Goal: Task Accomplishment & Management: Use online tool/utility

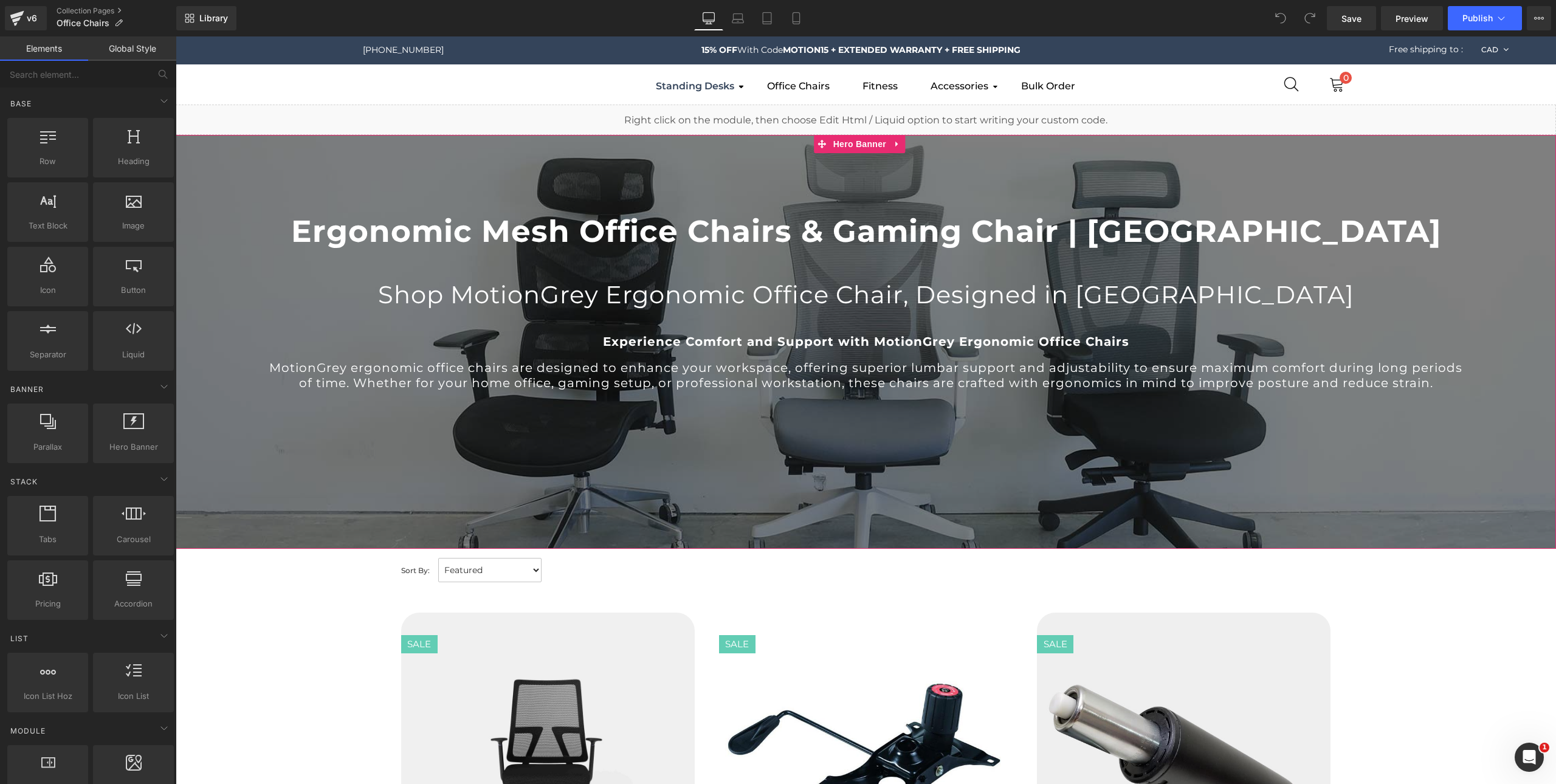
click at [783, 469] on div at bounding box center [865, 342] width 1380 height 414
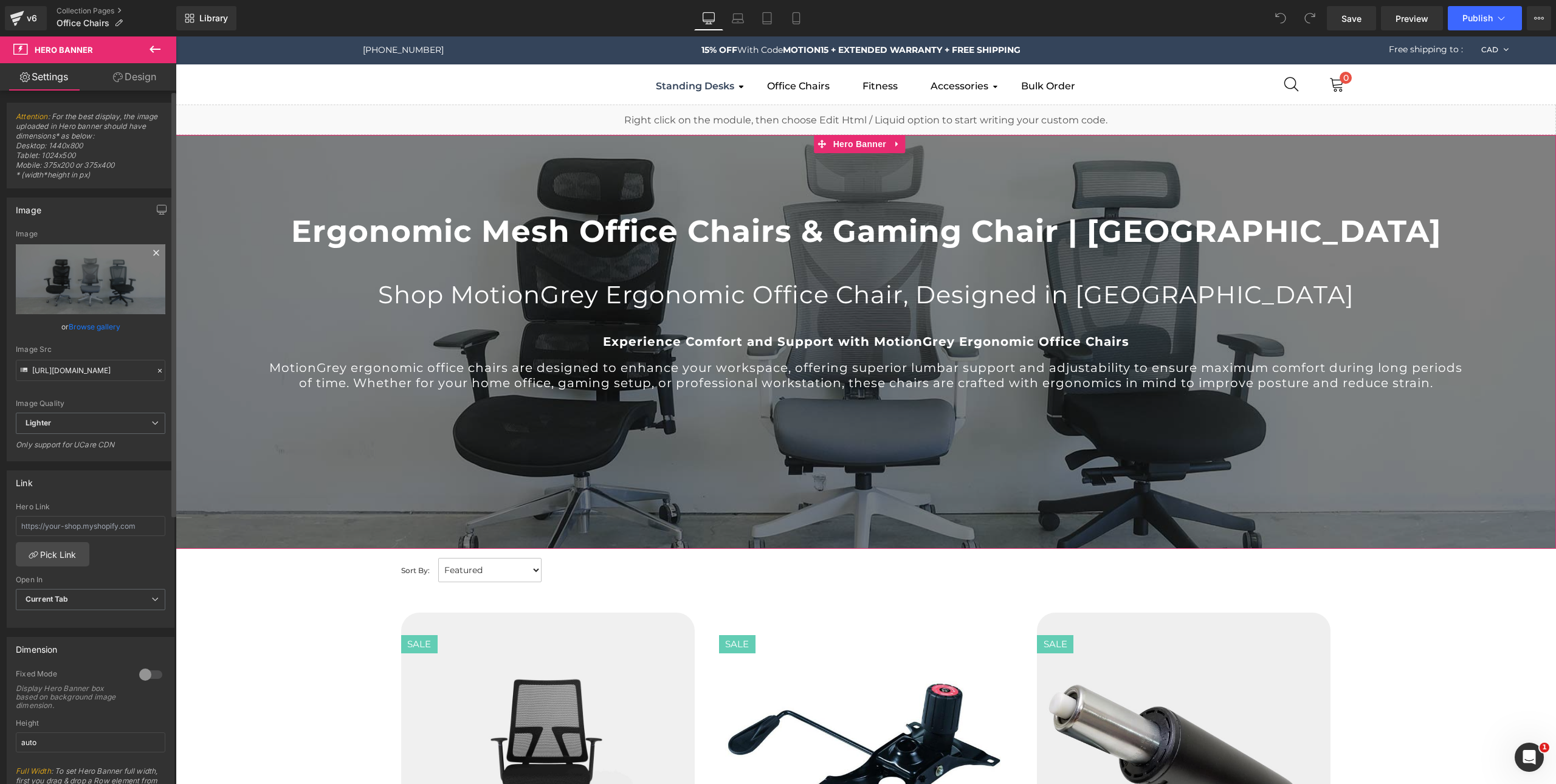
click at [153, 253] on icon at bounding box center [156, 252] width 6 height 6
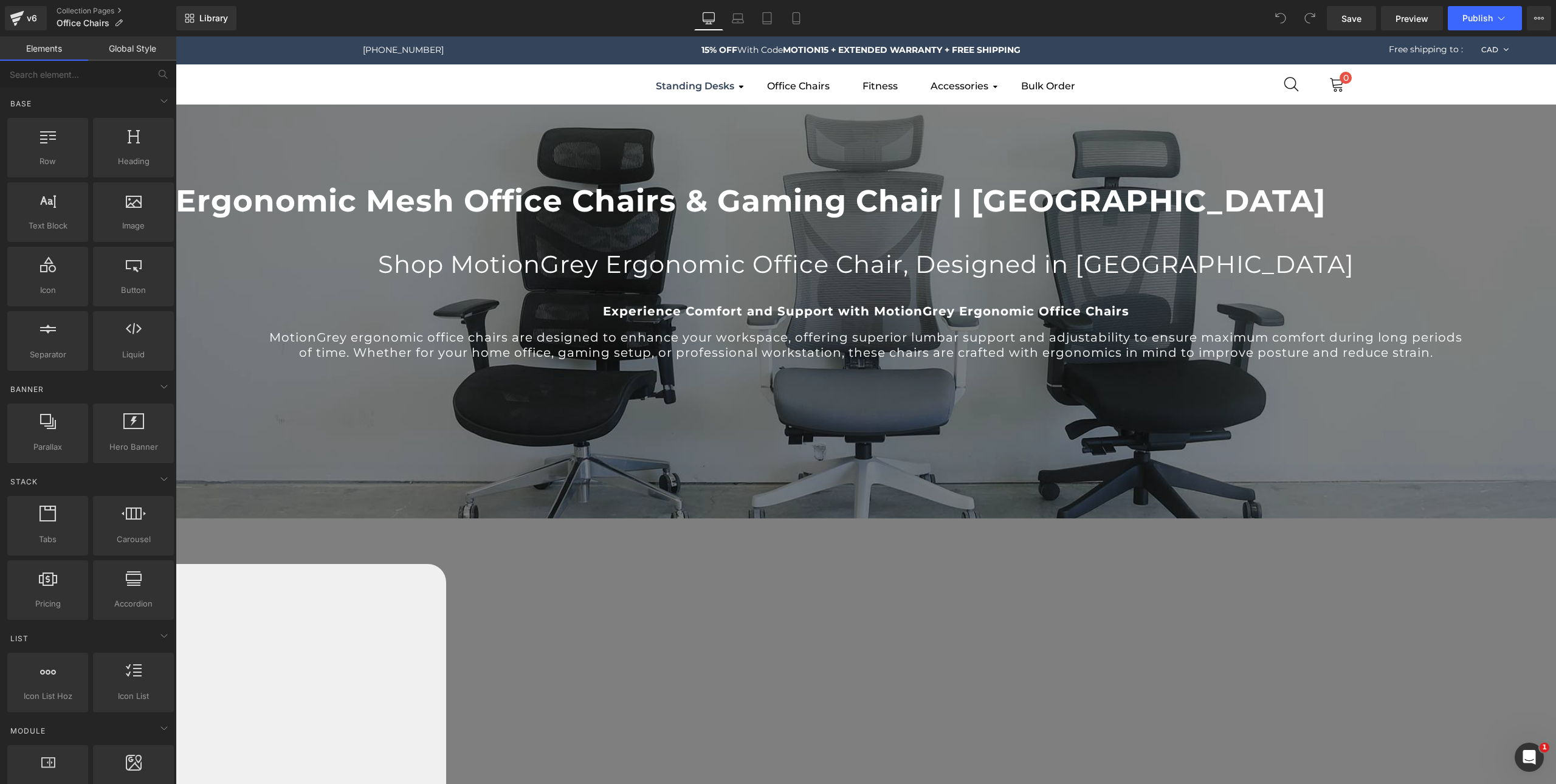
click at [273, 219] on h1 "Ergonomic Mesh Office Chairs & Gaming Chair | [GEOGRAPHIC_DATA]" at bounding box center [865, 201] width 1380 height 36
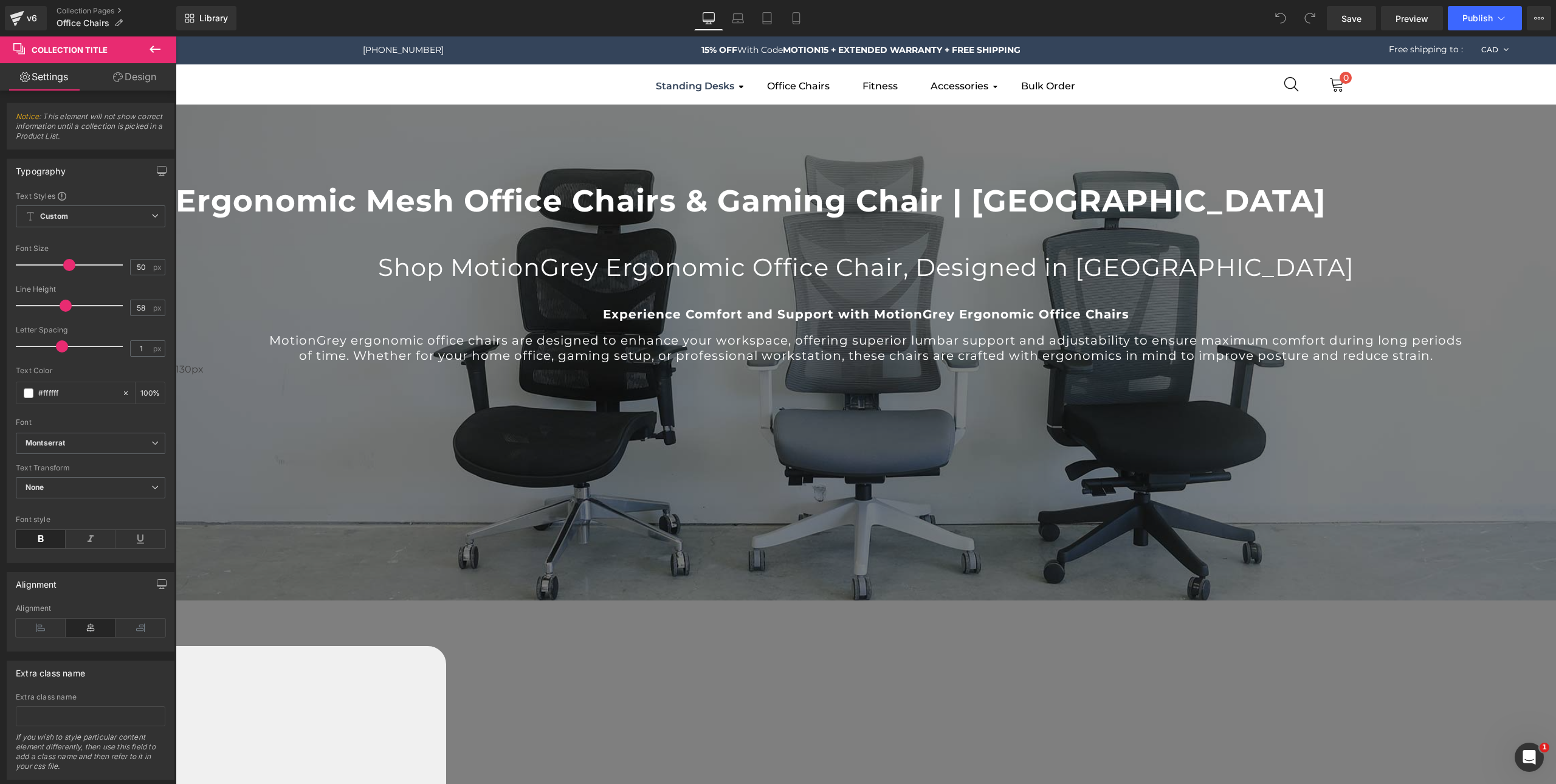
click at [855, 363] on div "130px" at bounding box center [865, 403] width 1380 height 79
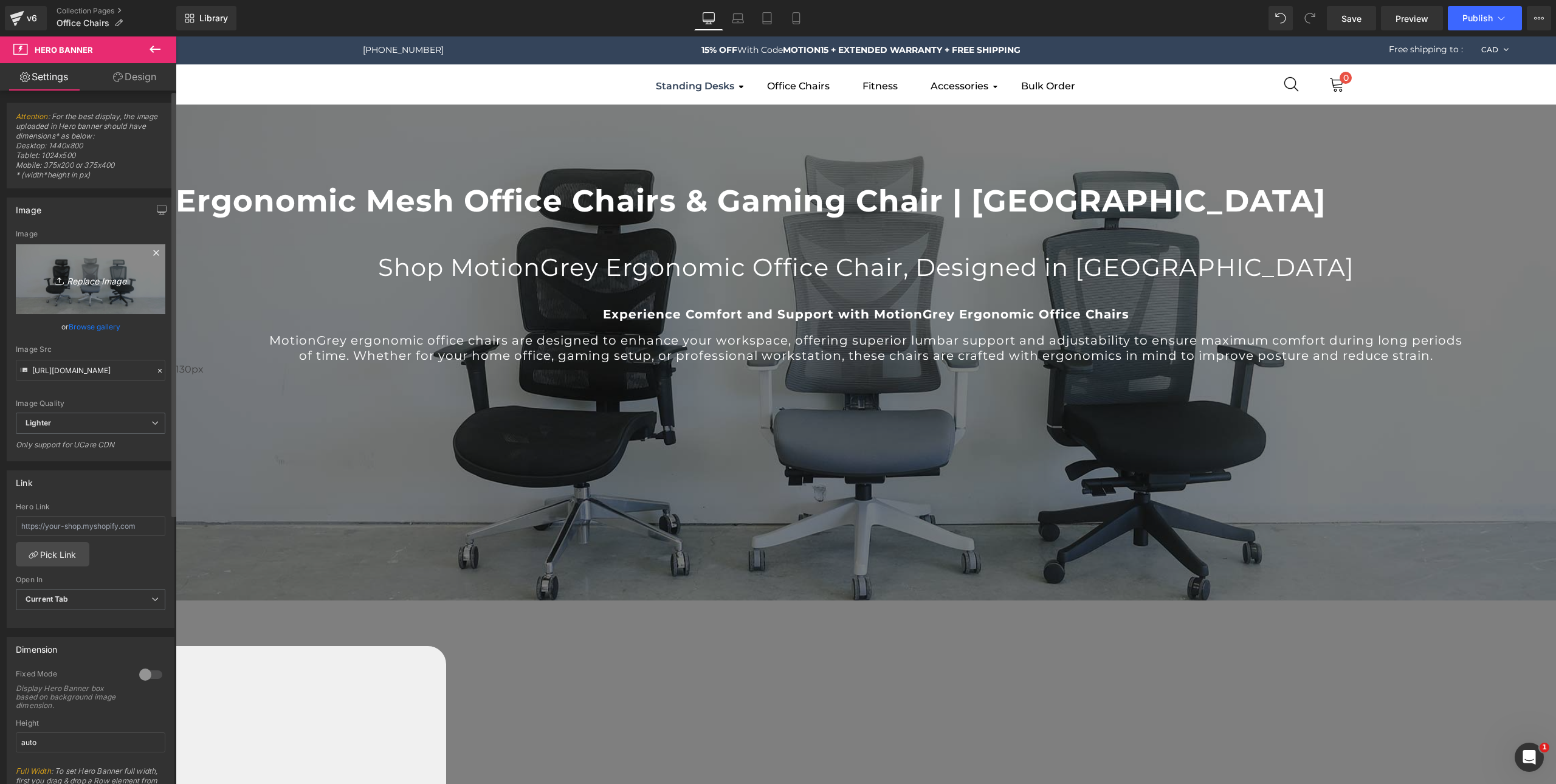
click at [110, 279] on icon "Replace Image" at bounding box center [91, 279] width 97 height 15
type input "C:\fakepath\Chair Page.jpg"
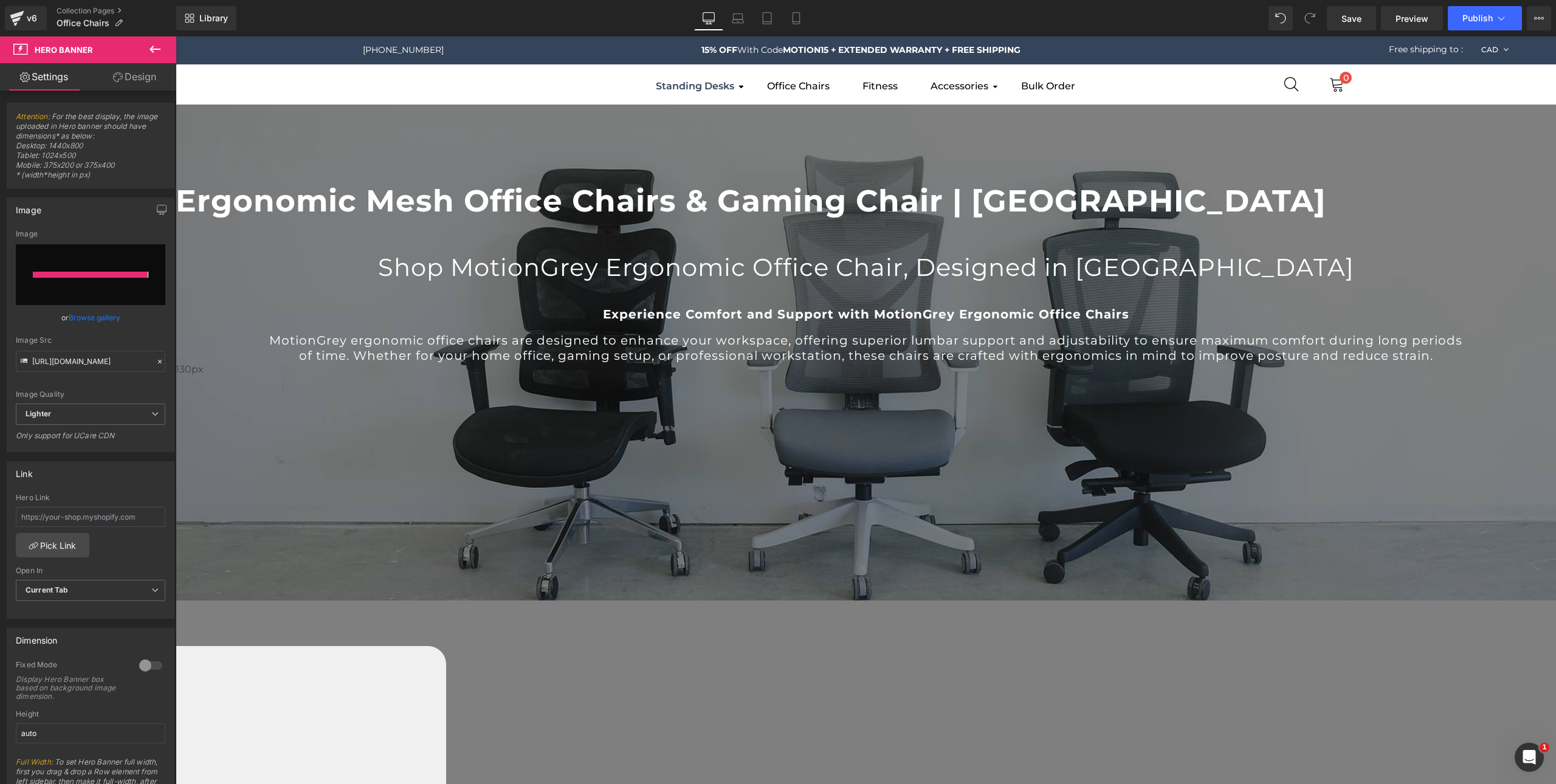
type input "https://ucarecdn.com/d3820d42-9b1f-4830-b26b-a2dac272cab1/-/format/auto/-/previ…"
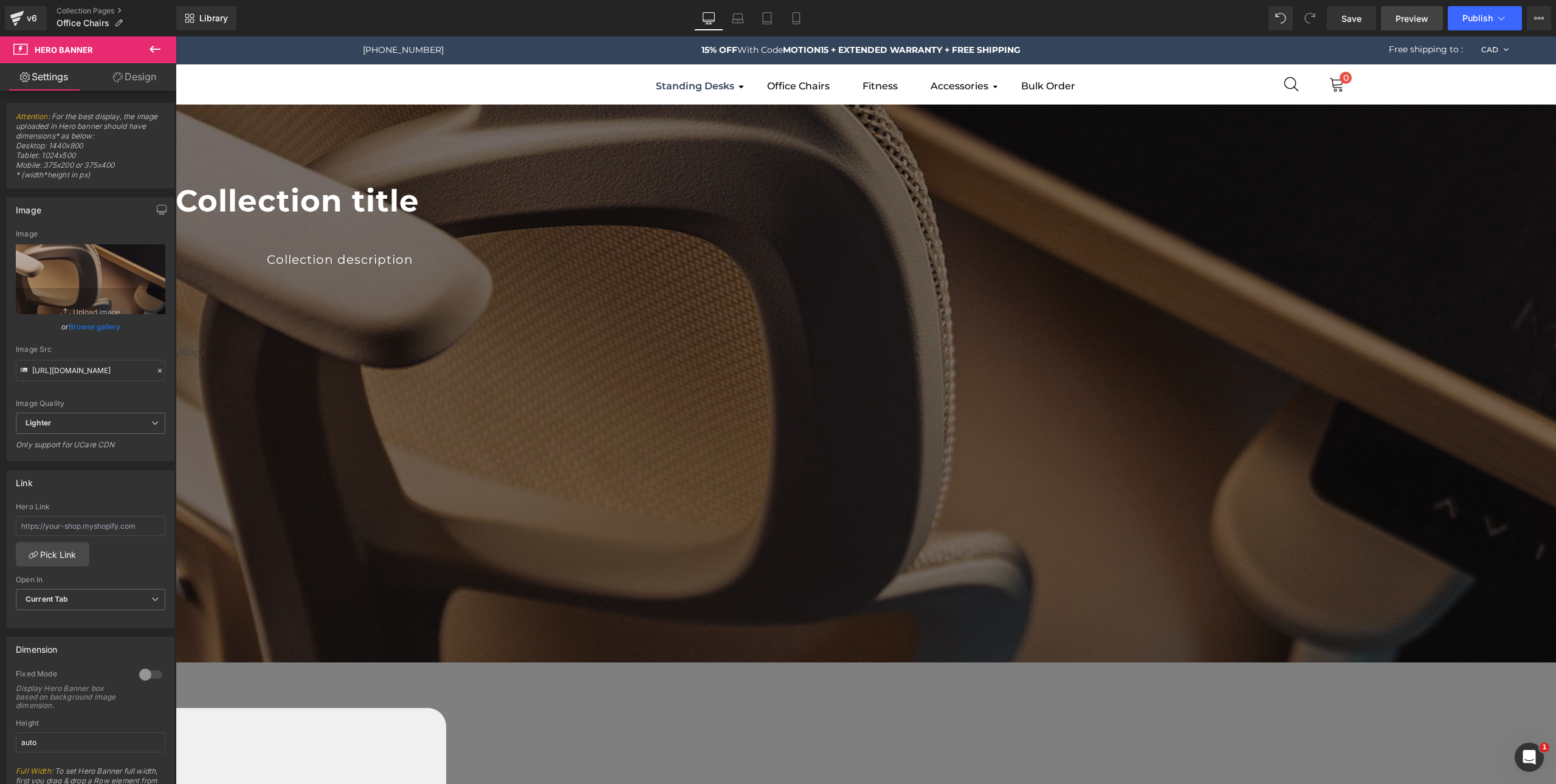
click at [1408, 21] on span "Preview" at bounding box center [1412, 19] width 33 height 13
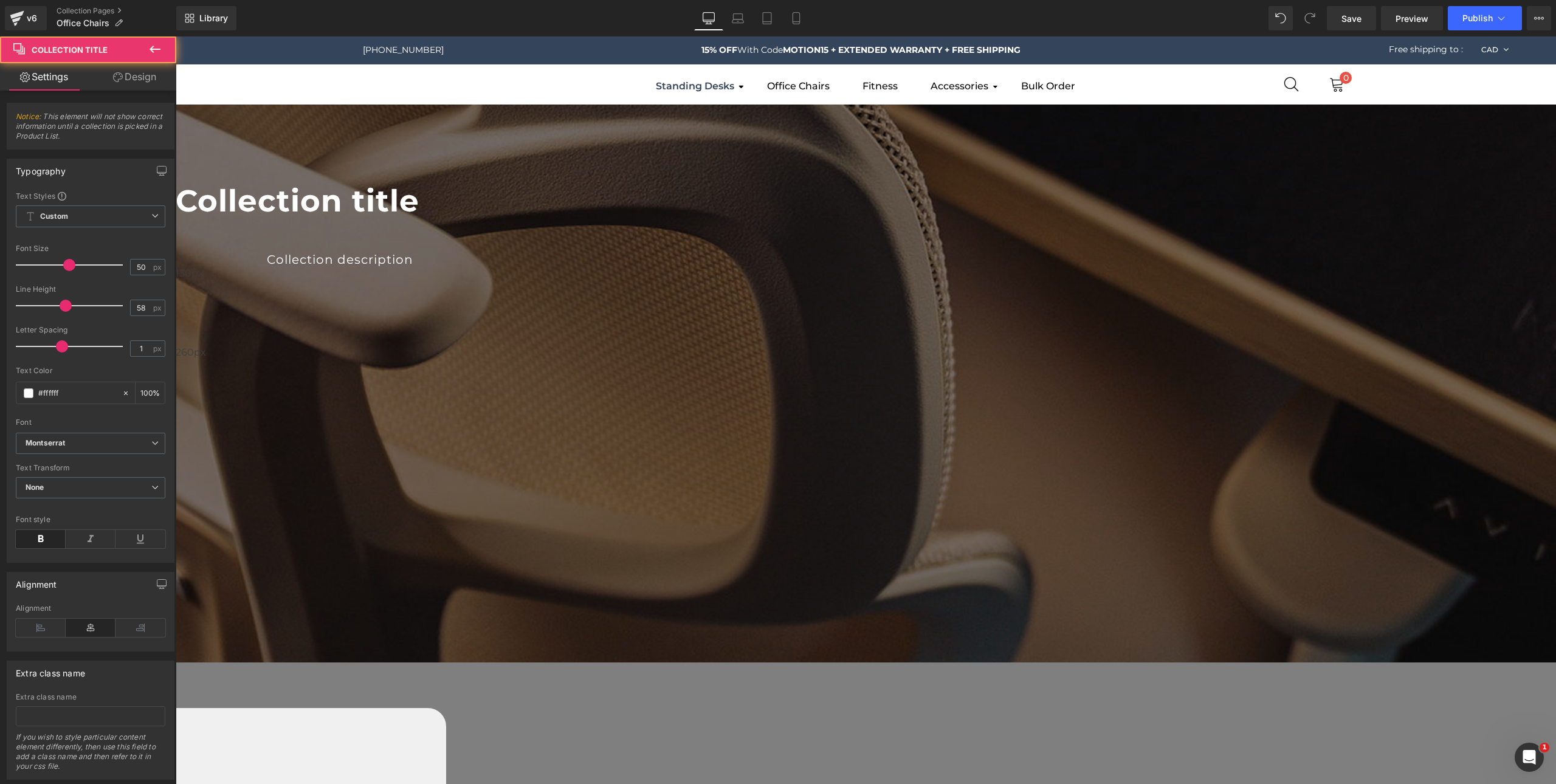
click at [786, 219] on h1 "Collection title" at bounding box center [865, 201] width 1380 height 36
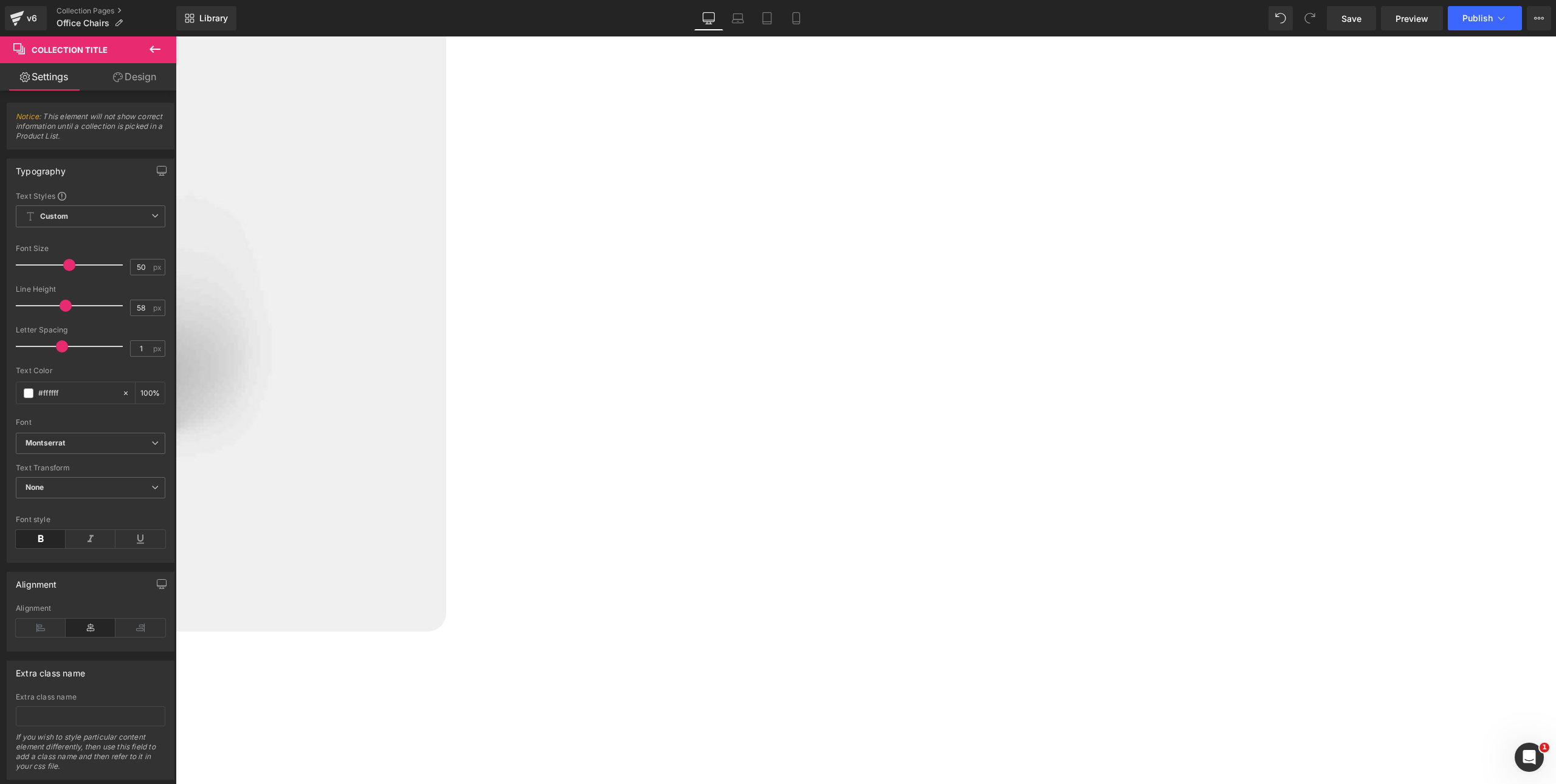
scroll to position [1121, 0]
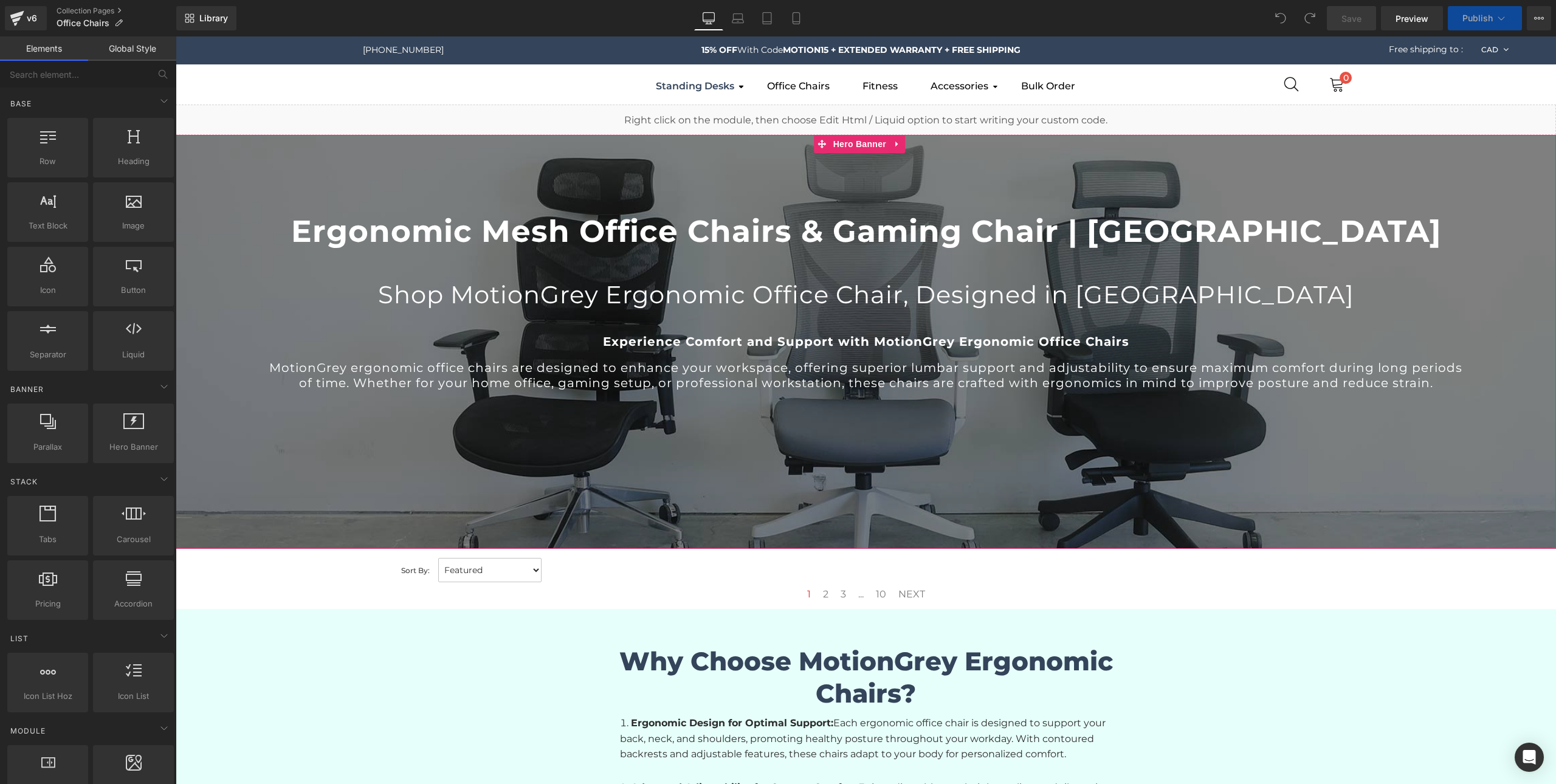
click at [384, 457] on div at bounding box center [865, 342] width 1380 height 414
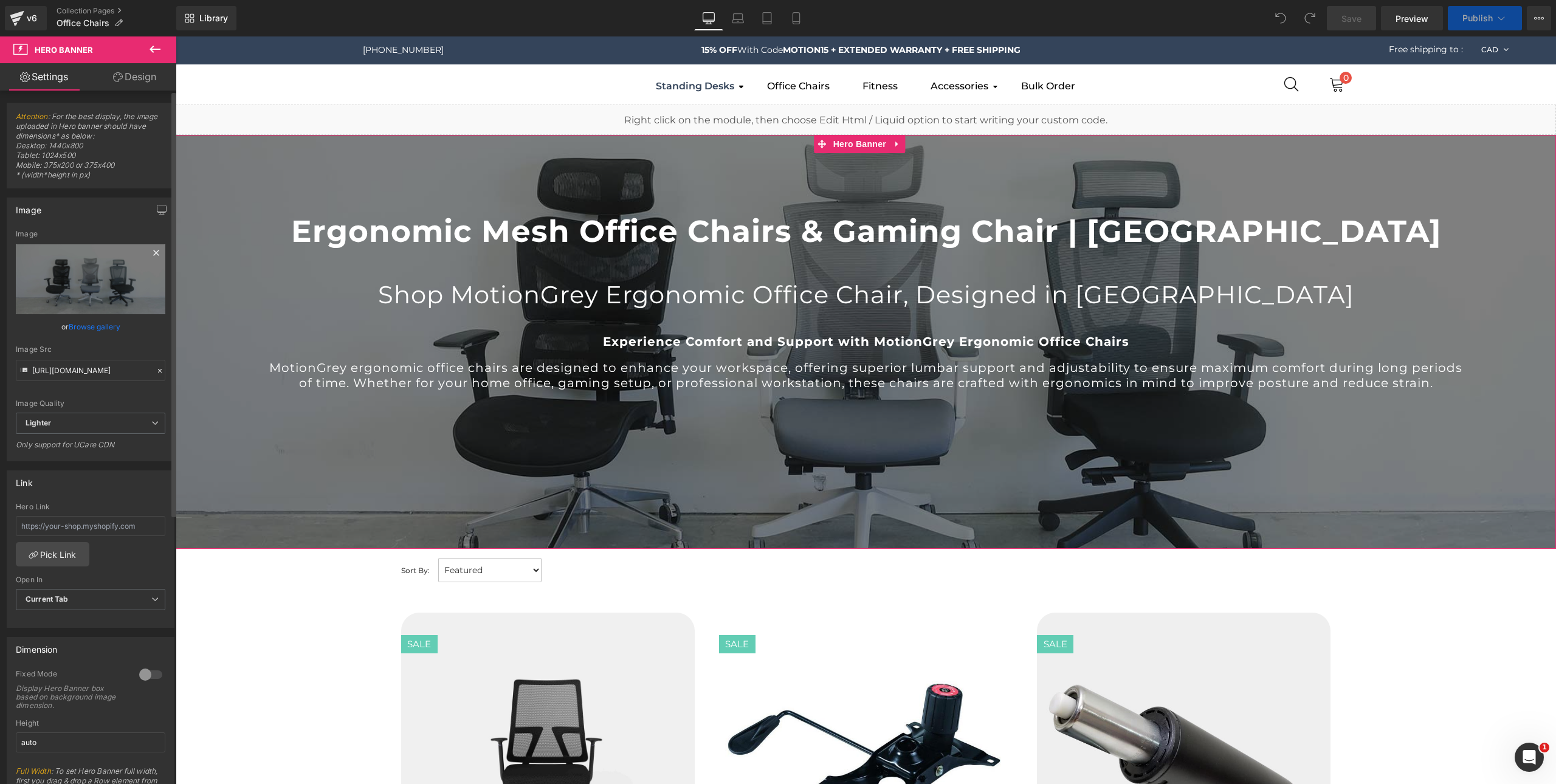
click at [153, 251] on icon at bounding box center [156, 252] width 6 height 6
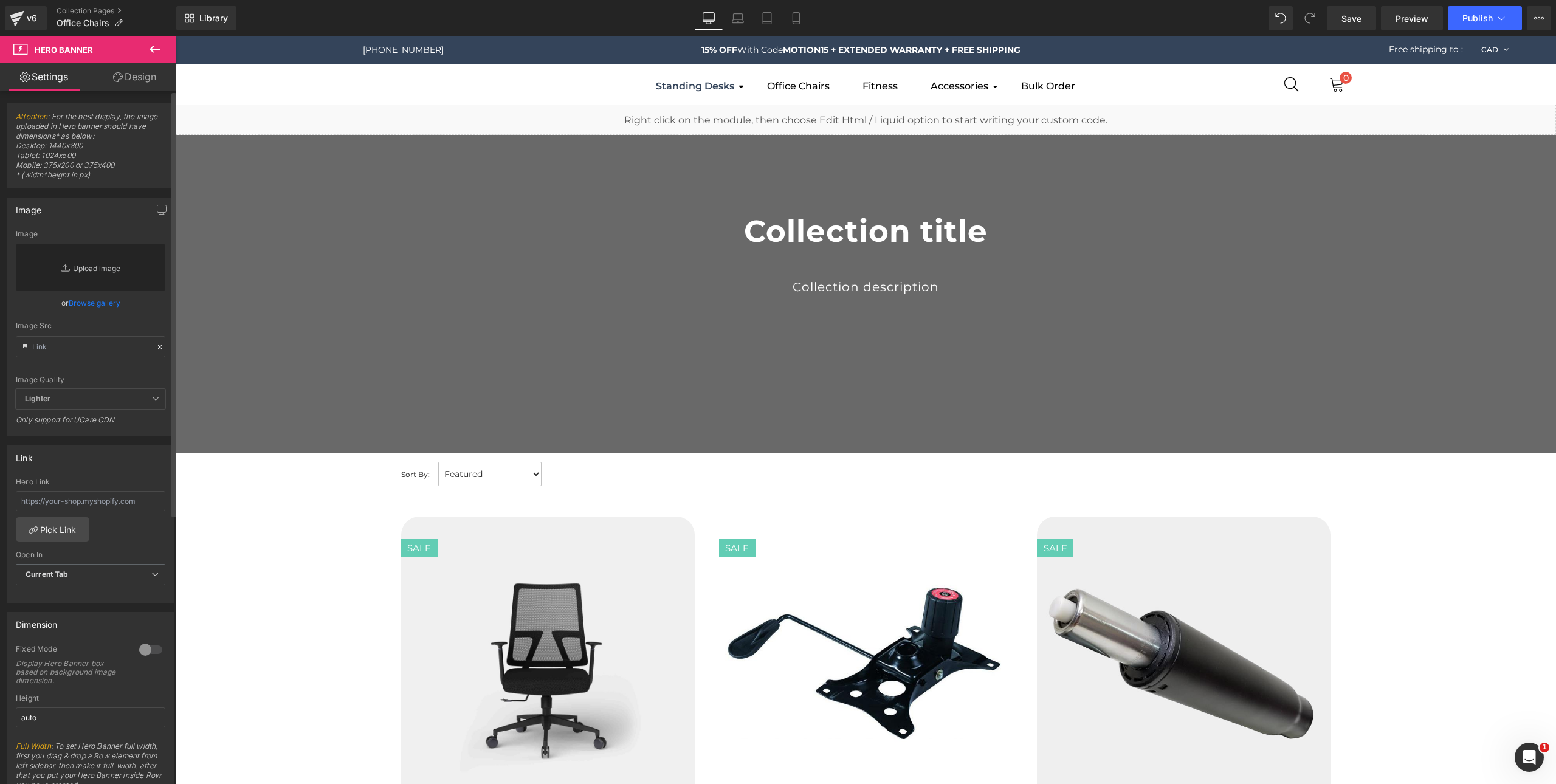
click at [107, 264] on link "Replace Image" at bounding box center [91, 268] width 149 height 46
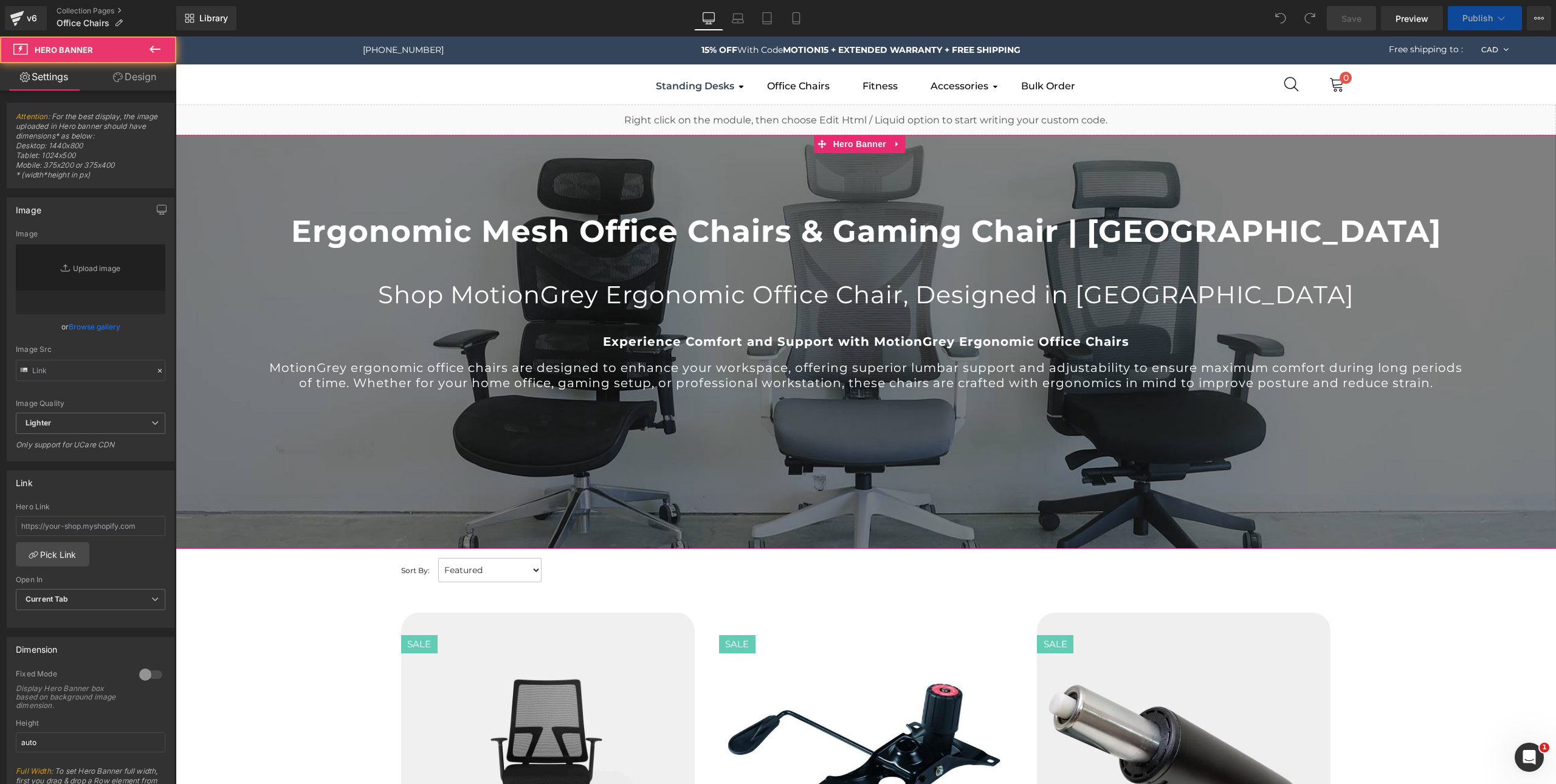
click at [611, 495] on div at bounding box center [865, 342] width 1380 height 414
type input "https://ucarecdn.com/cb7a69ac-1e96-46fe-b672-cff754ca8c38/-/format/auto/-/previ…"
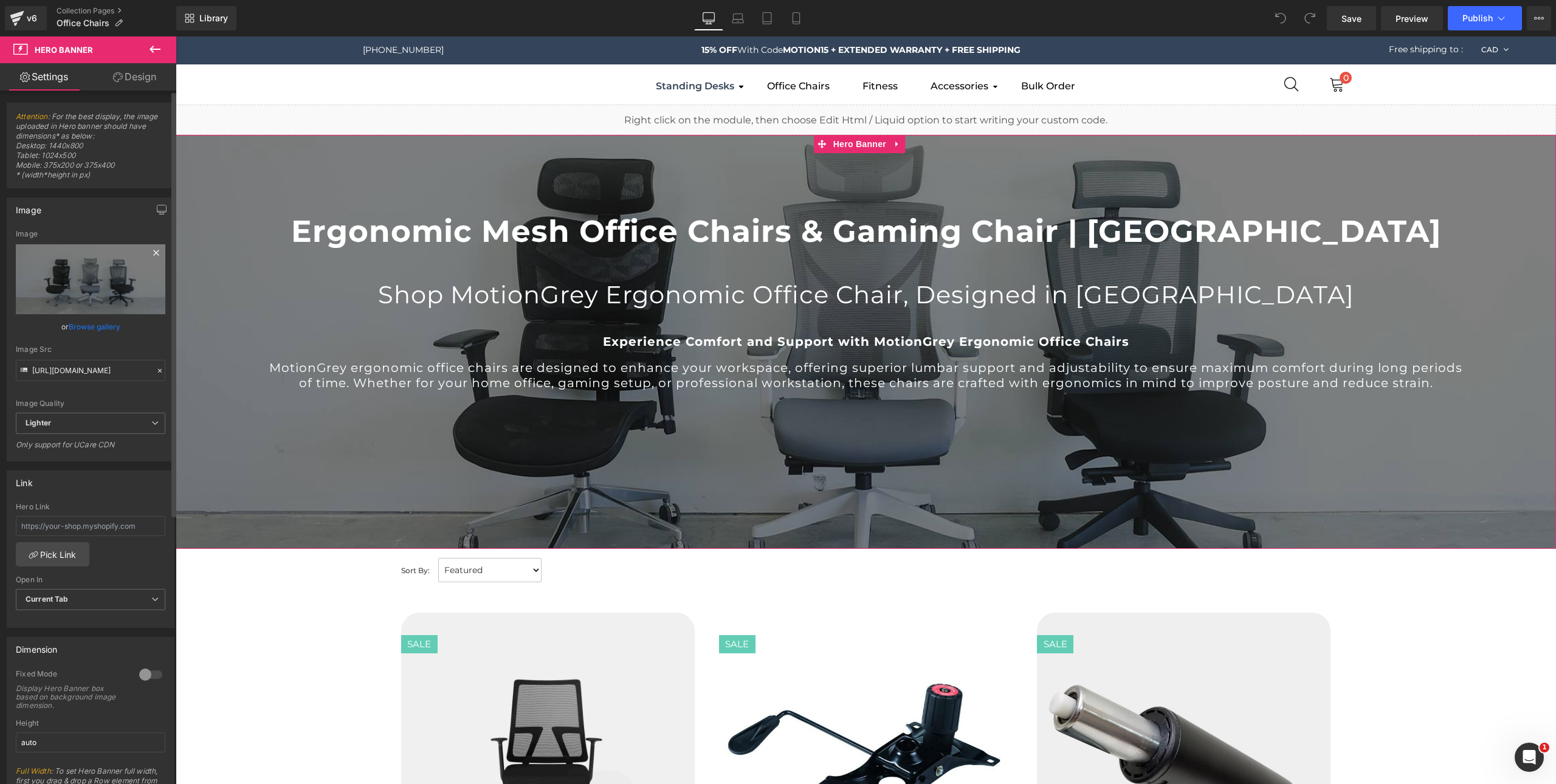
click at [155, 254] on icon at bounding box center [156, 253] width 15 height 15
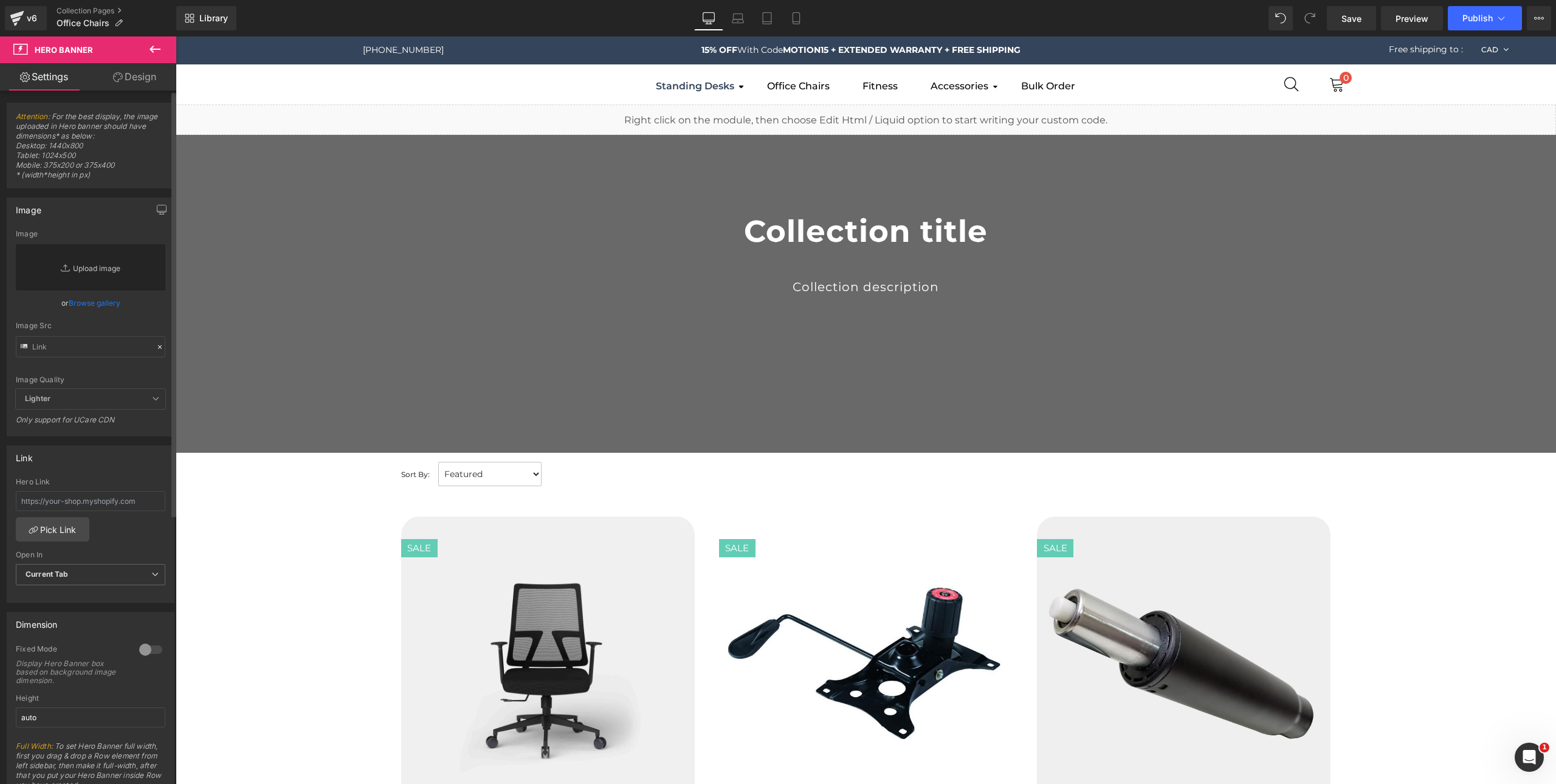
click at [99, 268] on link "Replace Image" at bounding box center [91, 268] width 149 height 46
type input "C:\fakepath\Chair Page.jpg"
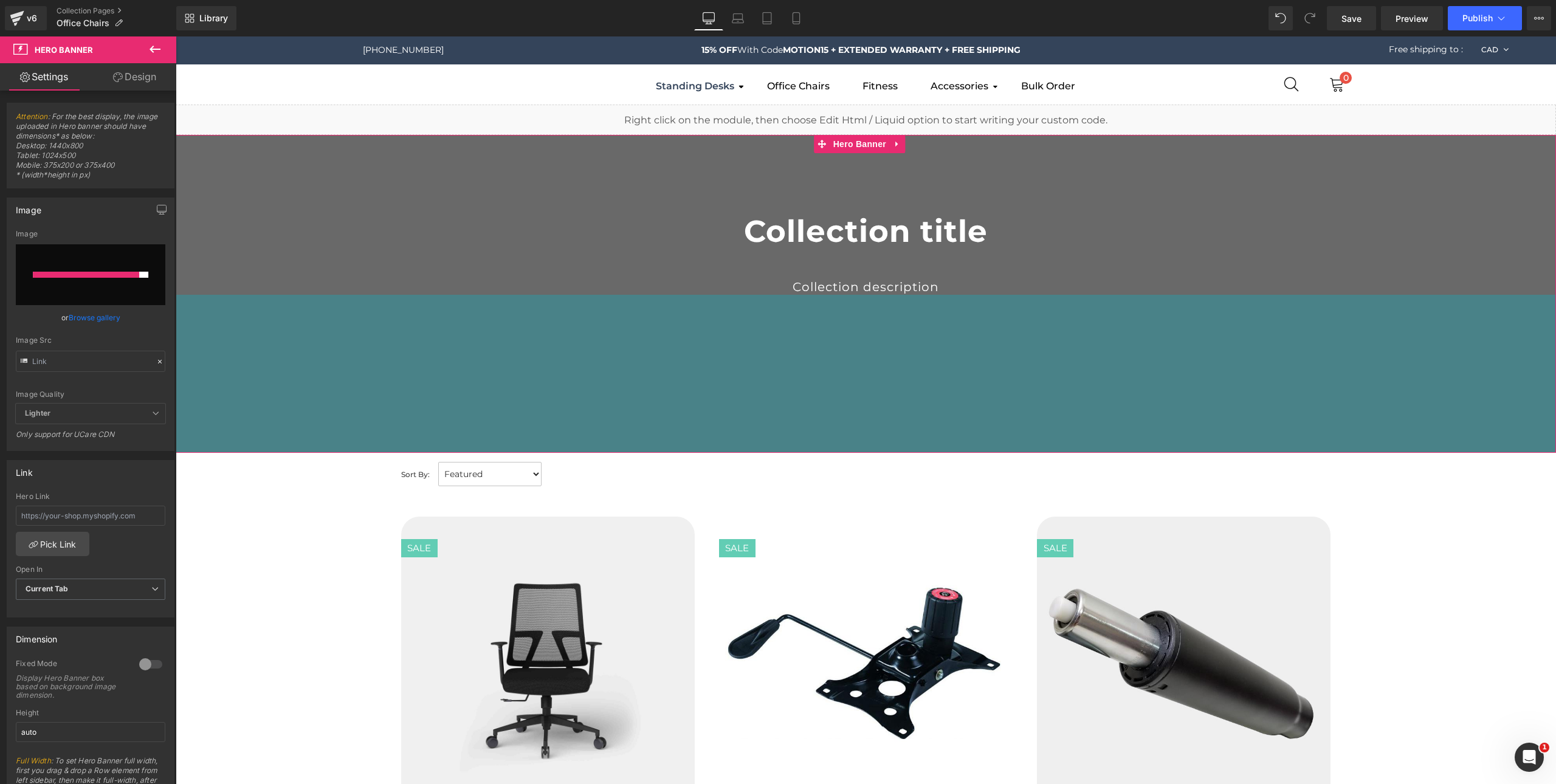
type input "[URL][DOMAIN_NAME]"
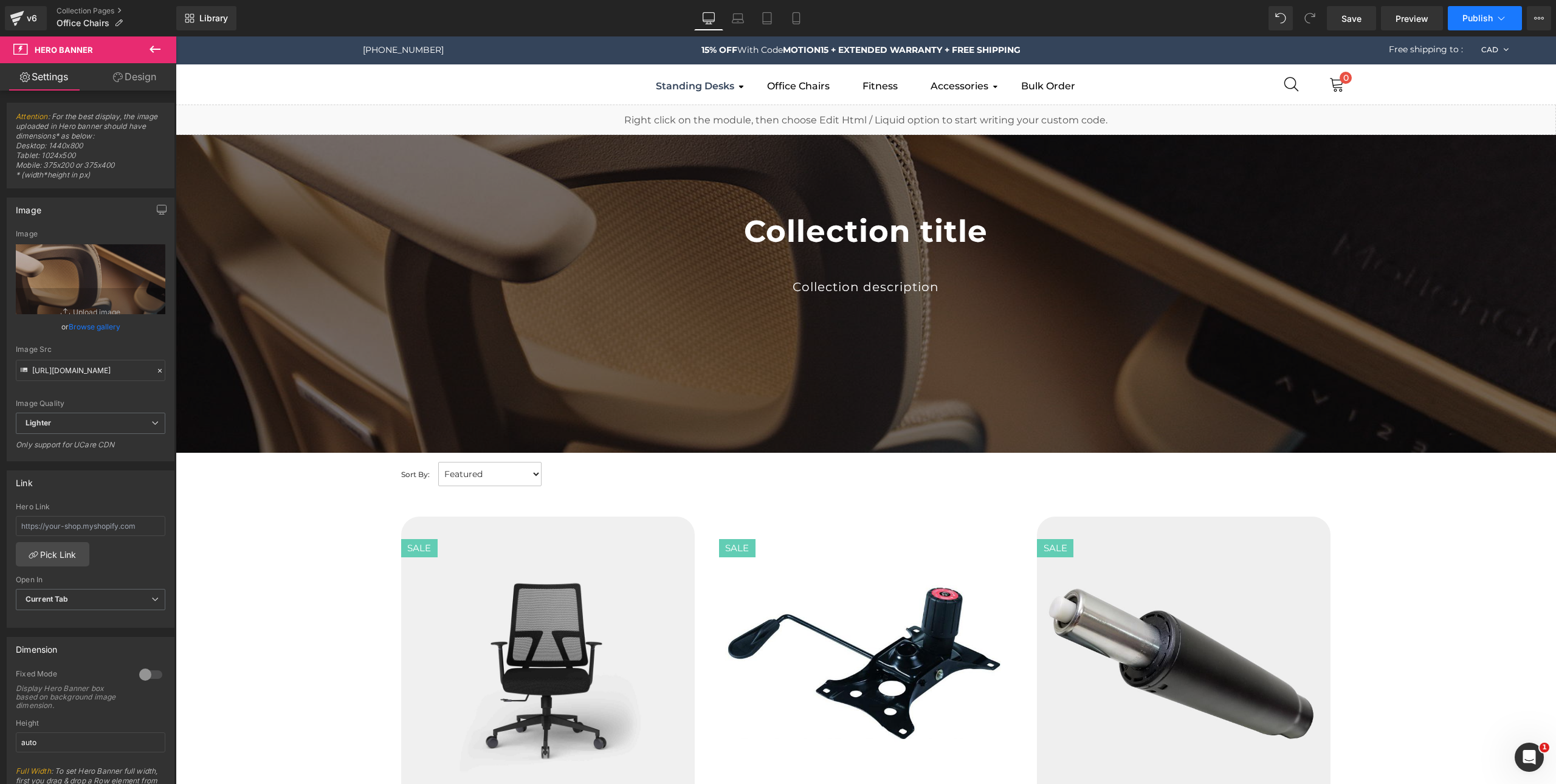
click at [1475, 20] on span "Publish" at bounding box center [1478, 17] width 30 height 9
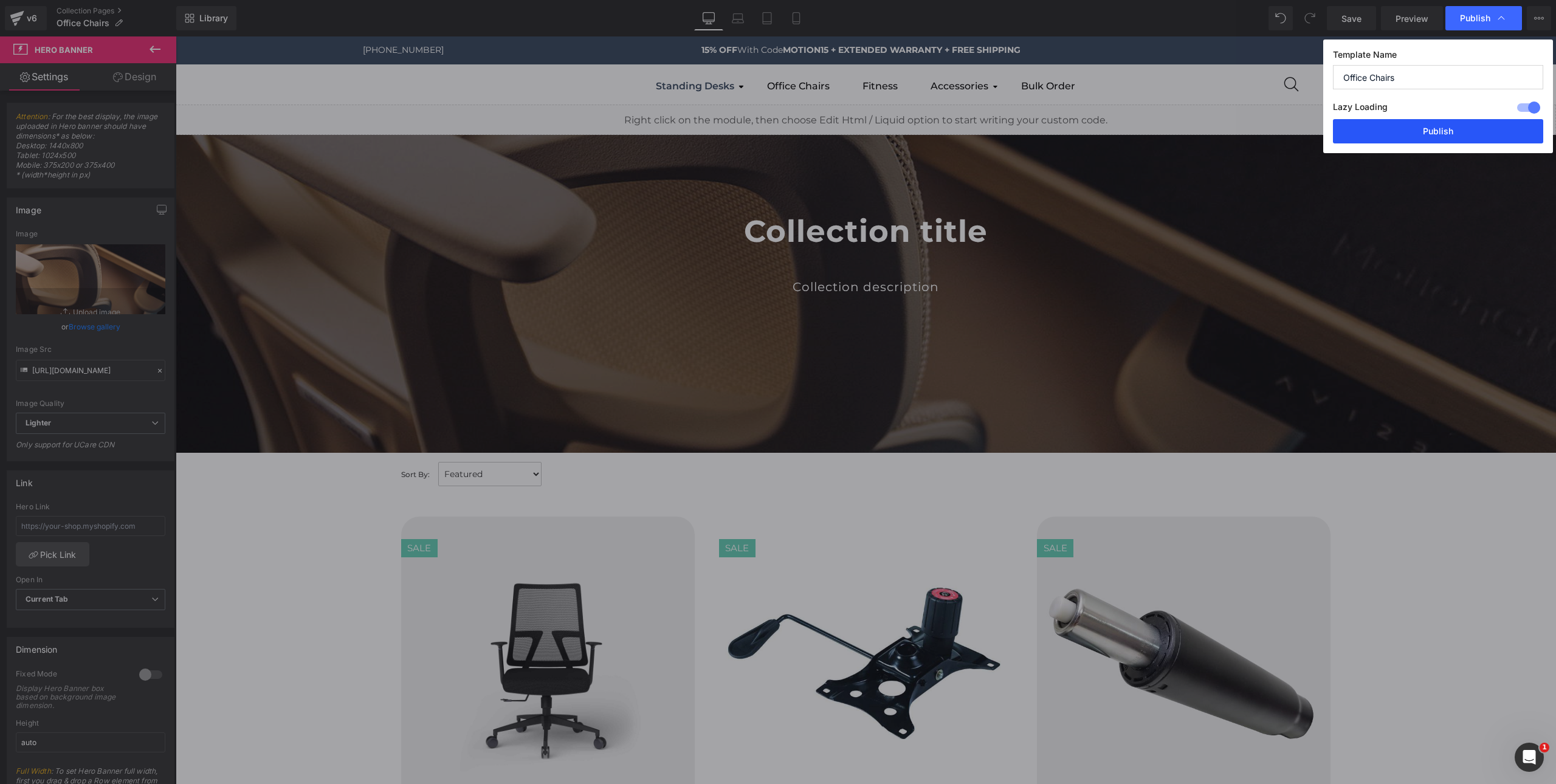
click at [1421, 134] on button "Publish" at bounding box center [1438, 131] width 210 height 25
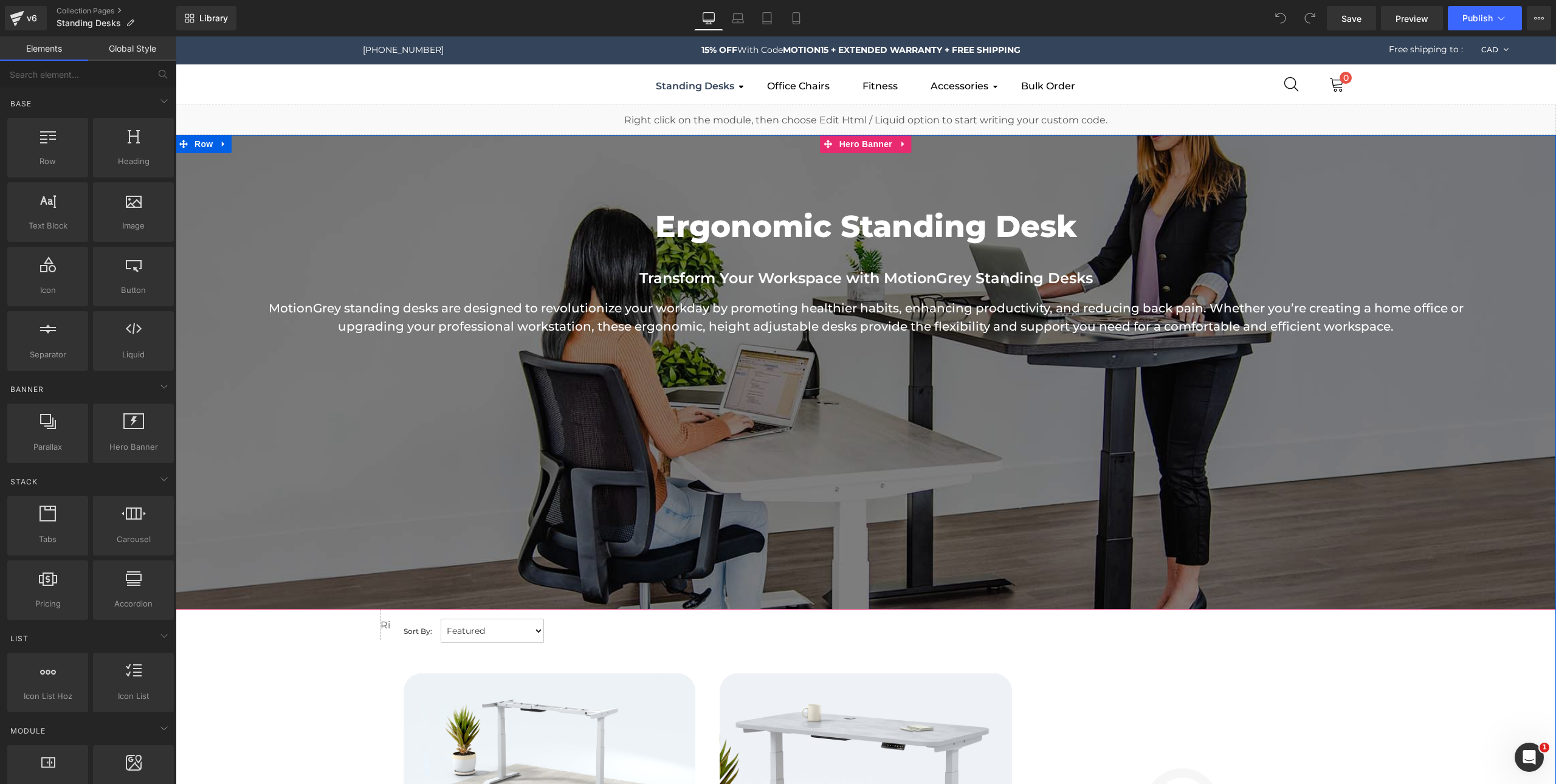
click at [450, 197] on div at bounding box center [865, 372] width 1380 height 474
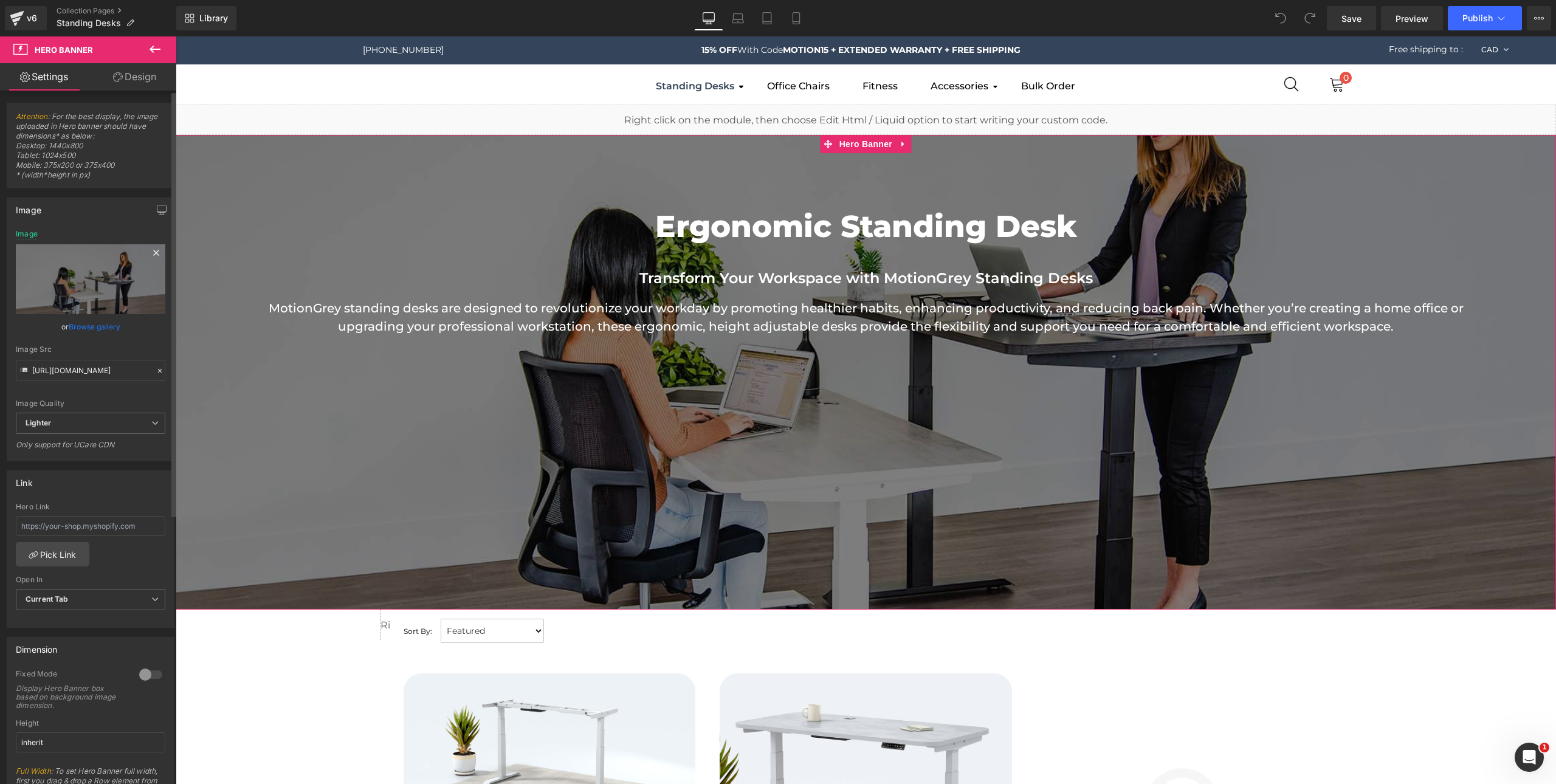
click at [149, 249] on icon at bounding box center [156, 253] width 15 height 15
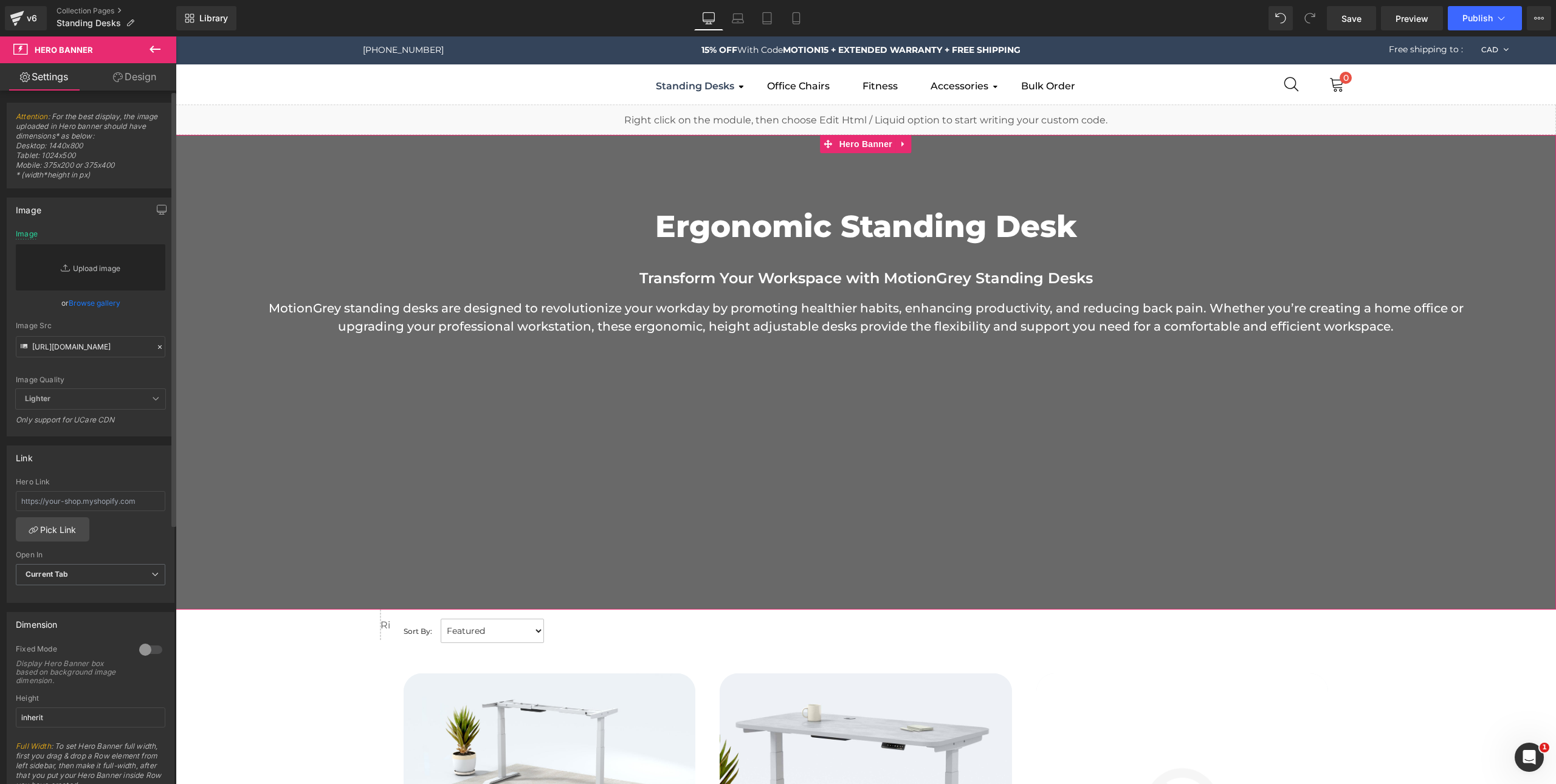
click at [99, 262] on link "Replace Image" at bounding box center [91, 268] width 149 height 46
type input "C:\fakepath\Desk Page.jpg"
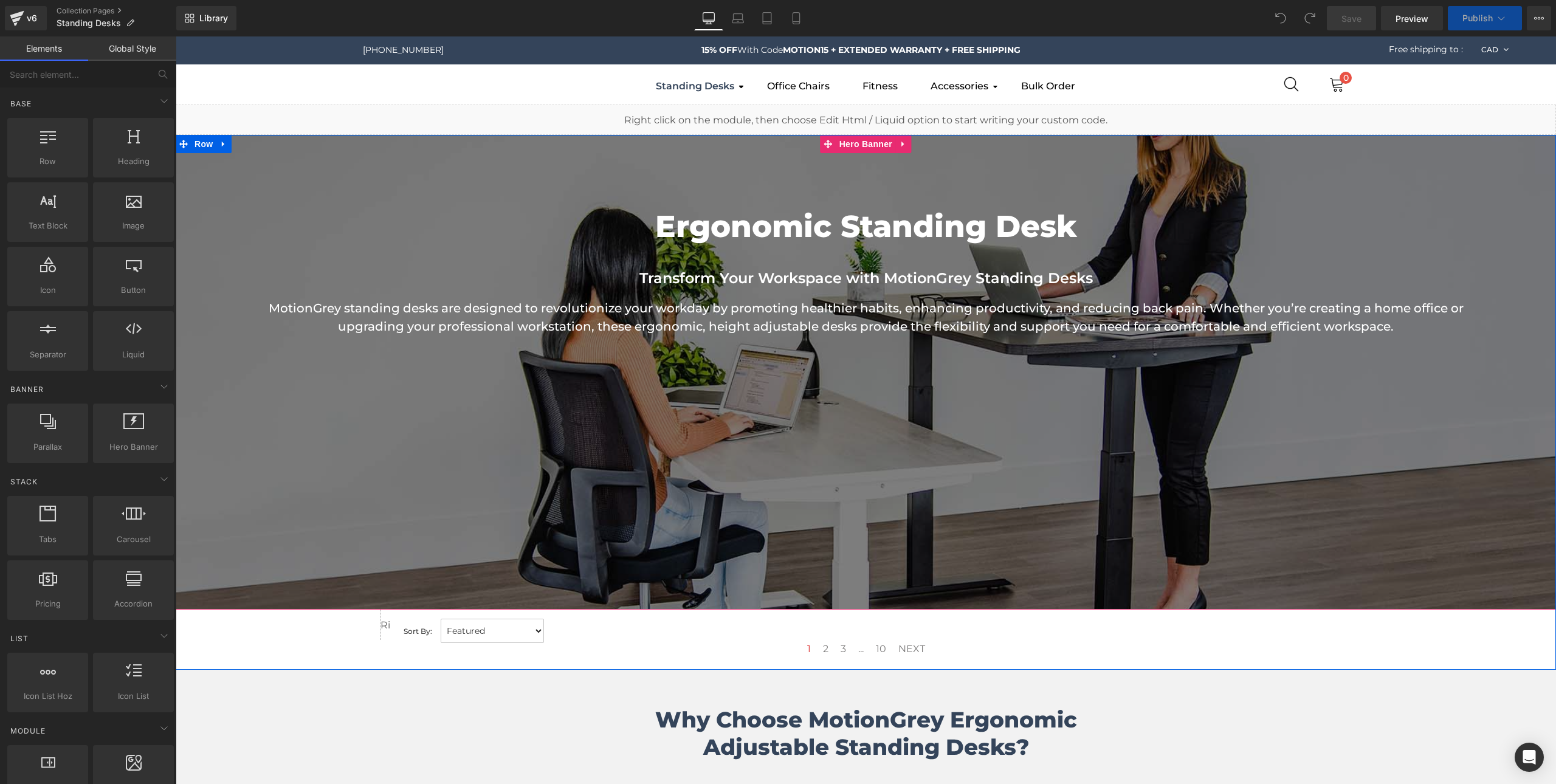
click at [451, 475] on div at bounding box center [865, 372] width 1380 height 474
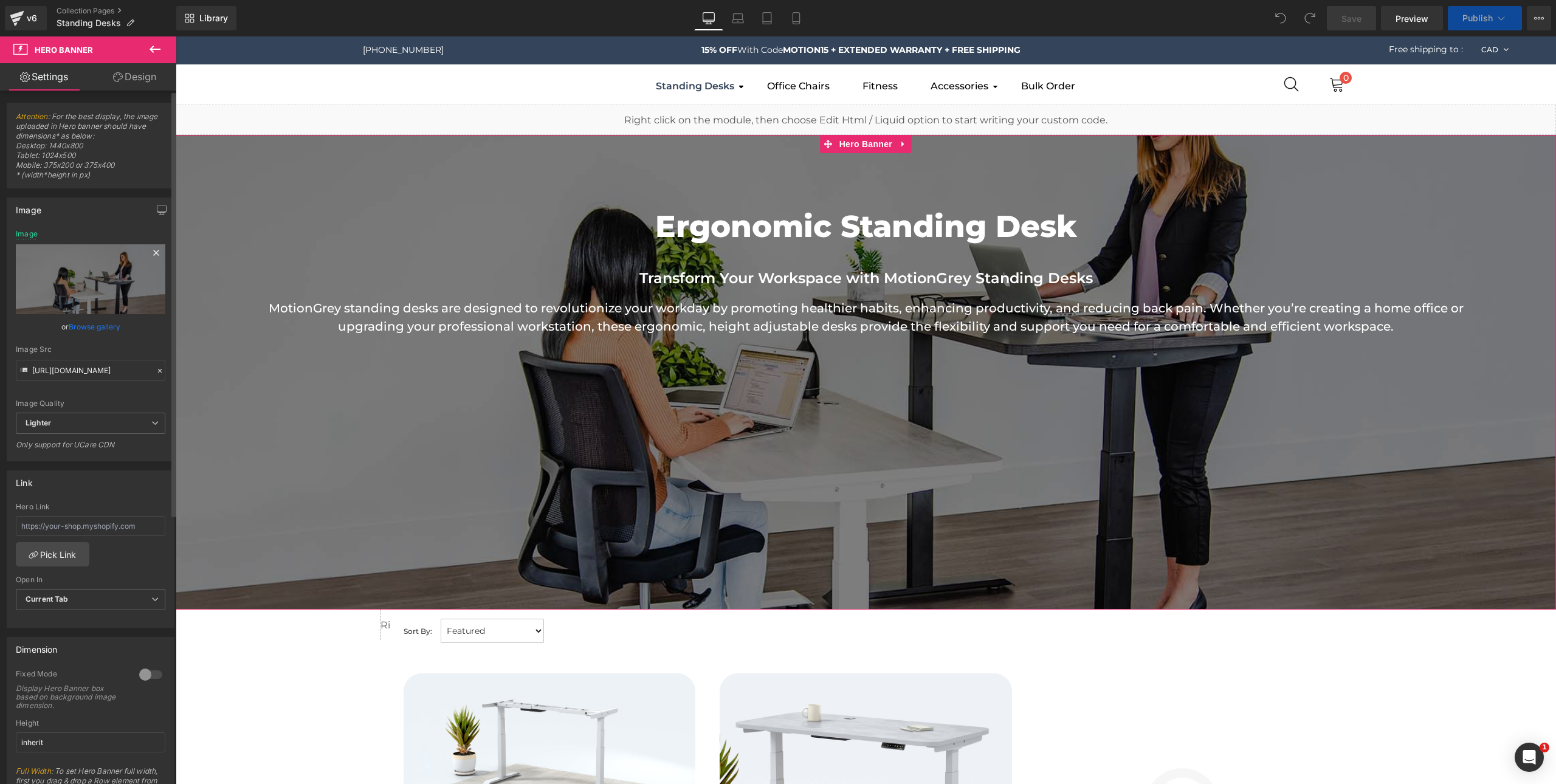
click at [153, 251] on icon at bounding box center [156, 252] width 6 height 6
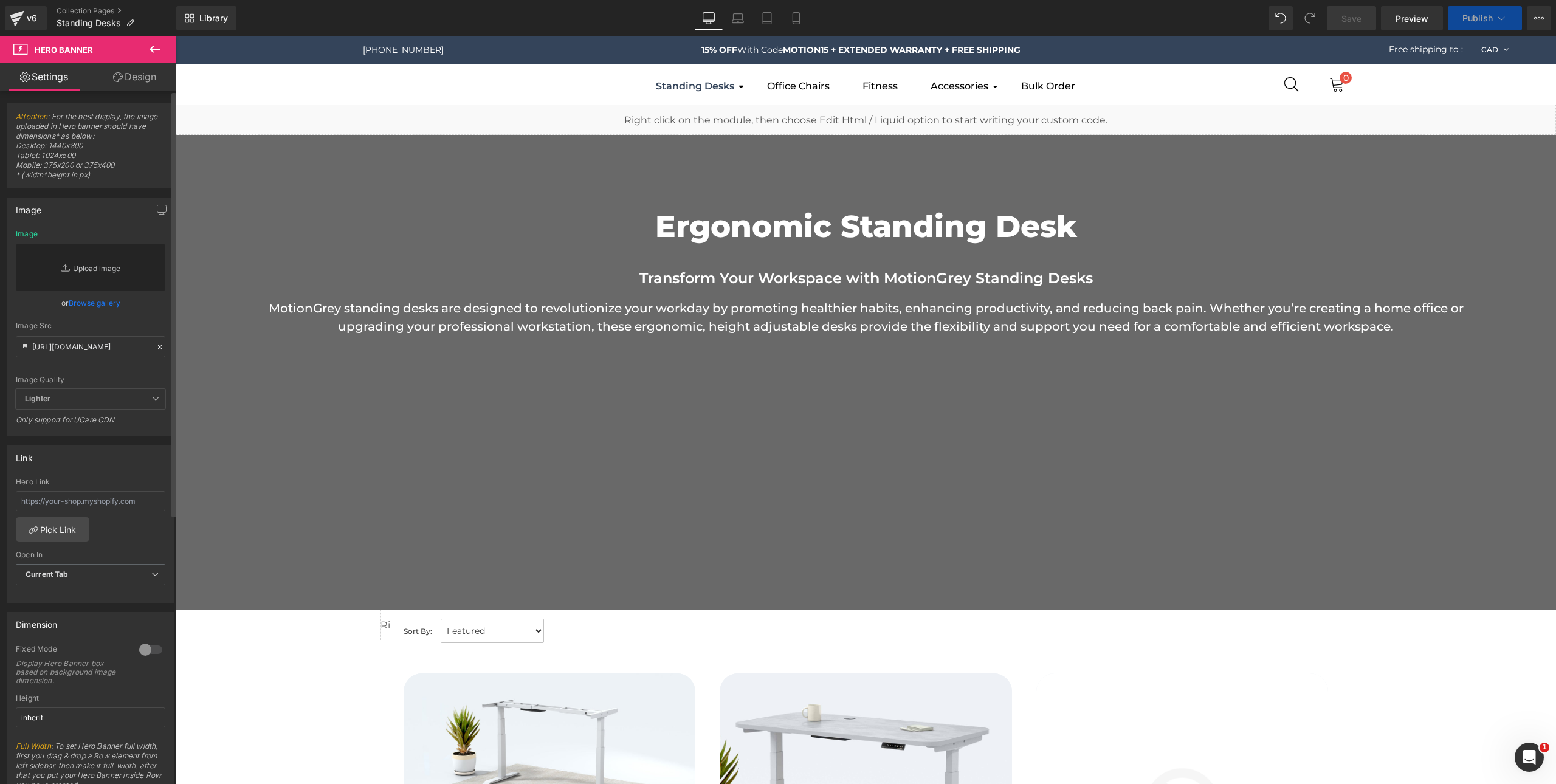
click at [107, 265] on link "Replace Image" at bounding box center [91, 268] width 149 height 46
type input "C:\fakepath\Desk Page.jpg"
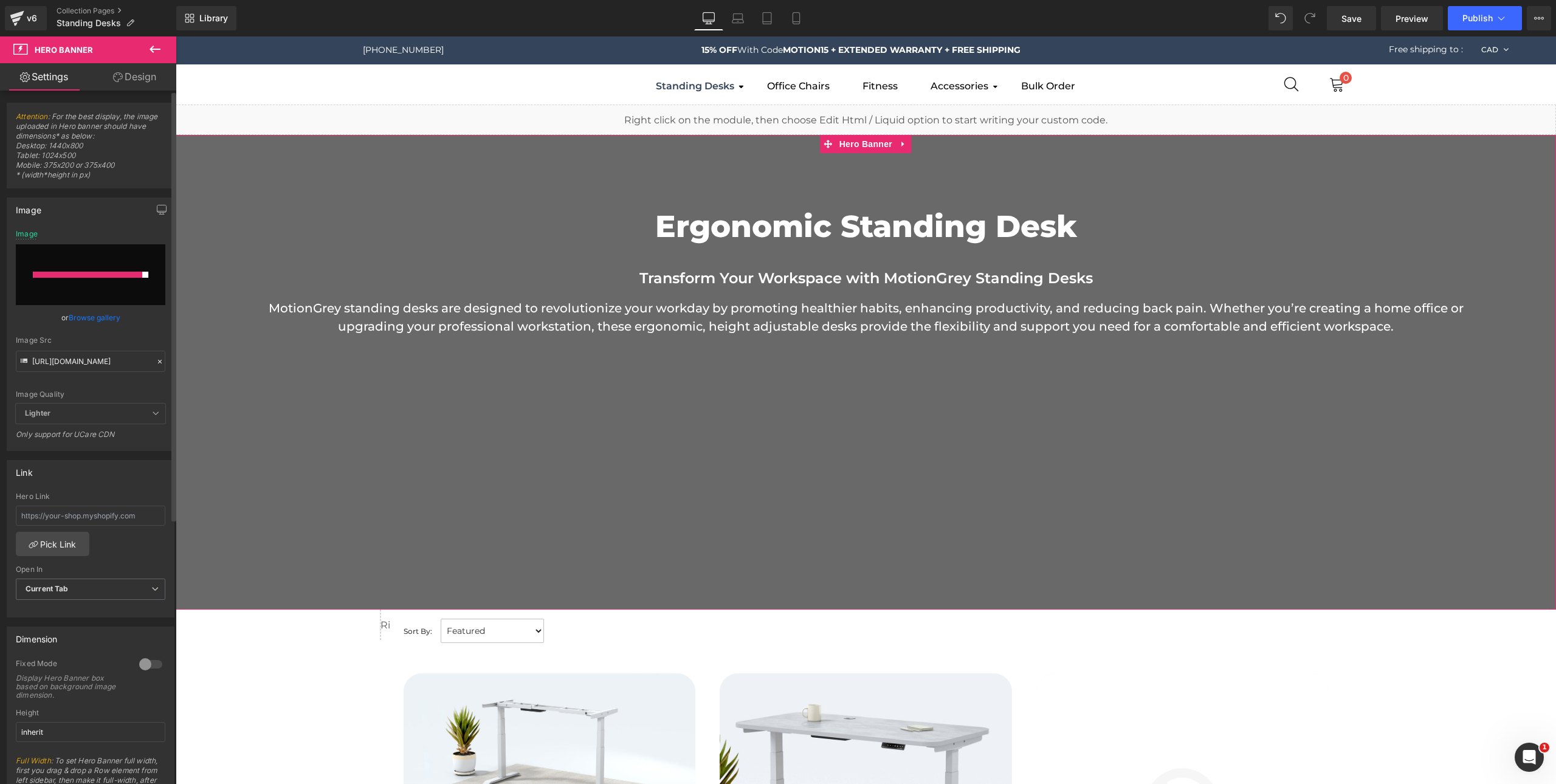
click at [109, 321] on link "Browse gallery" at bounding box center [94, 317] width 52 height 21
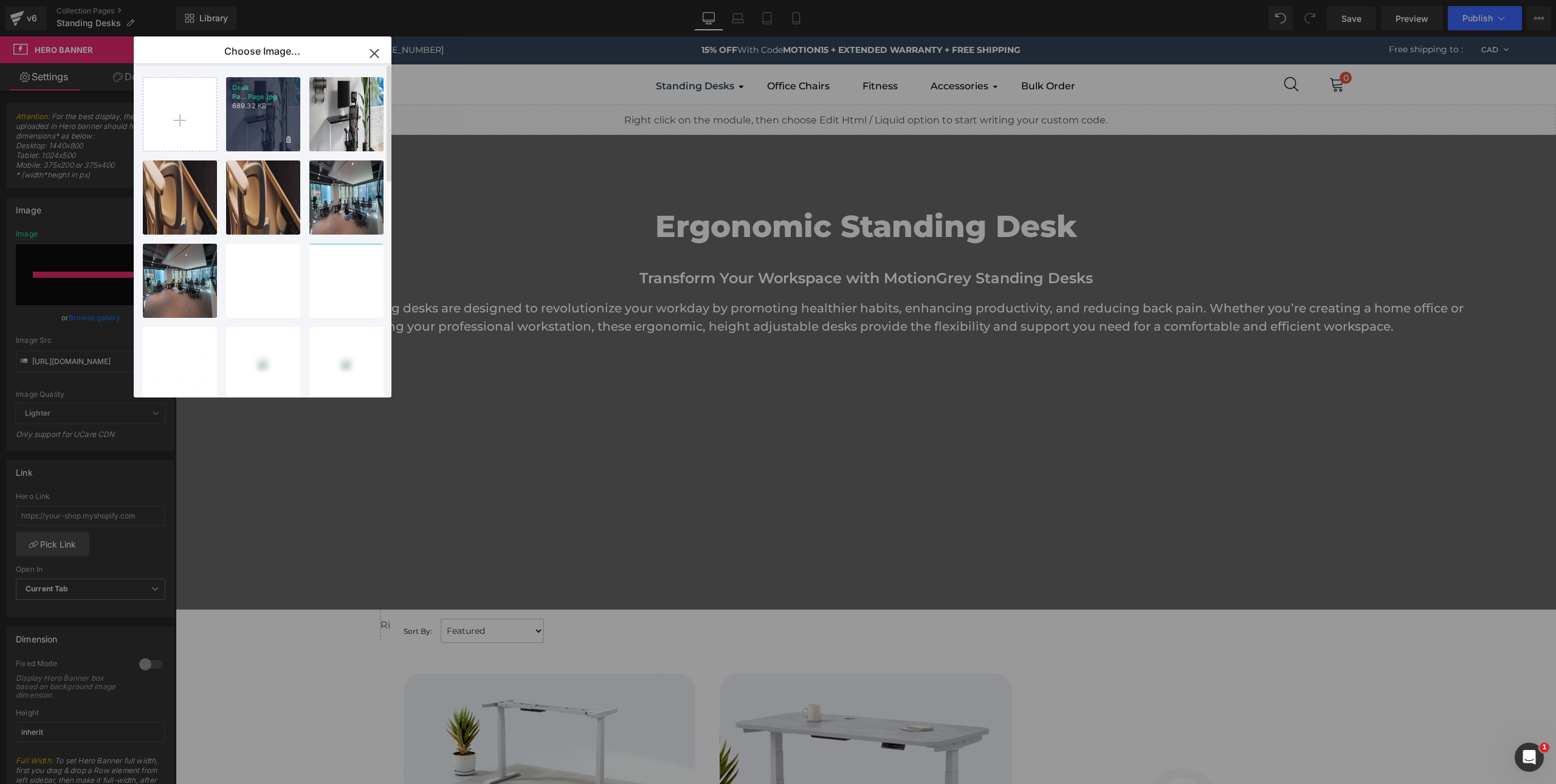
click at [279, 108] on p "689.32 KB" at bounding box center [263, 106] width 62 height 9
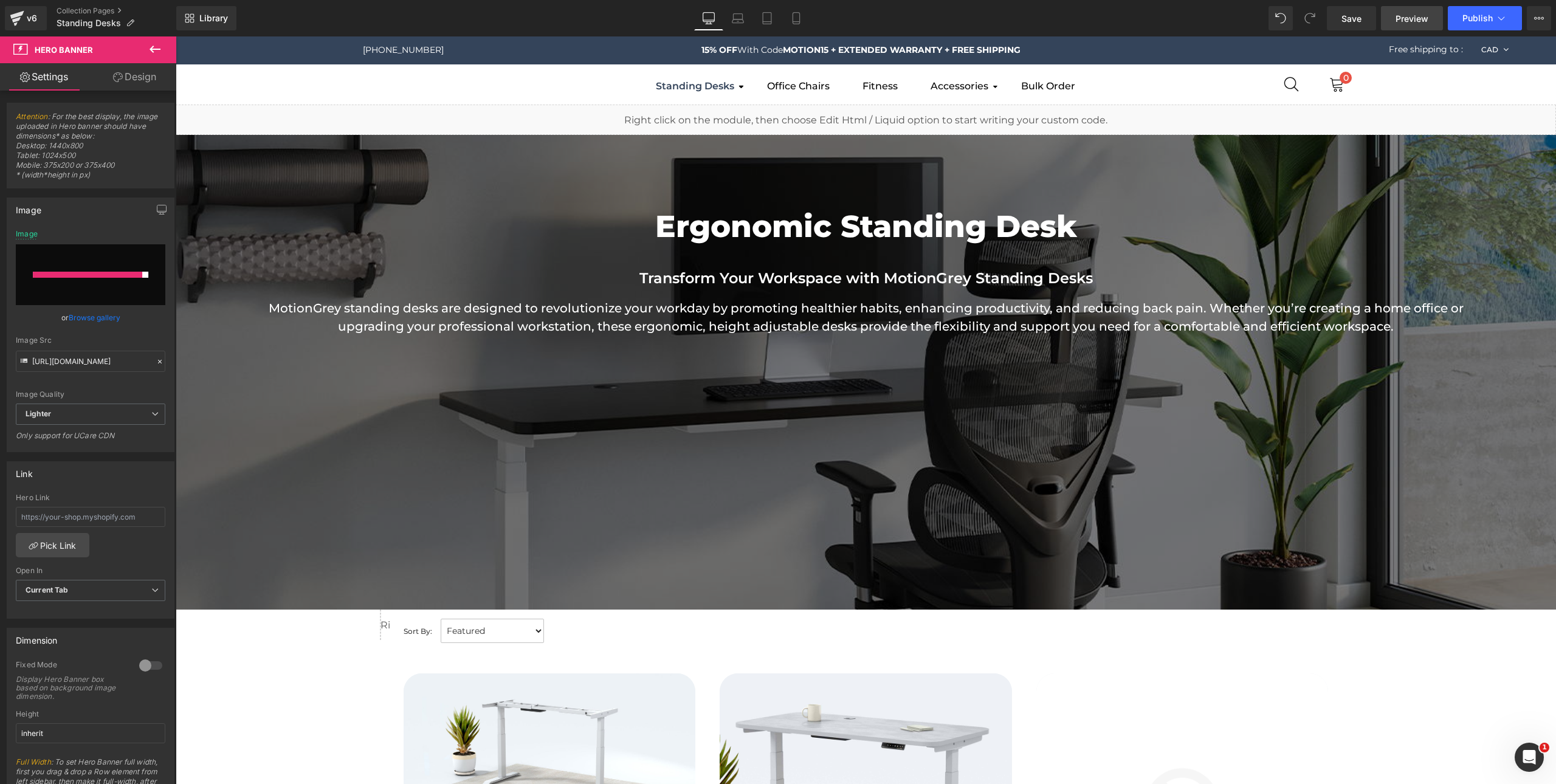
click at [1411, 26] on link "Preview" at bounding box center [1412, 18] width 62 height 25
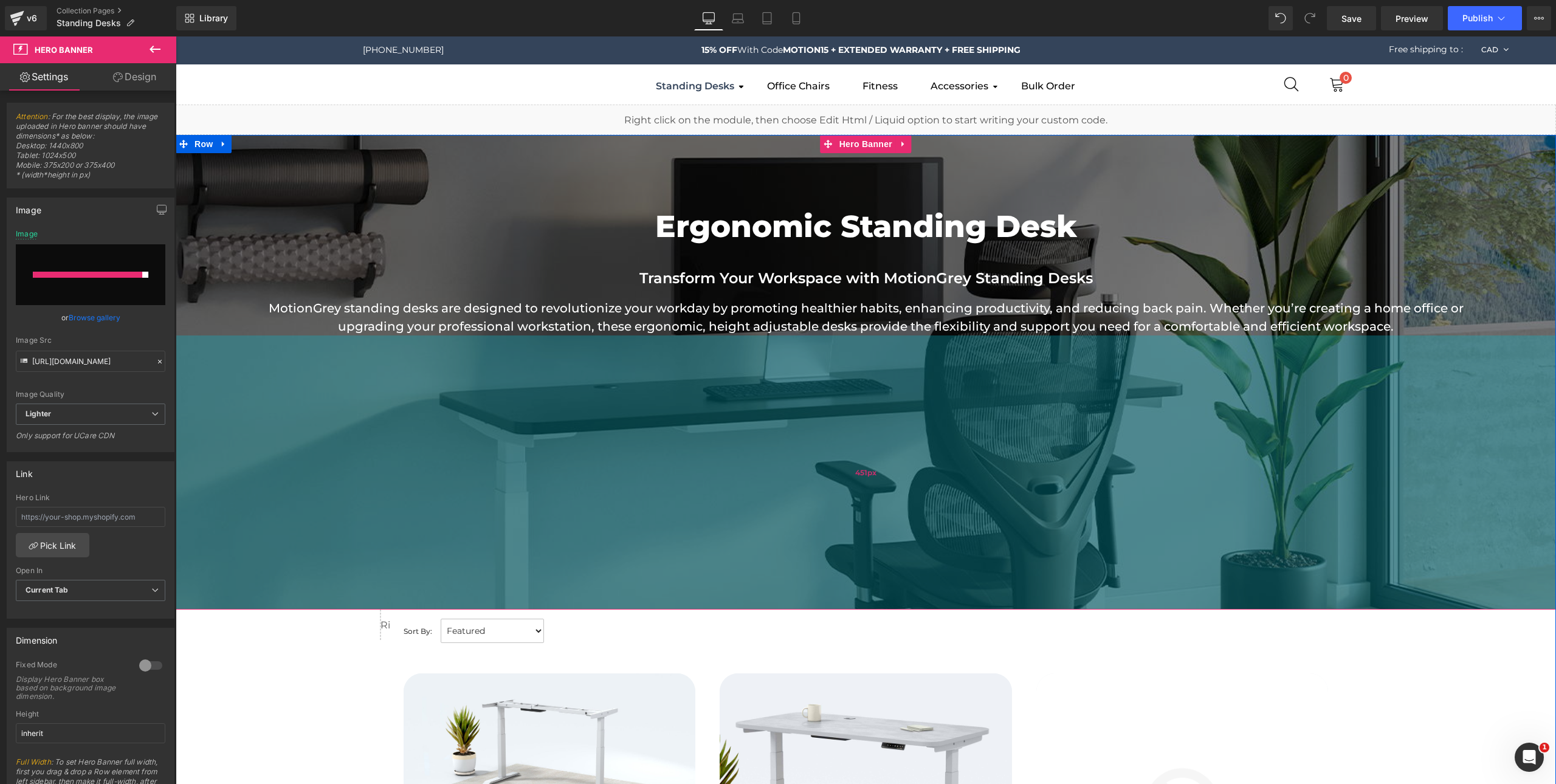
click at [979, 506] on div "451px" at bounding box center [865, 473] width 1380 height 274
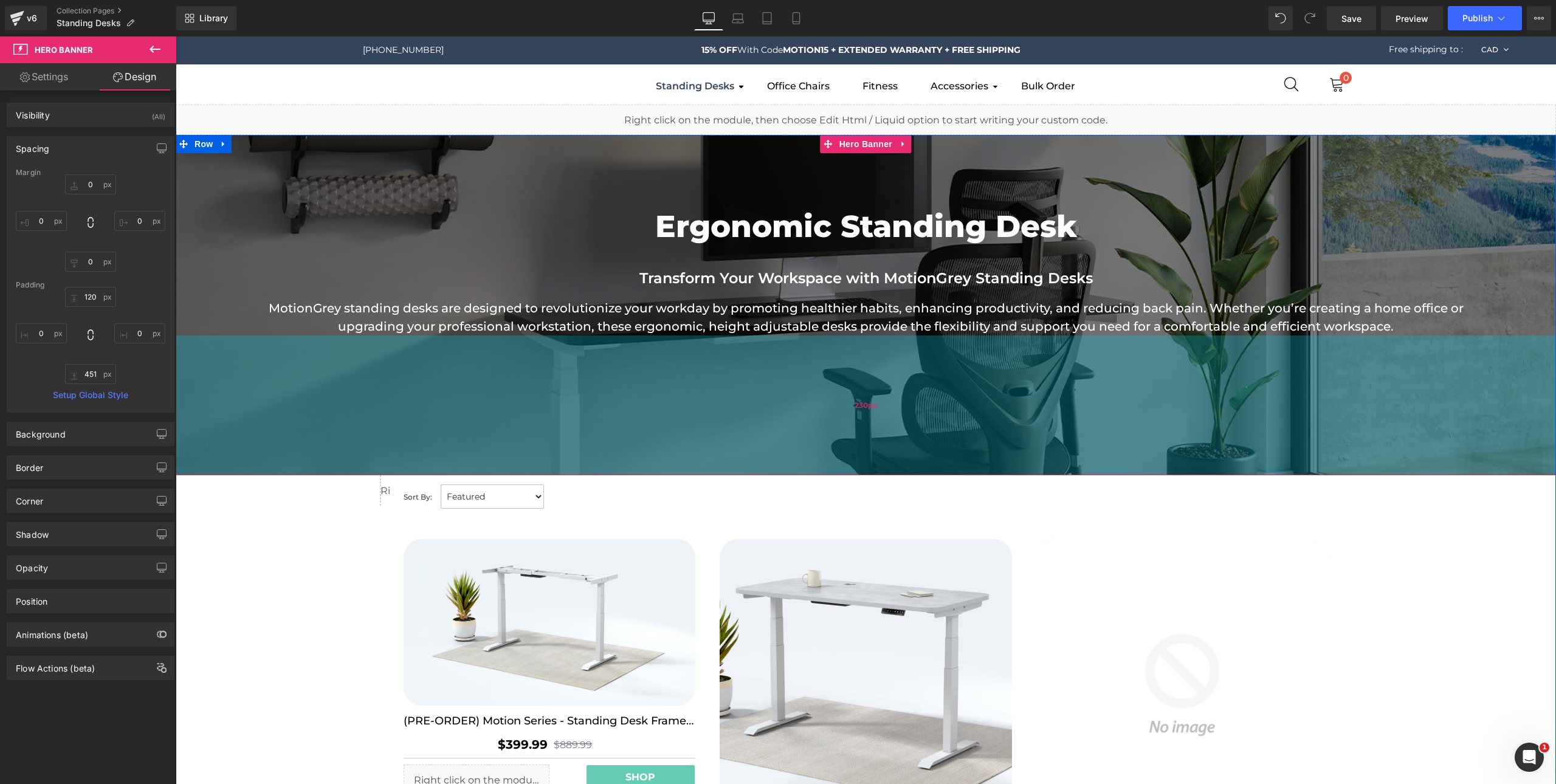
drag, startPoint x: 927, startPoint y: 609, endPoint x: 929, endPoint y: 471, distance: 138.0
click at [929, 471] on div "230px" at bounding box center [865, 405] width 1380 height 140
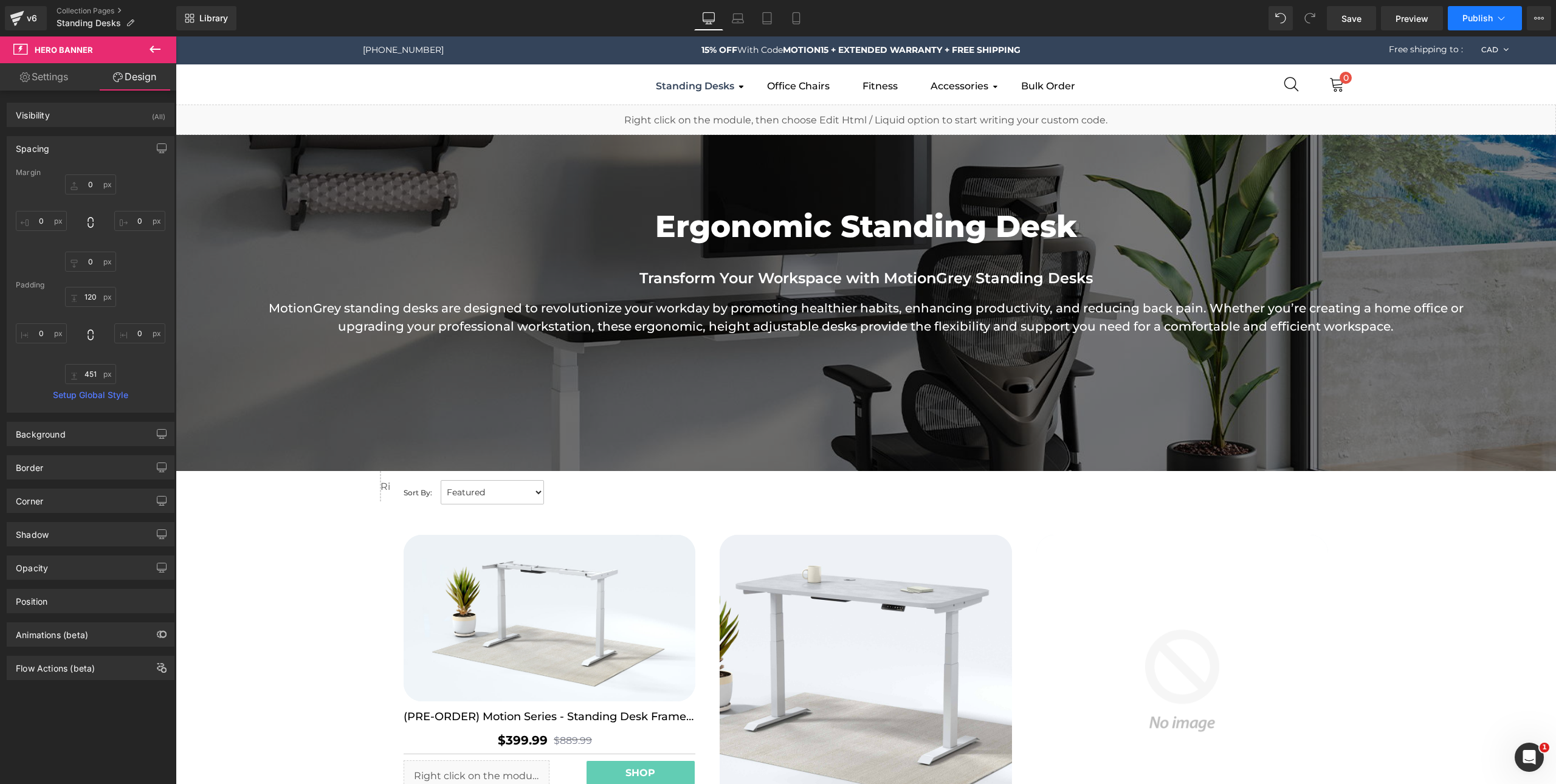
click at [1468, 22] on span "Publish" at bounding box center [1478, 17] width 30 height 9
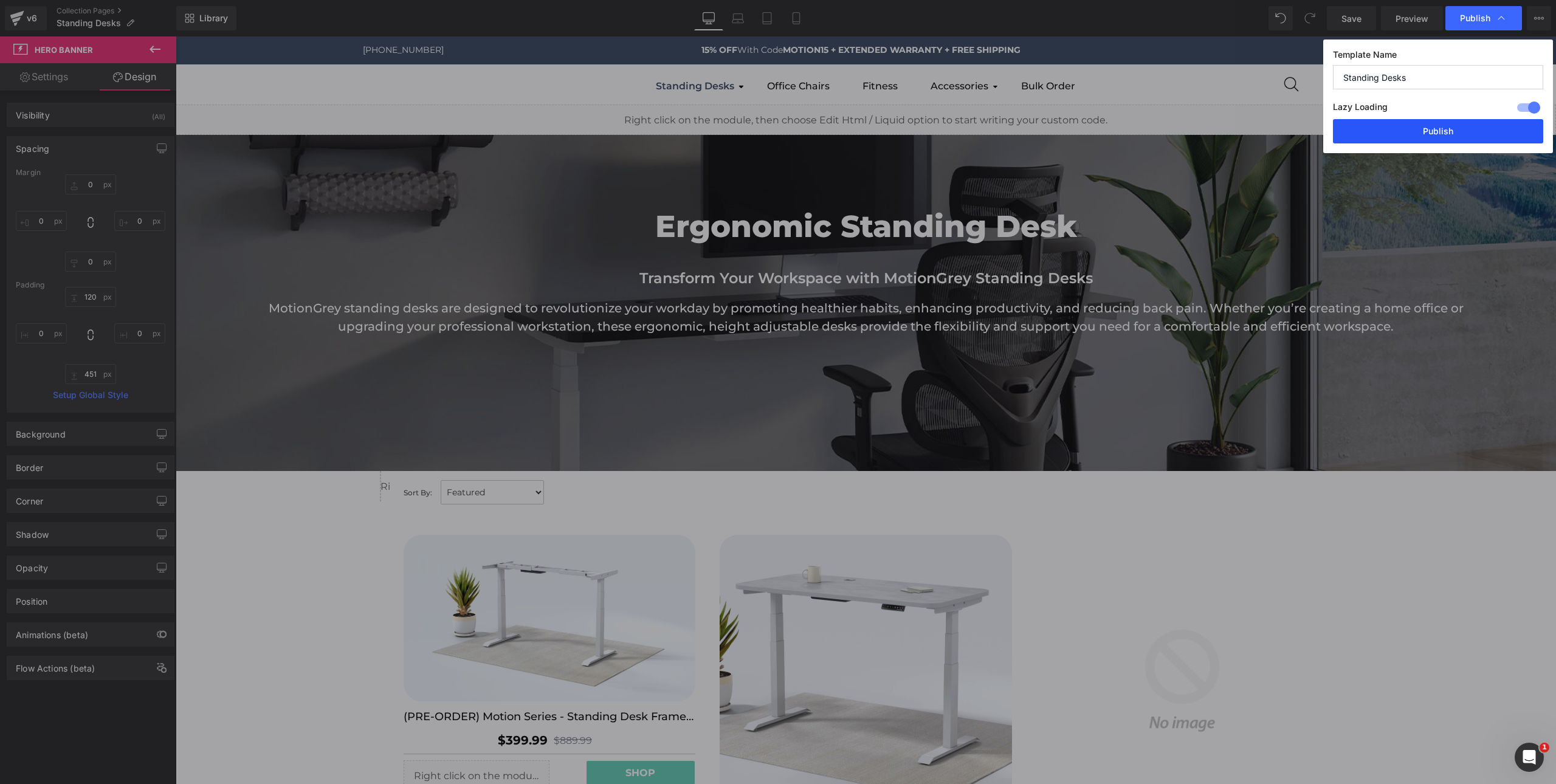
click at [1487, 137] on button "Publish" at bounding box center [1438, 131] width 210 height 25
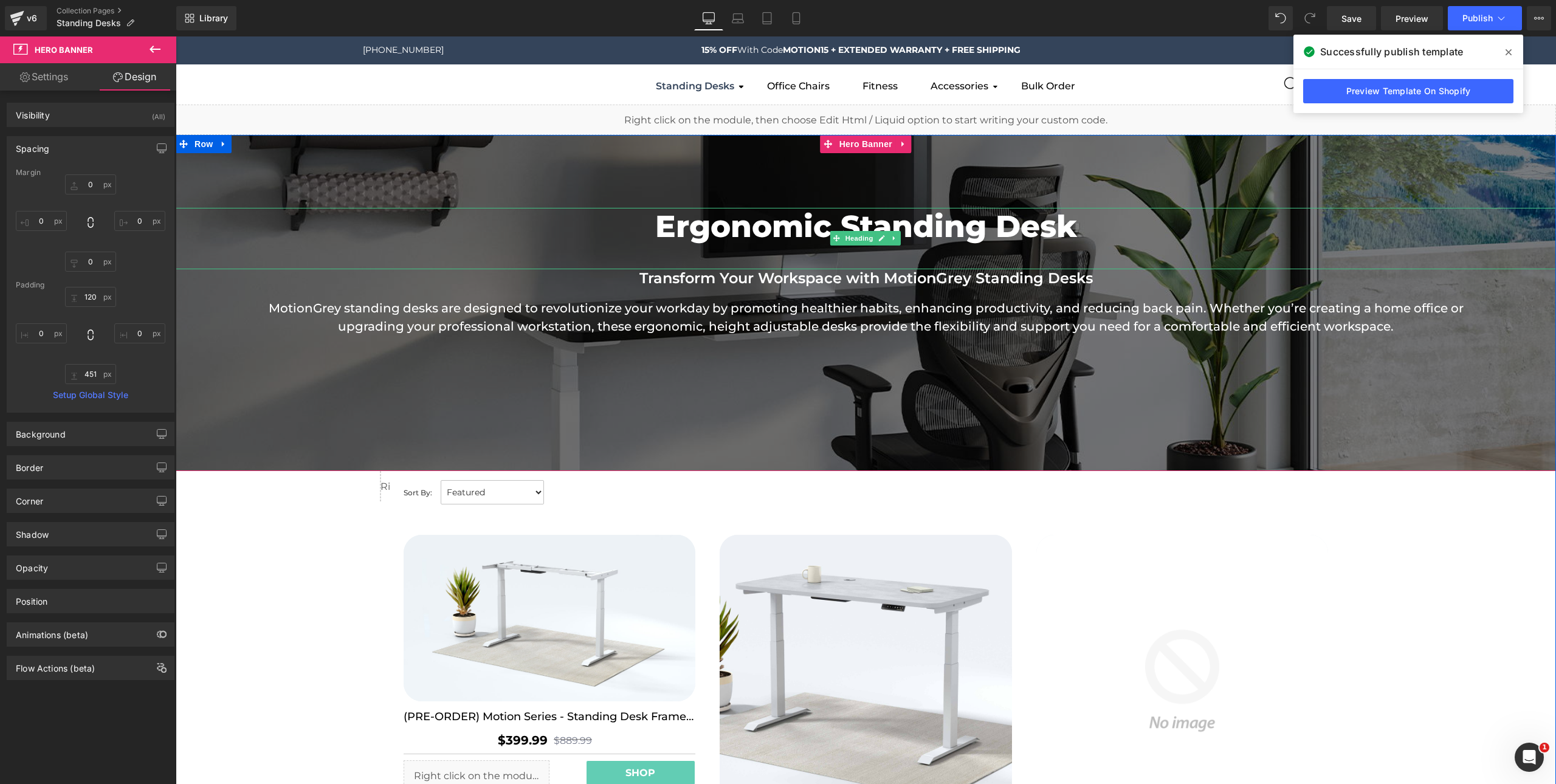
click at [895, 222] on h1 "Ergonomic Standing Desk" at bounding box center [865, 227] width 1380 height 38
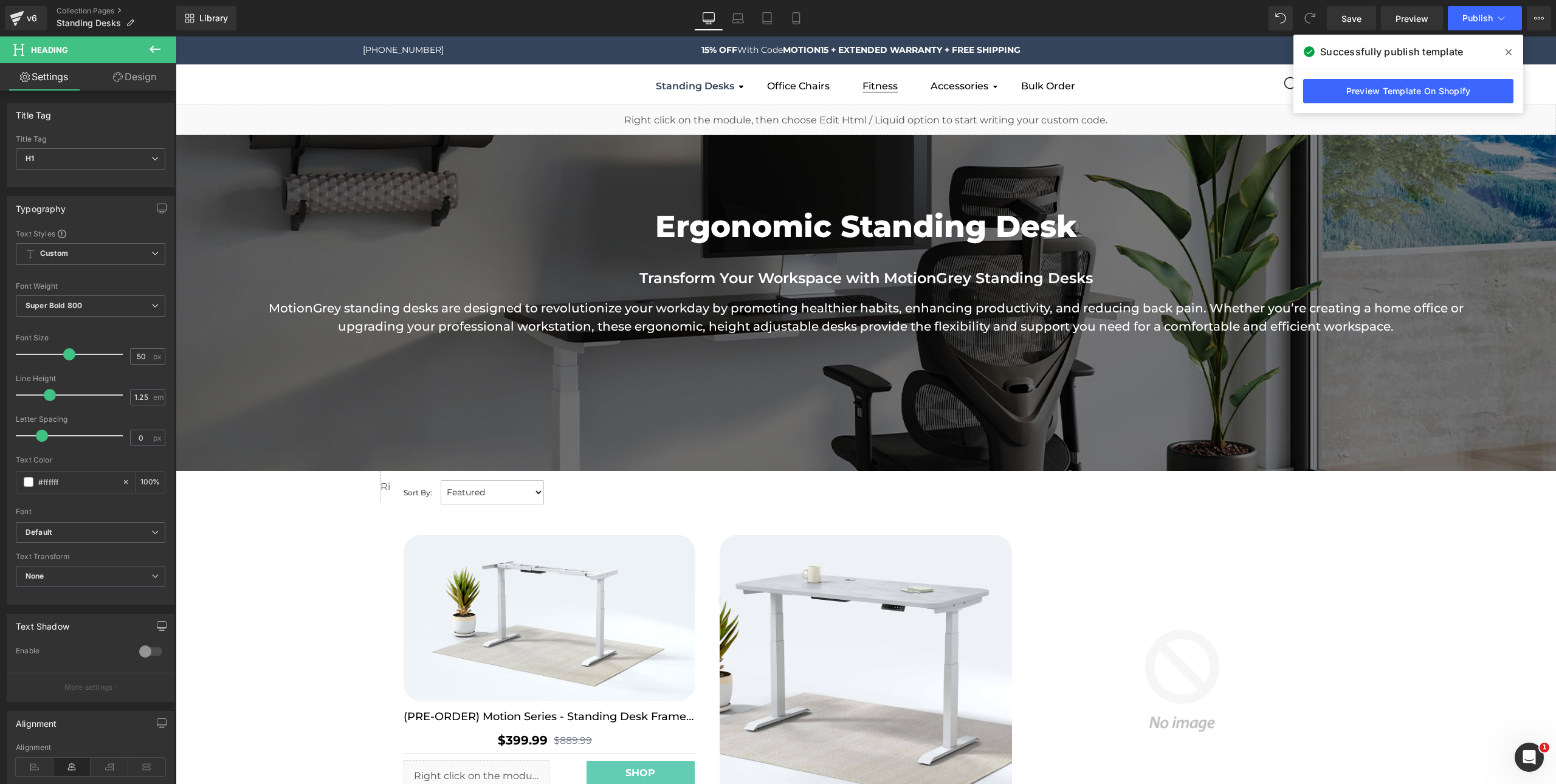
click at [895, 92] on link "Fitness" at bounding box center [880, 86] width 54 height 27
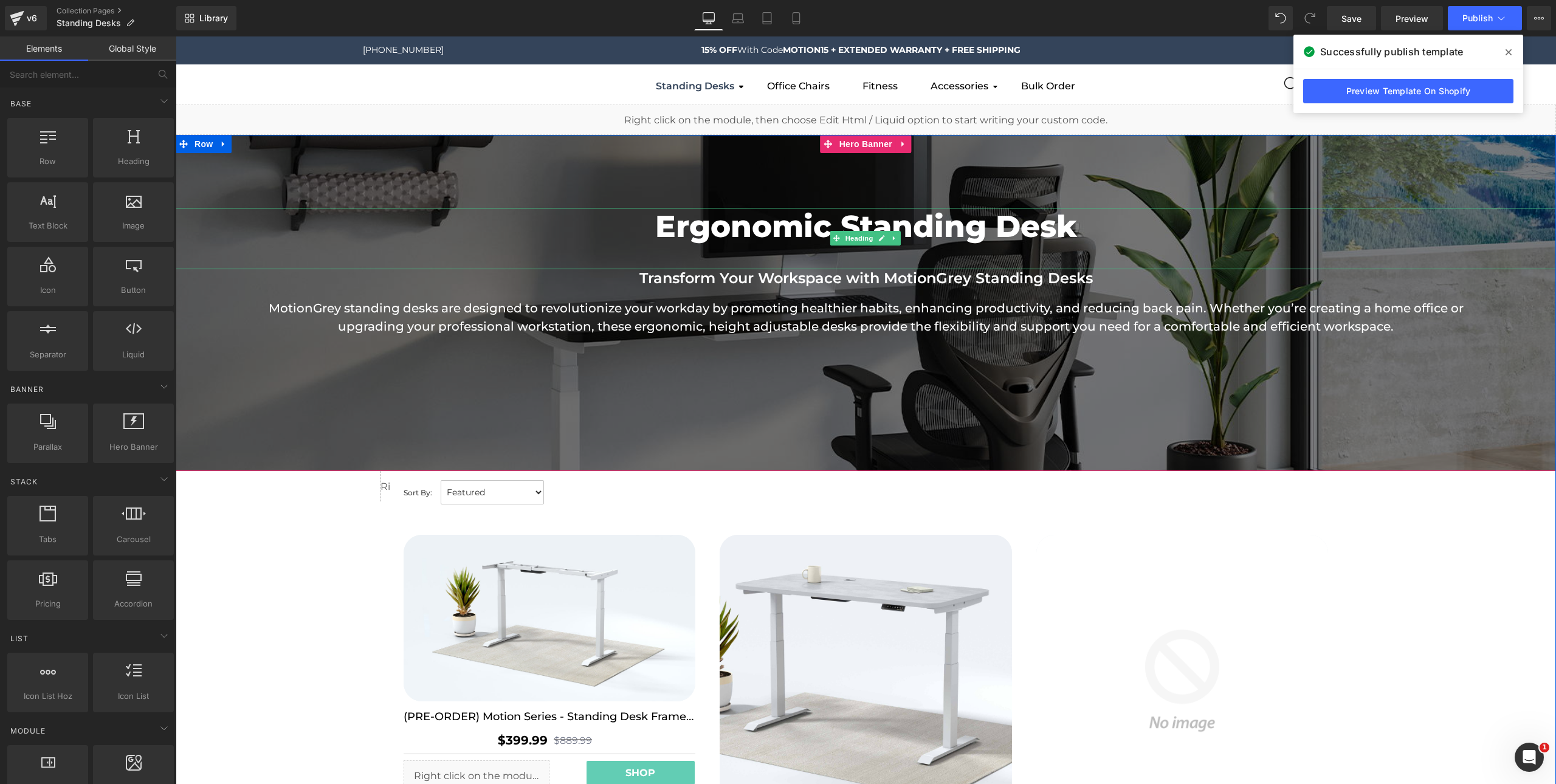
click at [762, 239] on h1 "Ergonomic Standing Desk" at bounding box center [865, 227] width 1380 height 38
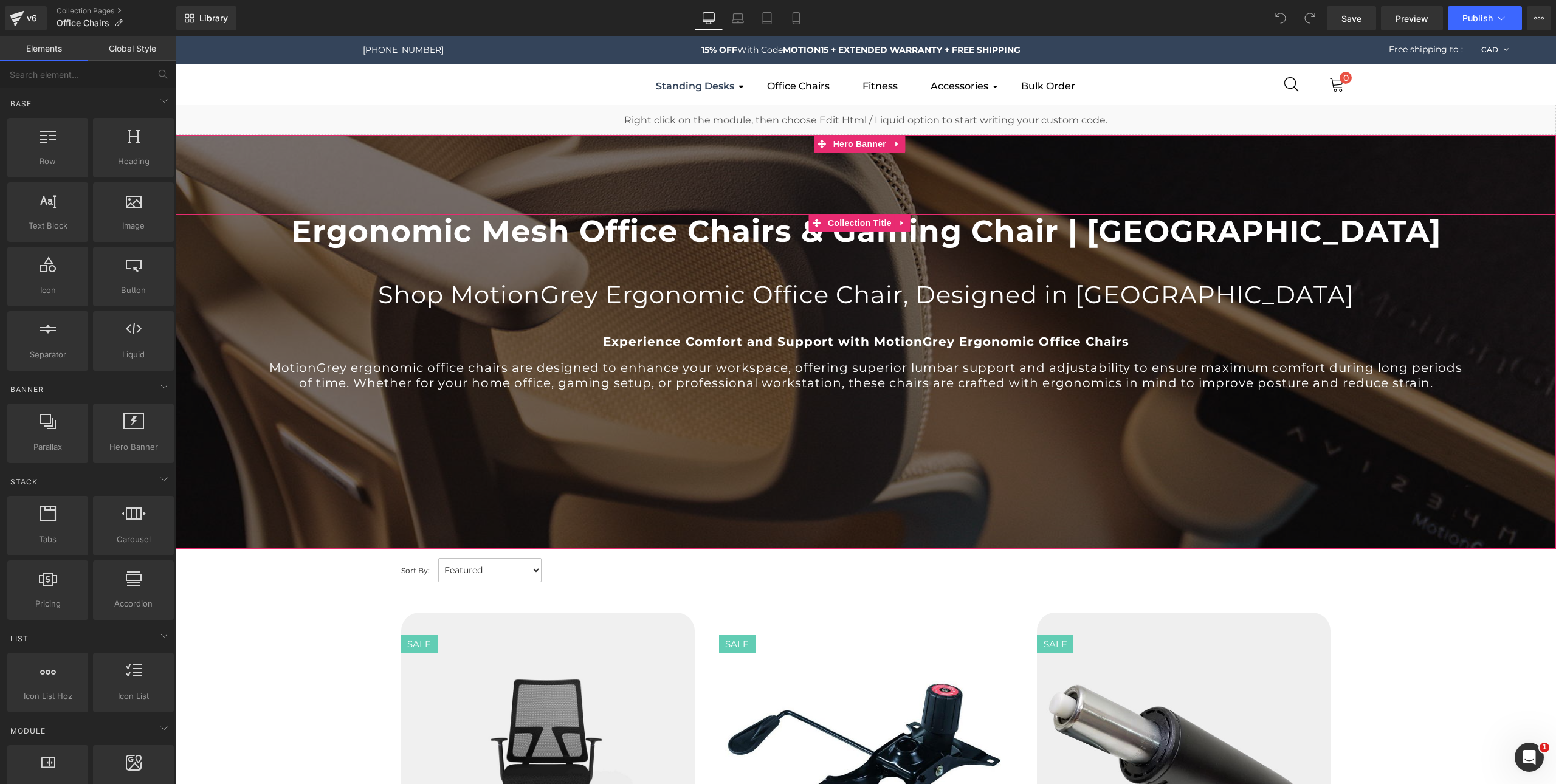
click at [685, 243] on h1 "Ergonomic Mesh Office Chairs & Gaming Chair | [GEOGRAPHIC_DATA]" at bounding box center [865, 231] width 1380 height 36
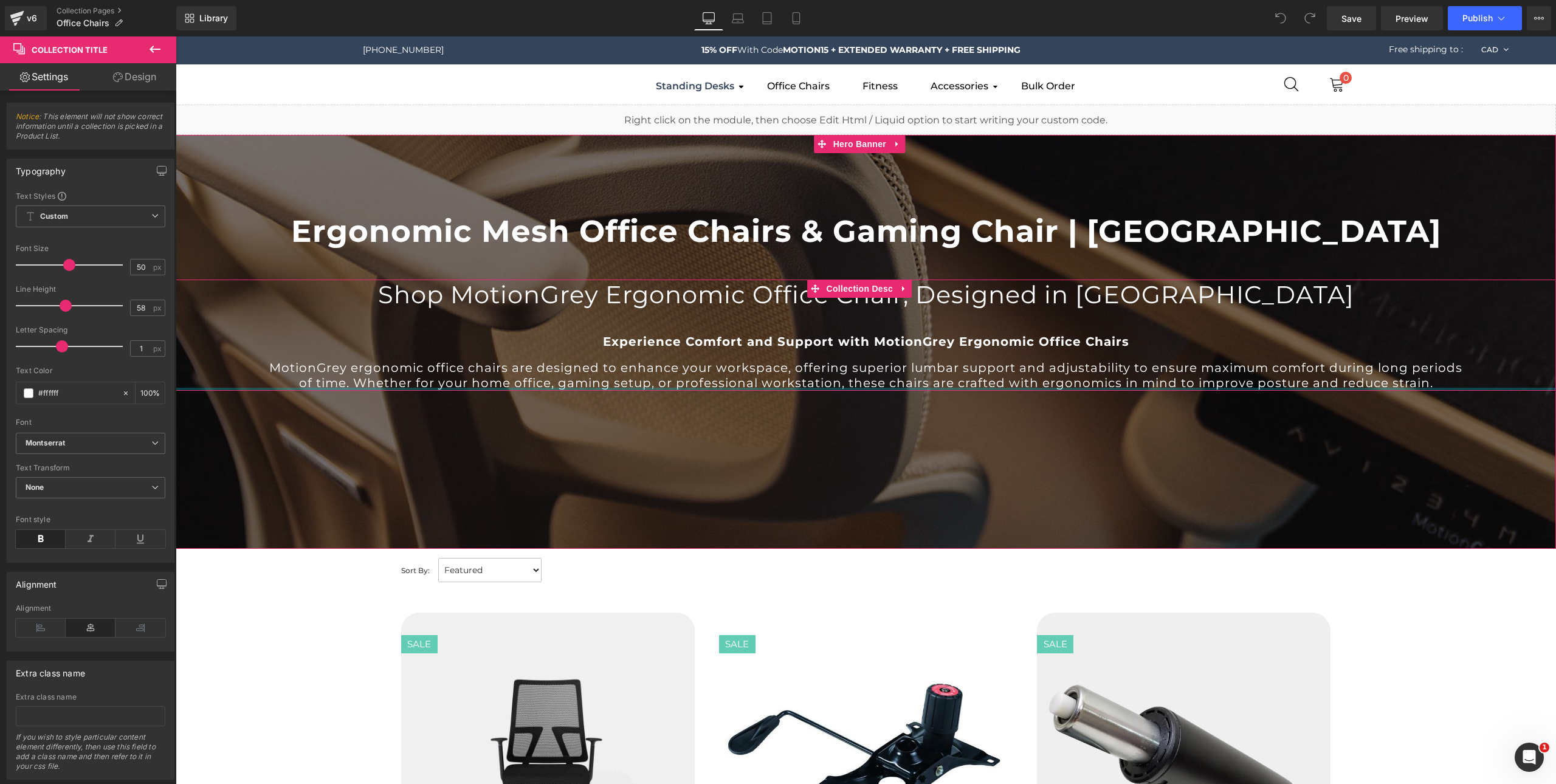
click at [825, 388] on div at bounding box center [865, 389] width 1380 height 3
click at [754, 292] on h2 "Shop MotionGrey Ergonomic Office Chair, Designed in [GEOGRAPHIC_DATA]" at bounding box center [866, 294] width 1198 height 30
click at [552, 281] on div "Shop MotionGrey Ergonomic Office Chair, Designed in Canada Experience Comfort a…" at bounding box center [865, 334] width 1380 height 111
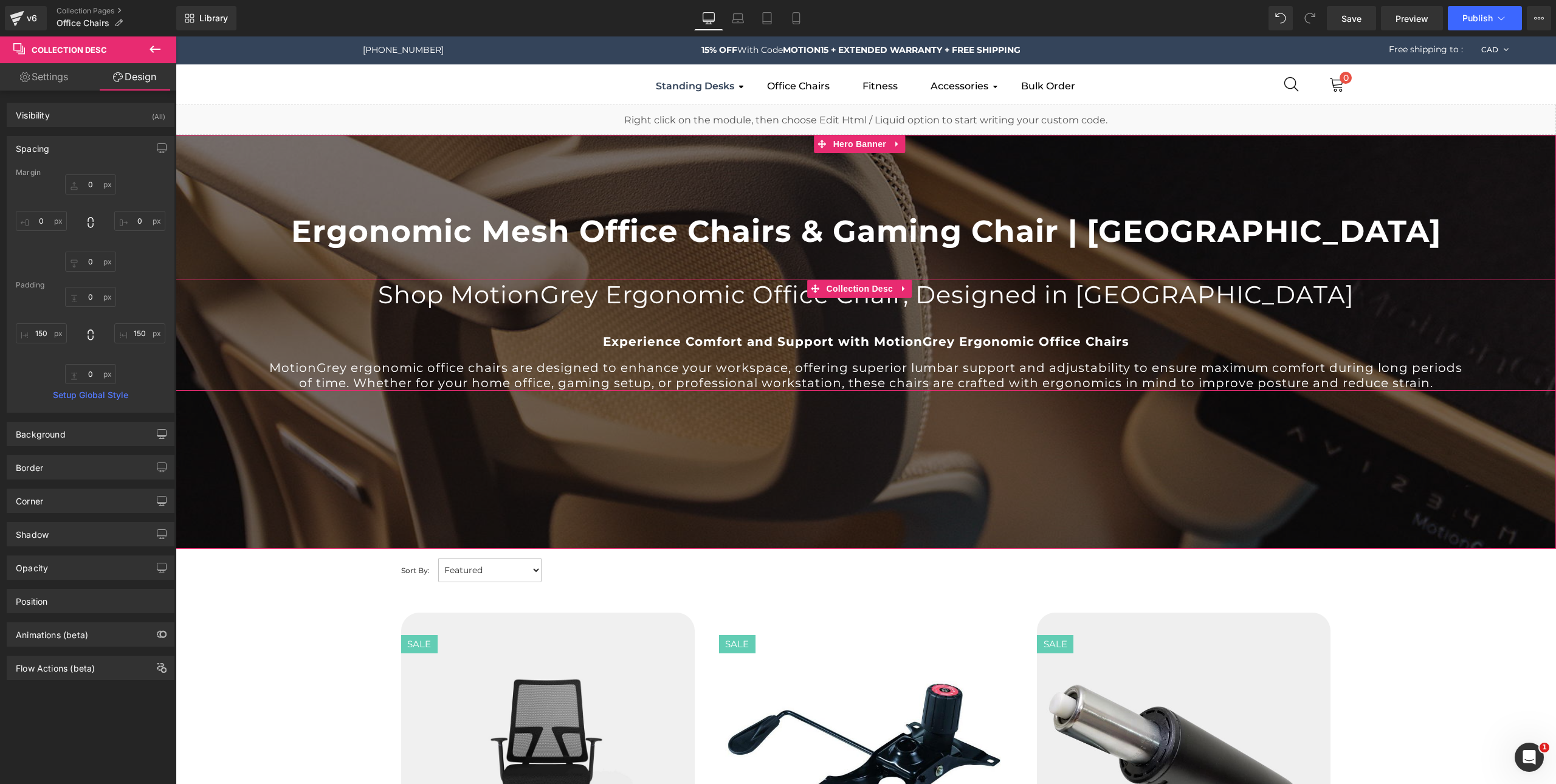
click at [493, 296] on h2 "Shop MotionGrey Ergonomic Office Chair, Designed in [GEOGRAPHIC_DATA]" at bounding box center [866, 294] width 1198 height 30
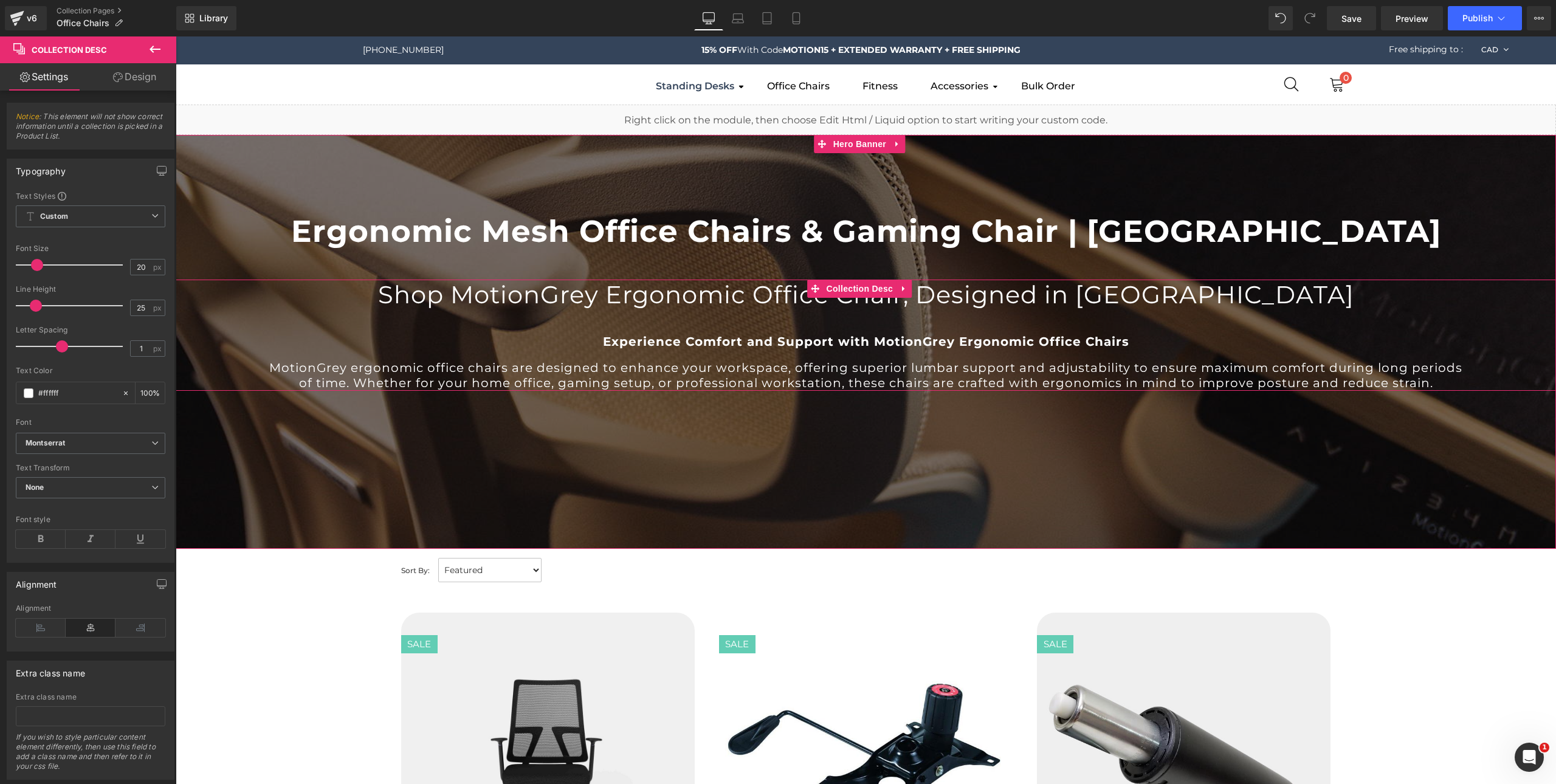
click at [467, 291] on h2 "Shop MotionGrey Ergonomic Office Chair, Designed in [GEOGRAPHIC_DATA]" at bounding box center [866, 294] width 1198 height 30
click at [136, 75] on link "Design" at bounding box center [134, 77] width 88 height 28
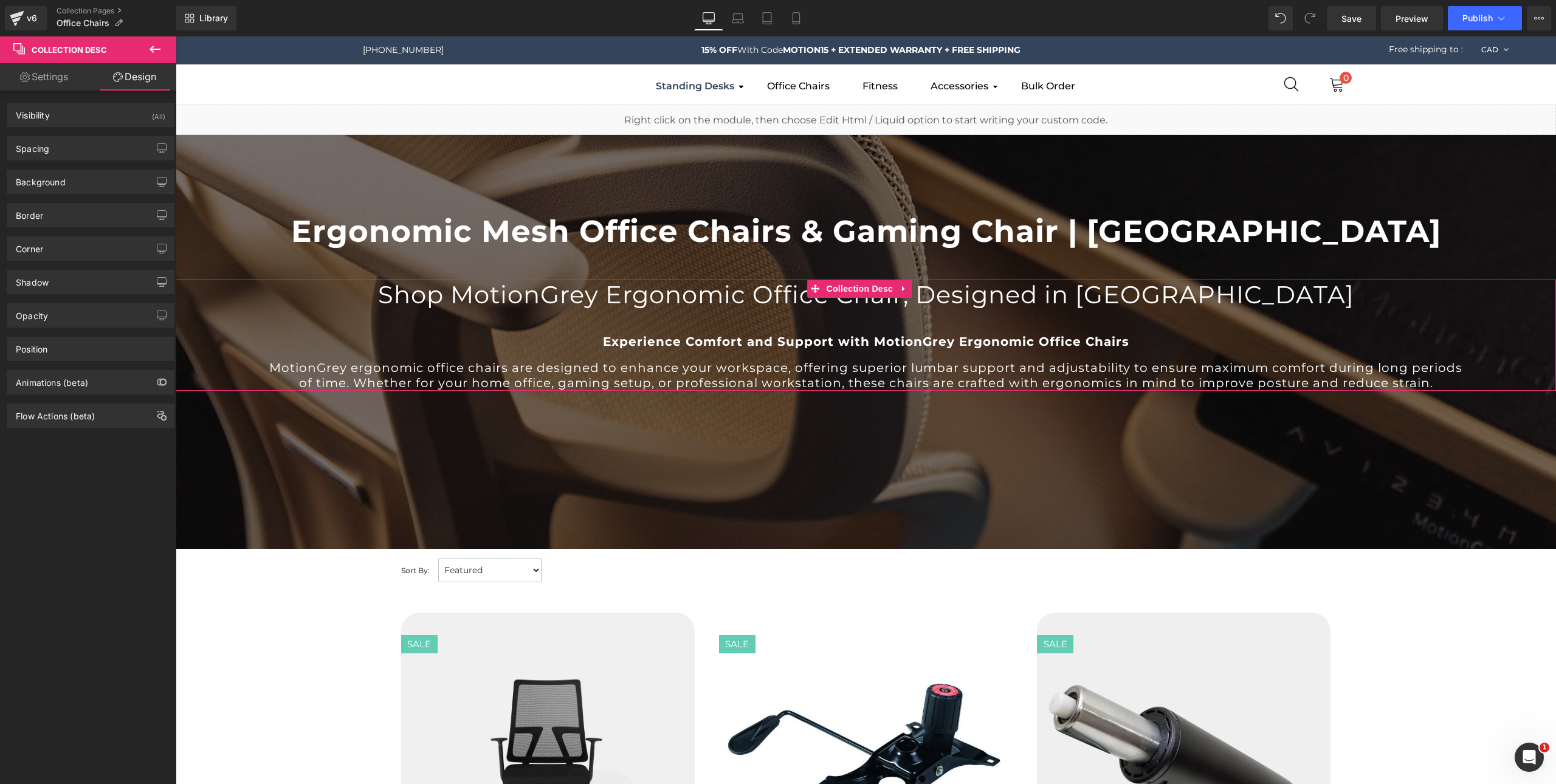
click at [17, 73] on link "Settings" at bounding box center [44, 77] width 88 height 28
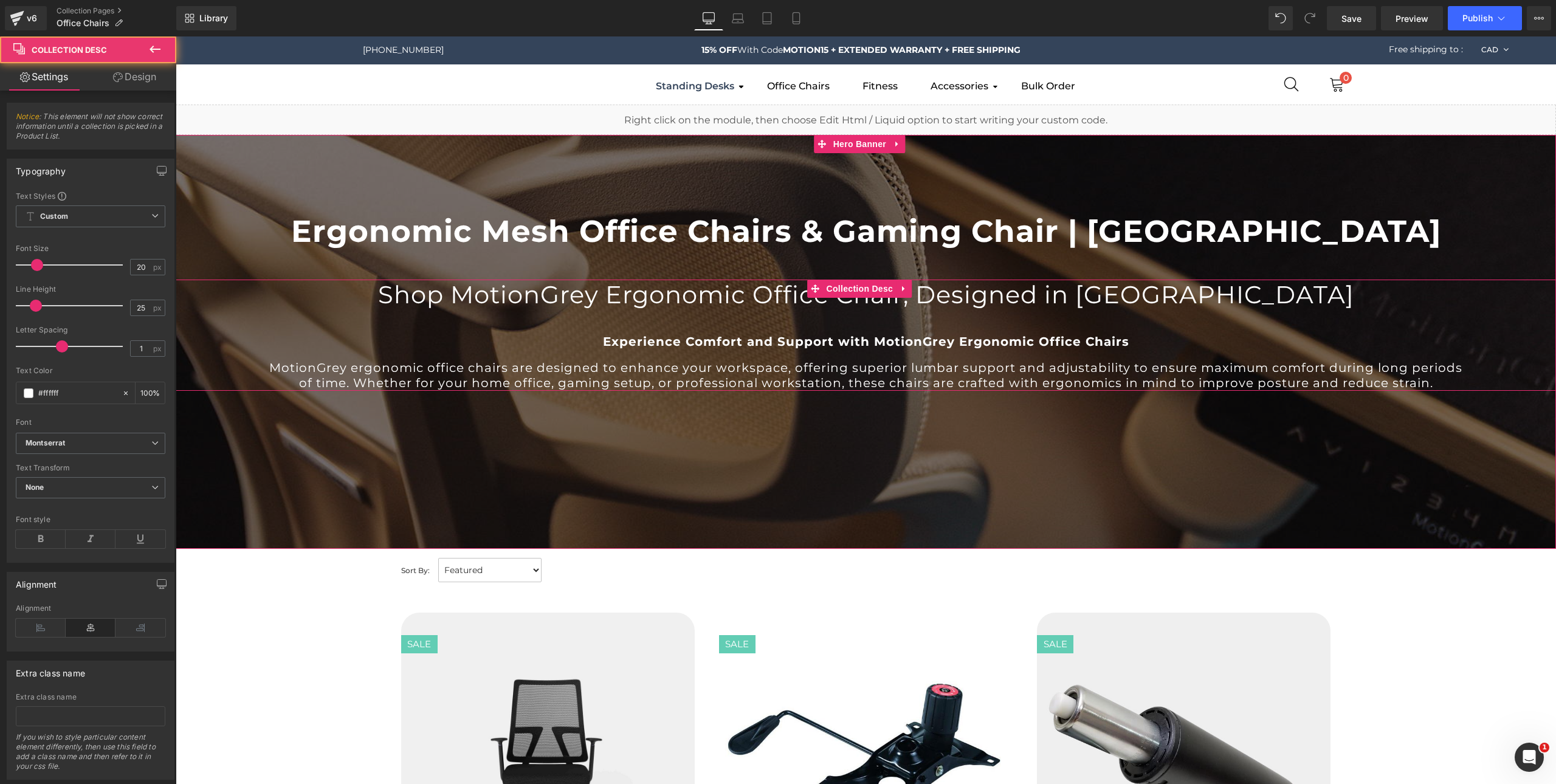
click at [550, 295] on h2 "Shop MotionGrey Ergonomic Office Chair, Designed in [GEOGRAPHIC_DATA]" at bounding box center [866, 294] width 1198 height 30
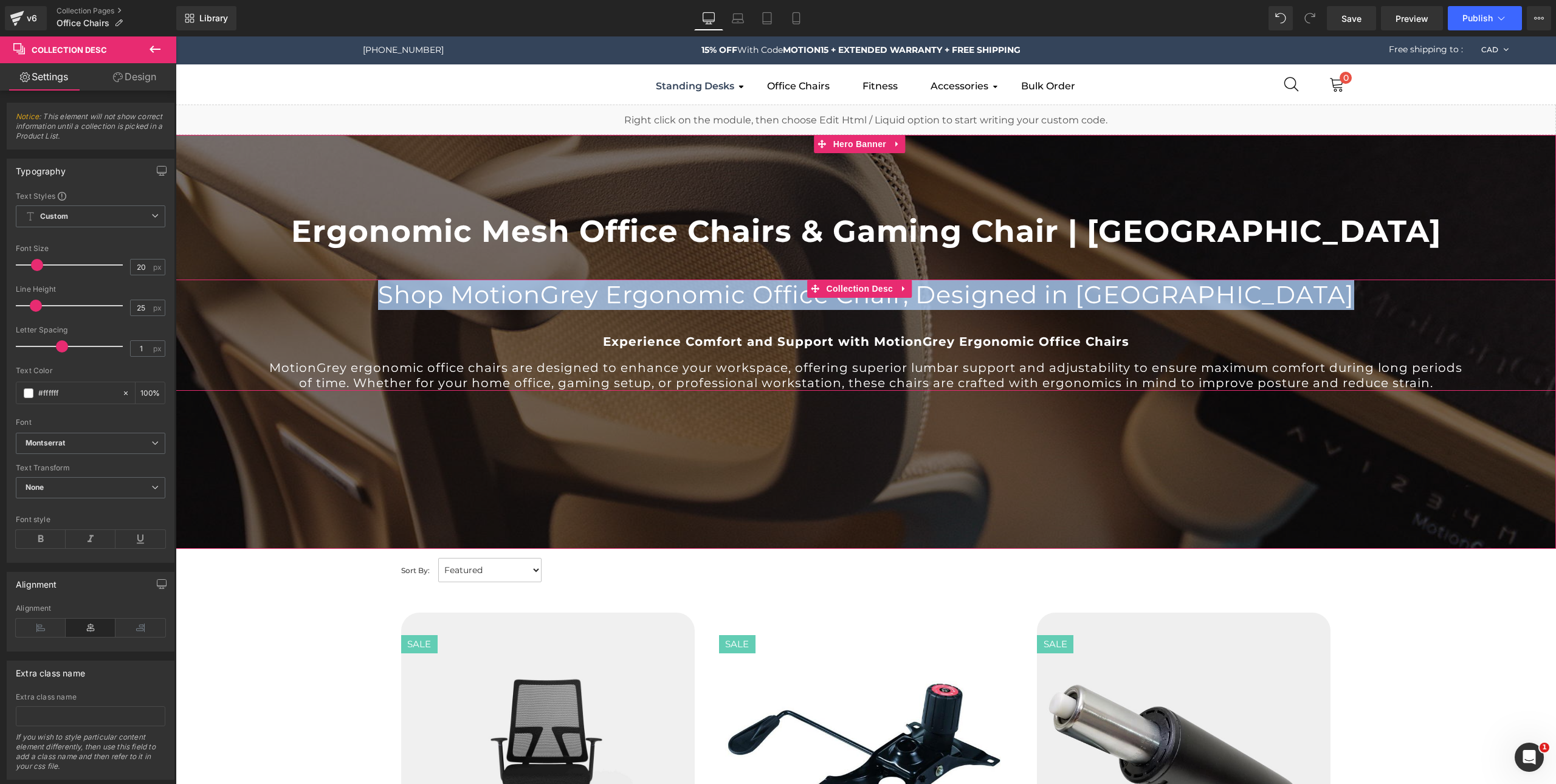
drag, startPoint x: 469, startPoint y: 298, endPoint x: 1339, endPoint y: 326, distance: 870.5
click at [1339, 326] on div "Shop MotionGrey Ergonomic Office Chair, Designed in Canada Experience Comfort a…" at bounding box center [866, 334] width 1198 height 111
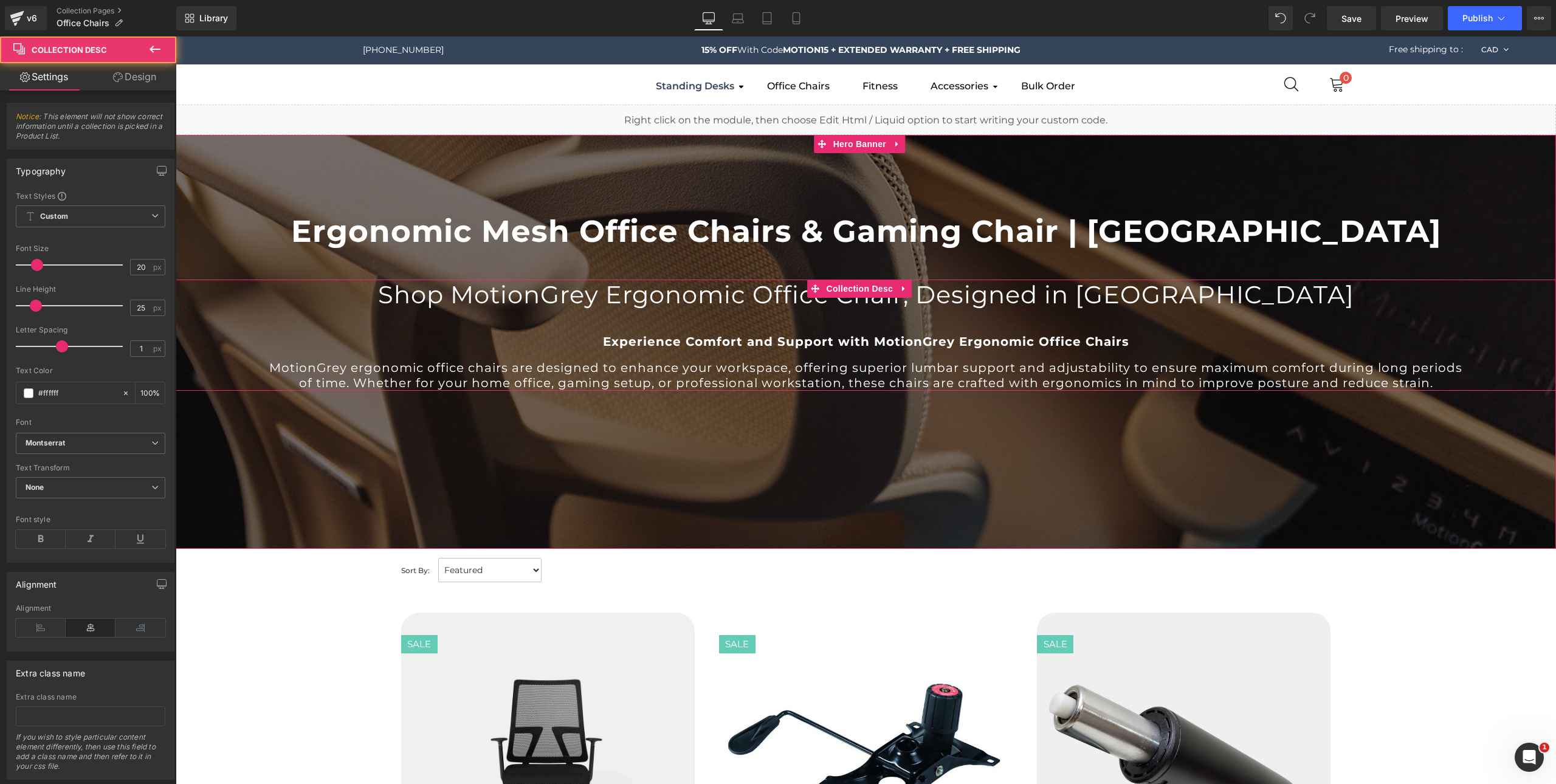
click at [625, 360] on p "MotionGrey ergonomic office chairs are designed to enhance your workspace, offe…" at bounding box center [866, 376] width 1198 height 30
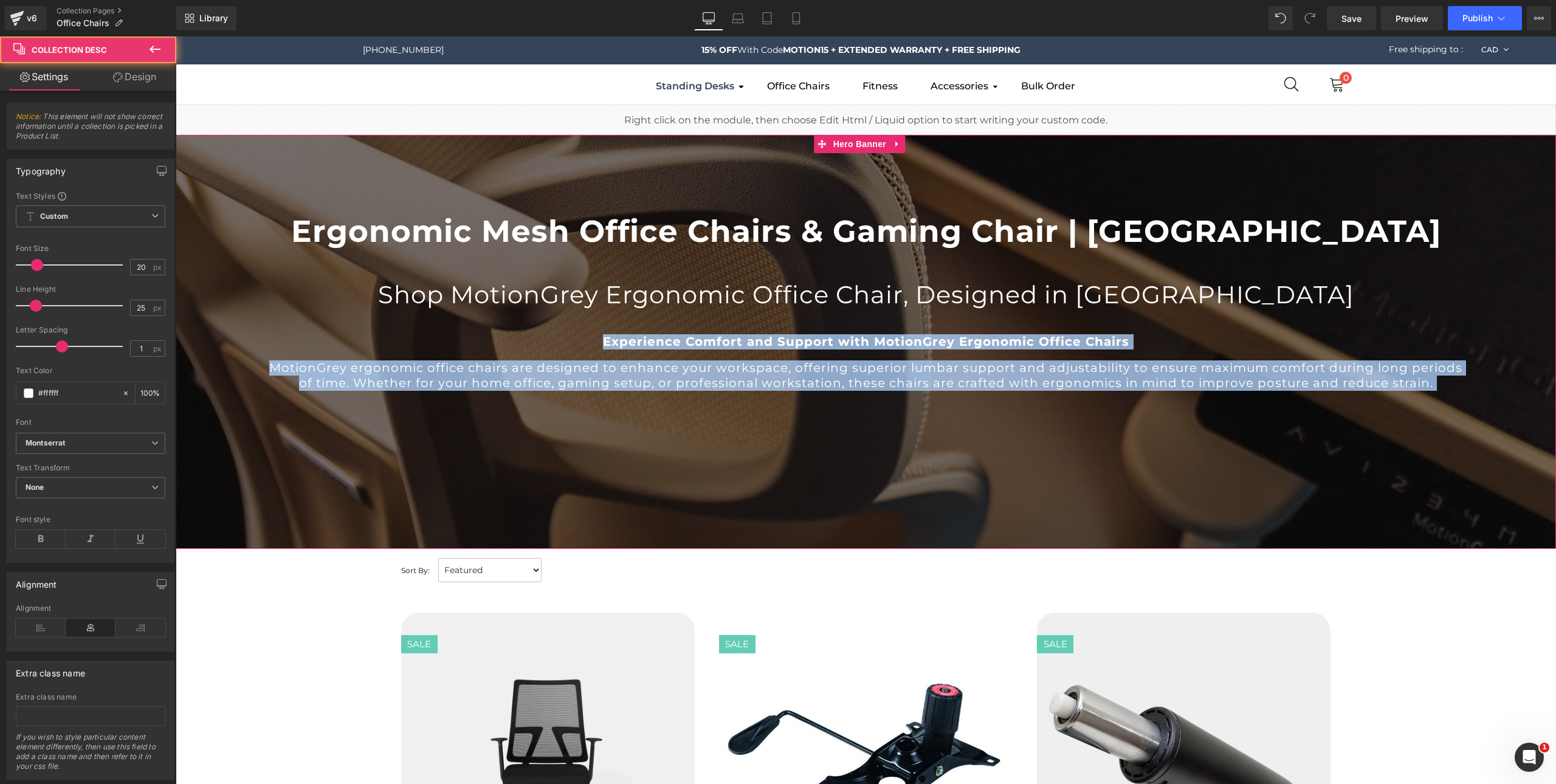
drag, startPoint x: 601, startPoint y: 342, endPoint x: 1335, endPoint y: 416, distance: 737.7
click at [1335, 416] on div "Ergonomic Mesh Office Chairs & Gaming Chair | Canada Collection Title Shop Moti…" at bounding box center [865, 342] width 1380 height 414
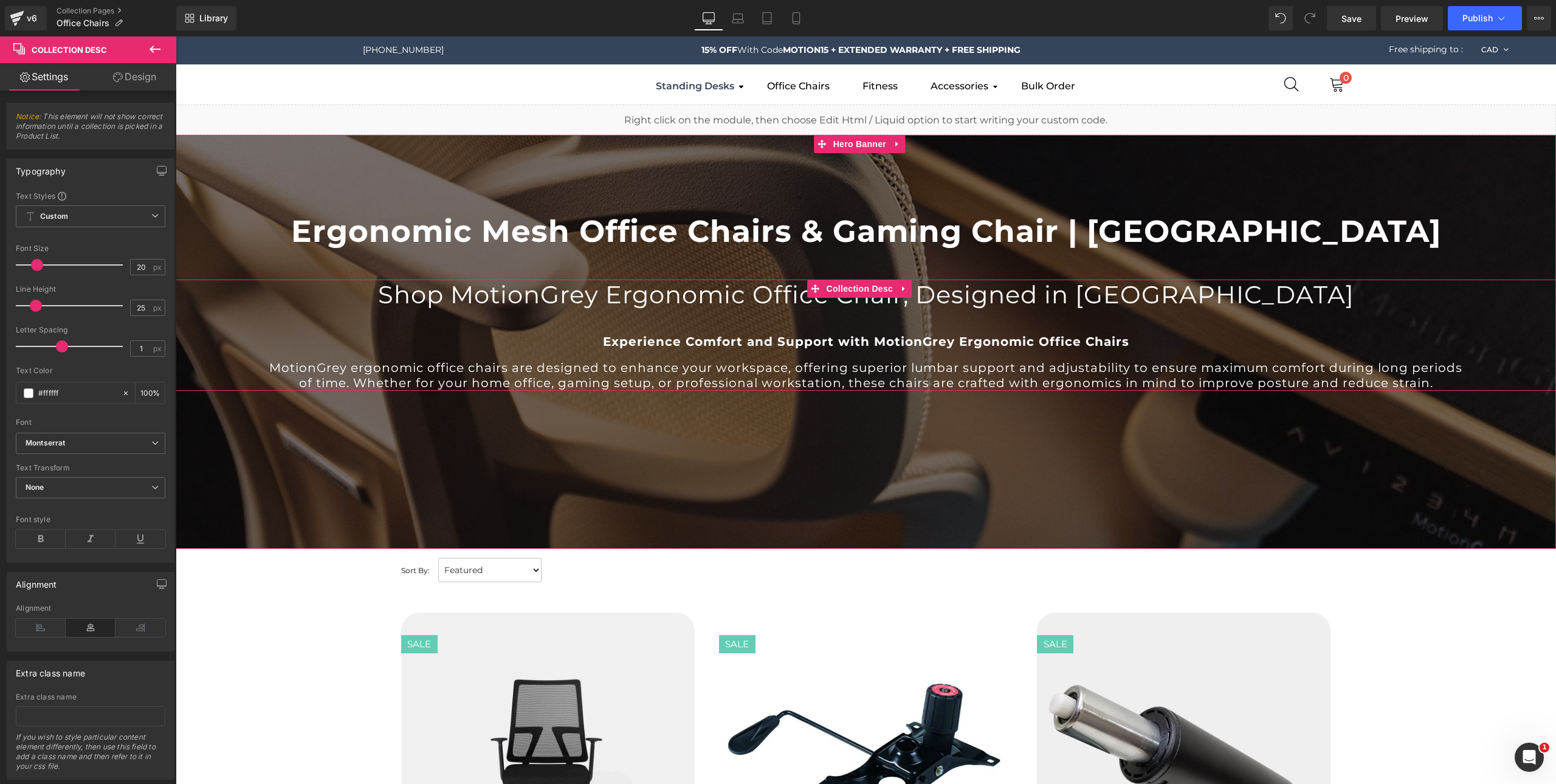
click at [581, 310] on h2 "Shop MotionGrey Ergonomic Office Chair, Designed in [GEOGRAPHIC_DATA]" at bounding box center [866, 294] width 1198 height 30
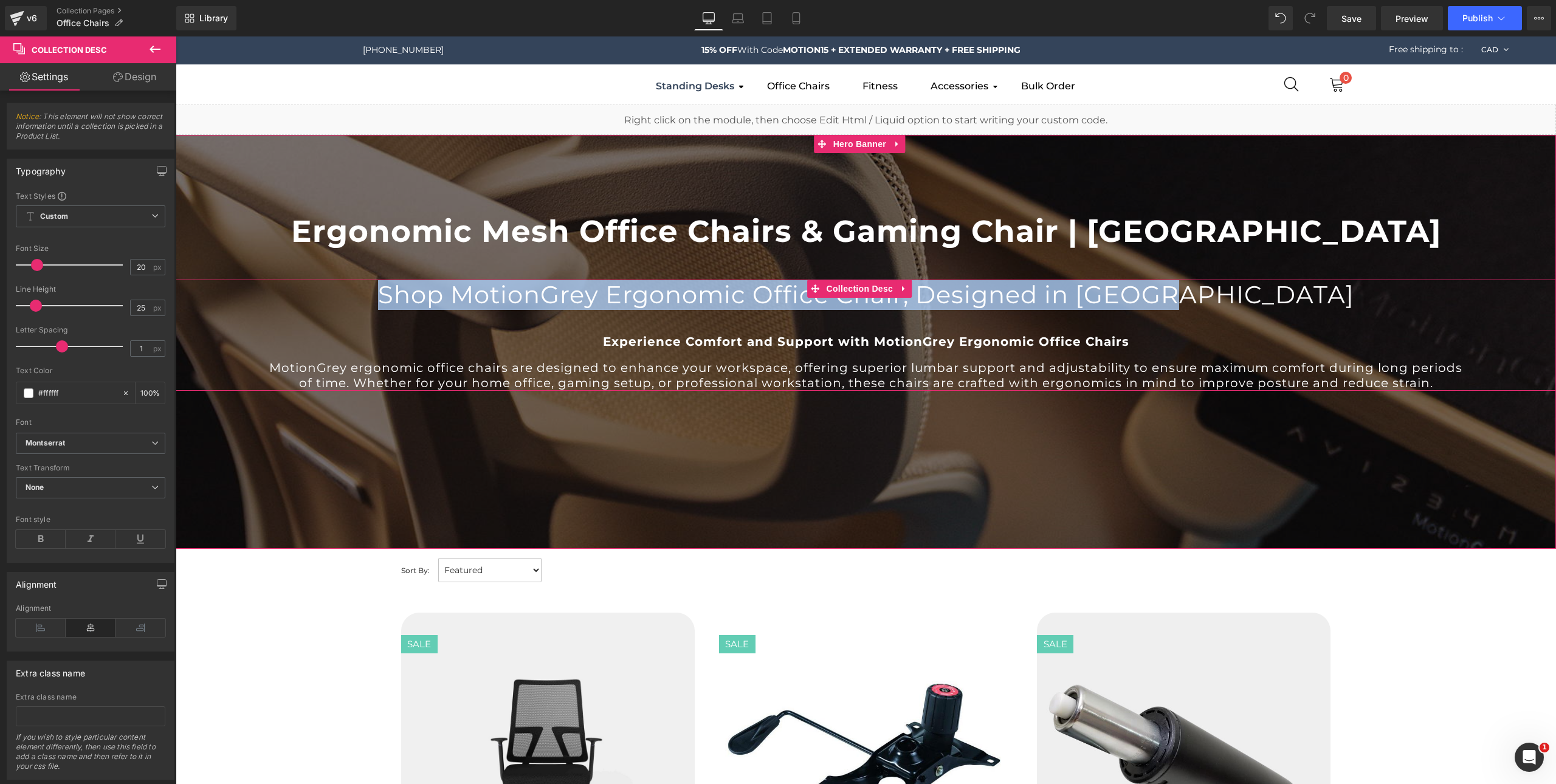
drag, startPoint x: 469, startPoint y: 299, endPoint x: 1288, endPoint y: 304, distance: 819.0
click at [1288, 304] on h2 "Shop MotionGrey Ergonomic Office Chair, Designed in [GEOGRAPHIC_DATA]" at bounding box center [866, 294] width 1198 height 30
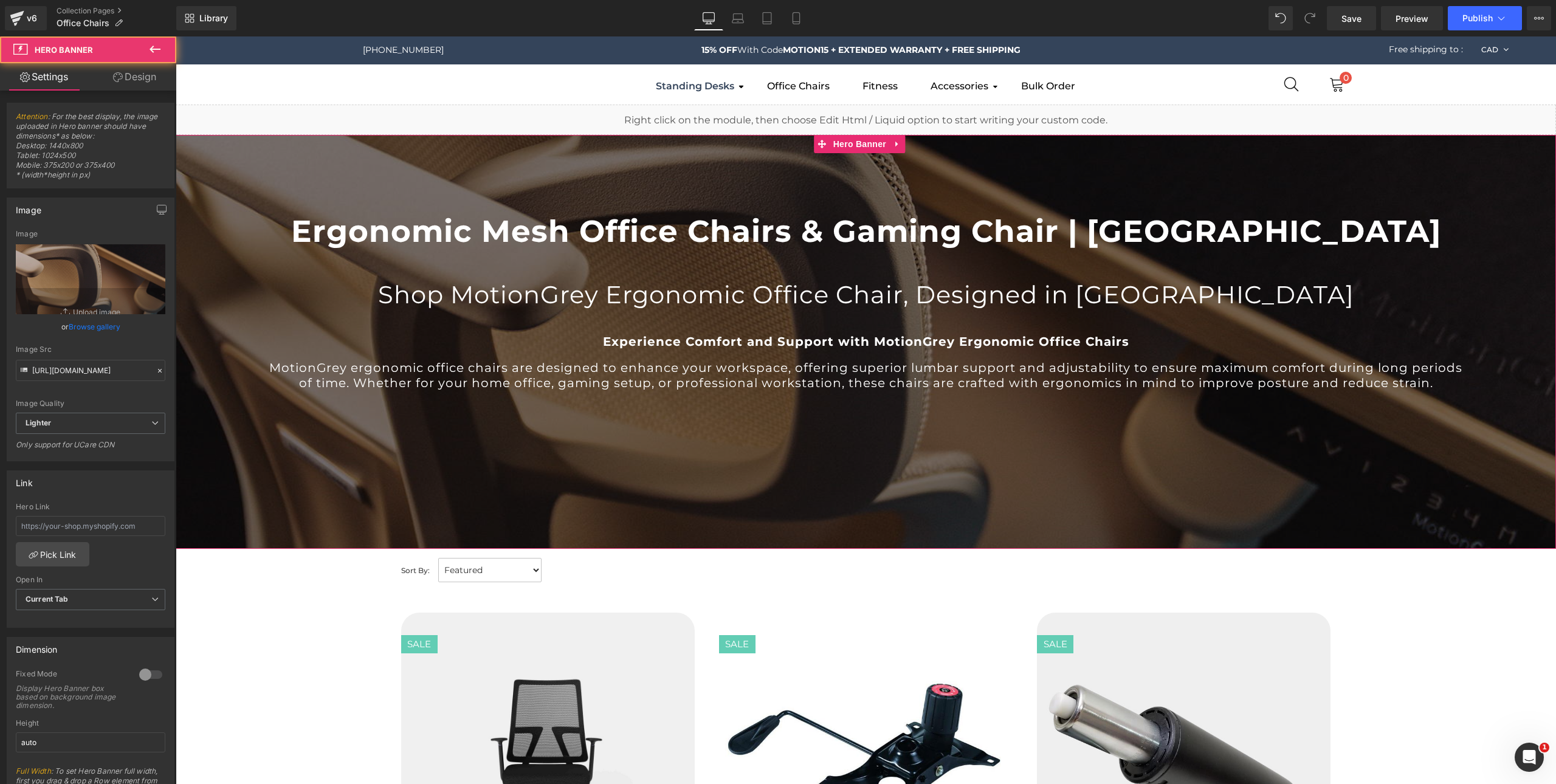
click at [973, 430] on div at bounding box center [865, 342] width 1380 height 414
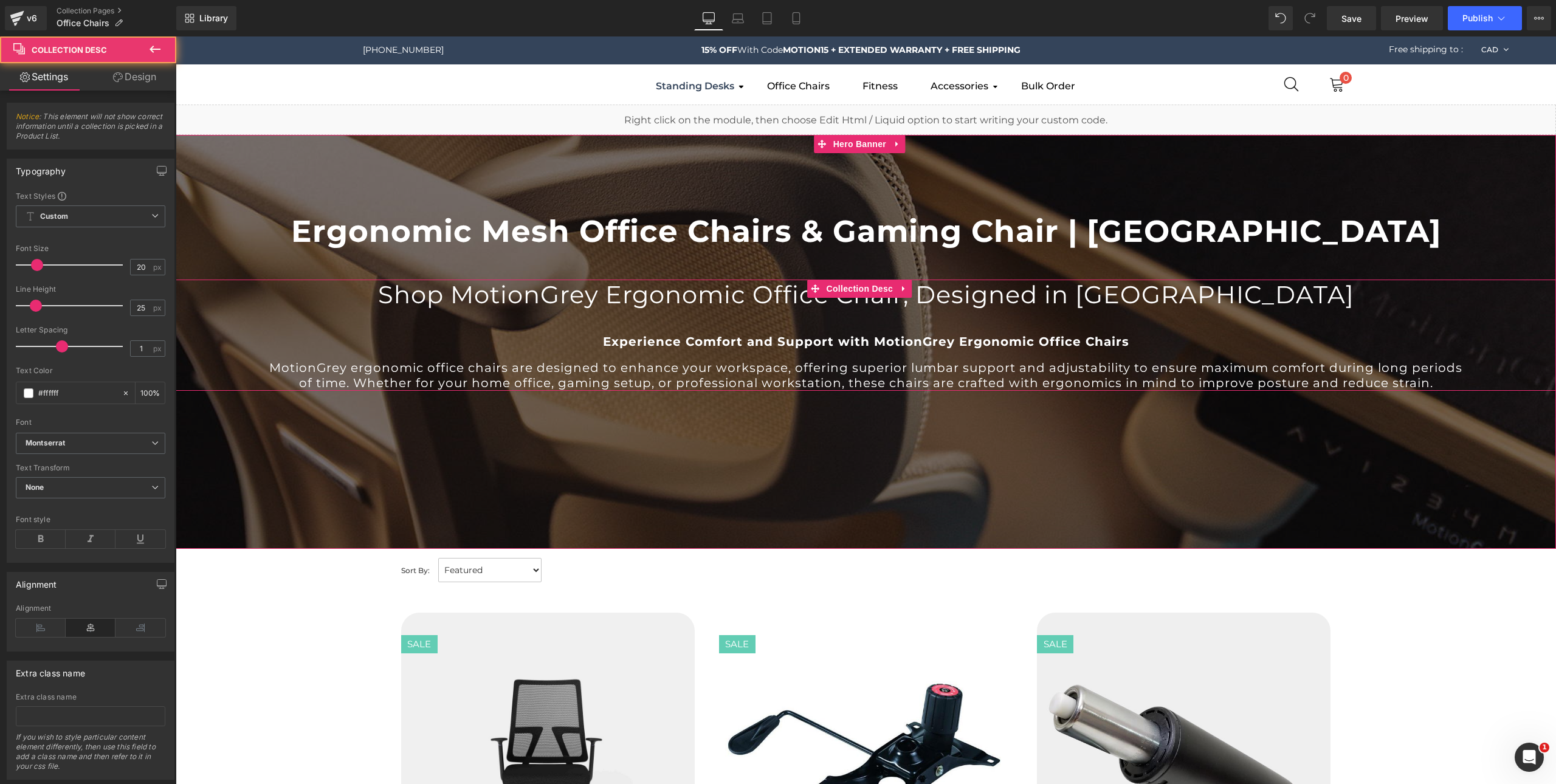
click at [755, 291] on h2 "Shop MotionGrey Ergonomic Office Chair, Designed in [GEOGRAPHIC_DATA]" at bounding box center [866, 294] width 1198 height 30
click at [859, 288] on span "Collection Desc" at bounding box center [860, 288] width 73 height 18
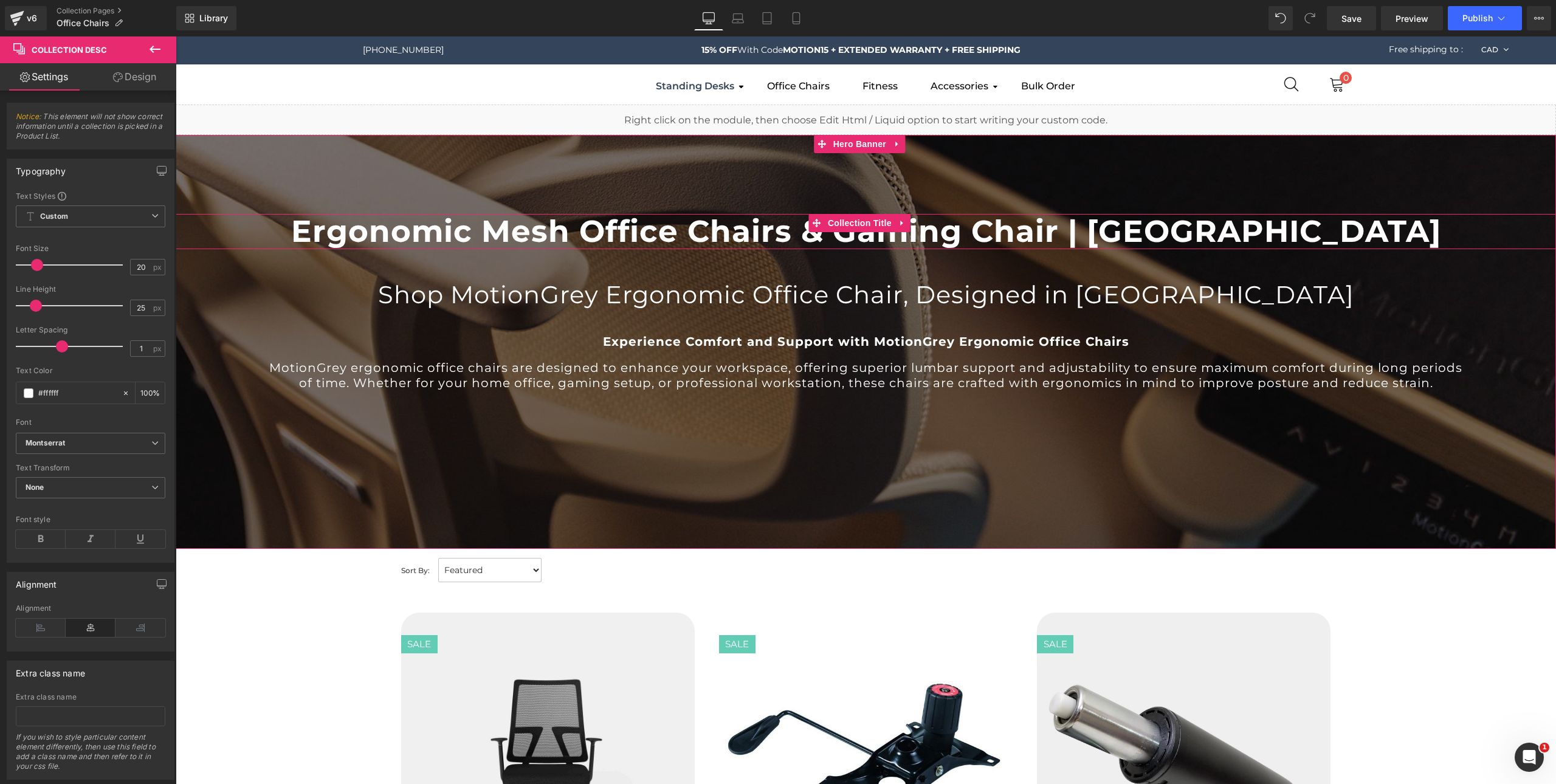
click at [729, 224] on h1 "Ergonomic Mesh Office Chairs & Gaming Chair | [GEOGRAPHIC_DATA]" at bounding box center [865, 231] width 1380 height 36
click at [717, 296] on h2 "Shop MotionGrey Ergonomic Office Chair, Designed in [GEOGRAPHIC_DATA]" at bounding box center [866, 294] width 1198 height 30
click at [720, 242] on h1 "Ergonomic Mesh Office Chairs & Gaming Chair | [GEOGRAPHIC_DATA]" at bounding box center [865, 231] width 1380 height 36
click at [770, 229] on h1 "Ergonomic Mesh Office Chairs & Gaming Chair | [GEOGRAPHIC_DATA]" at bounding box center [865, 231] width 1380 height 36
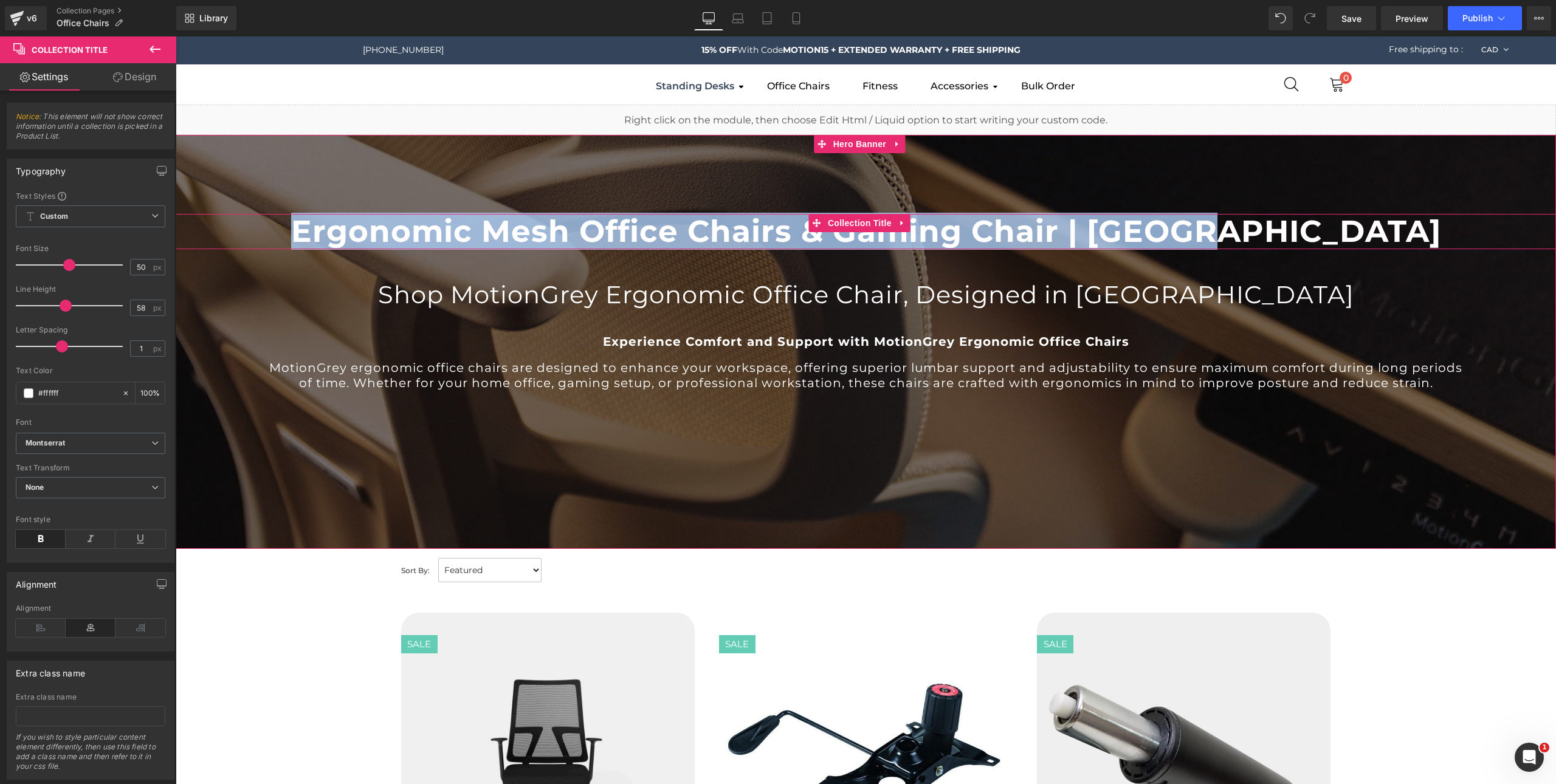
drag, startPoint x: 1315, startPoint y: 231, endPoint x: 401, endPoint y: 231, distance: 914.0
click at [401, 231] on h1 "Ergonomic Mesh Office Chairs & Gaming Chair | Canada" at bounding box center [865, 231] width 1380 height 36
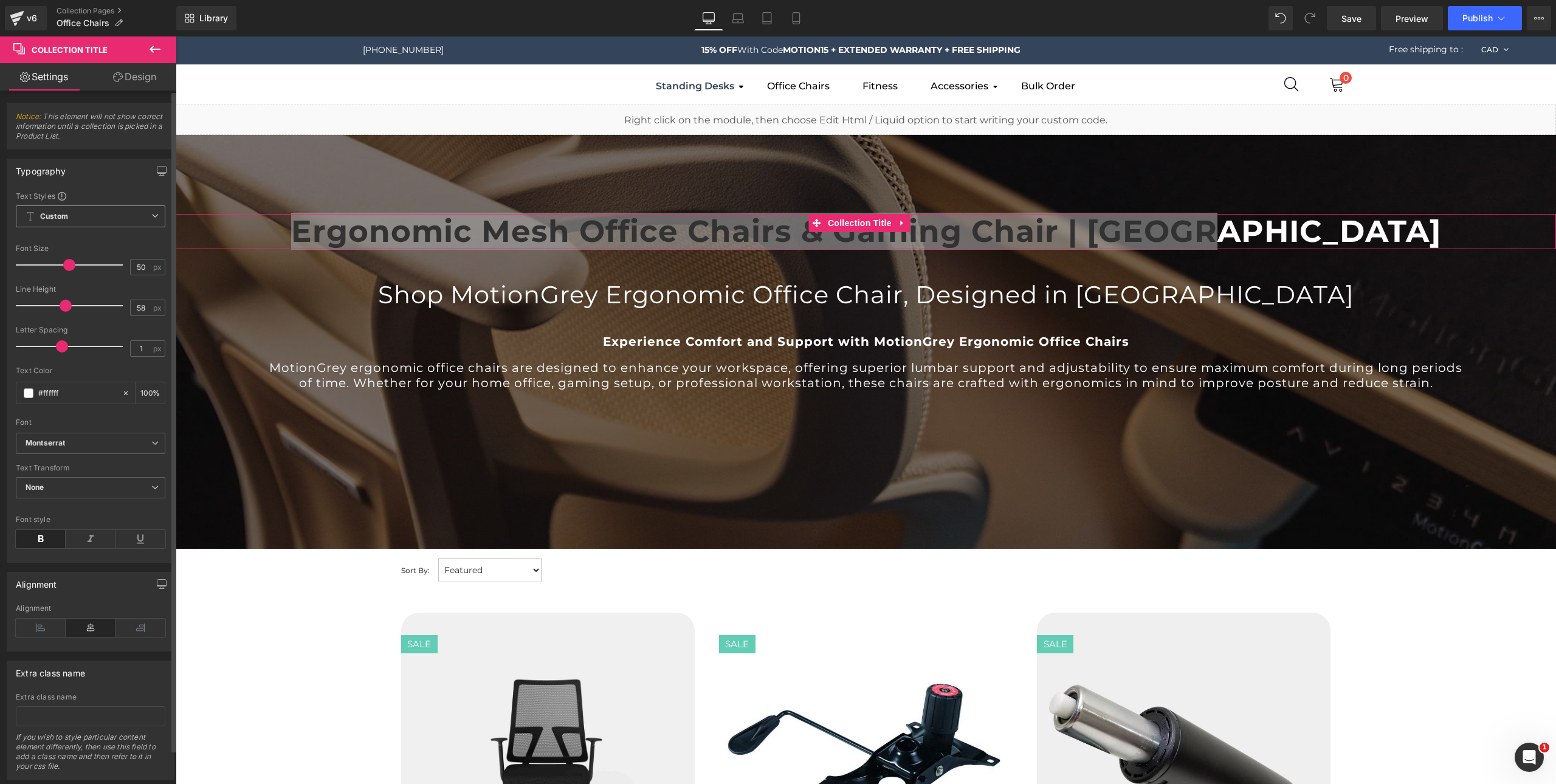
click at [152, 212] on icon at bounding box center [155, 215] width 7 height 7
click at [144, 193] on div "Text Styles" at bounding box center [88, 195] width 144 height 9
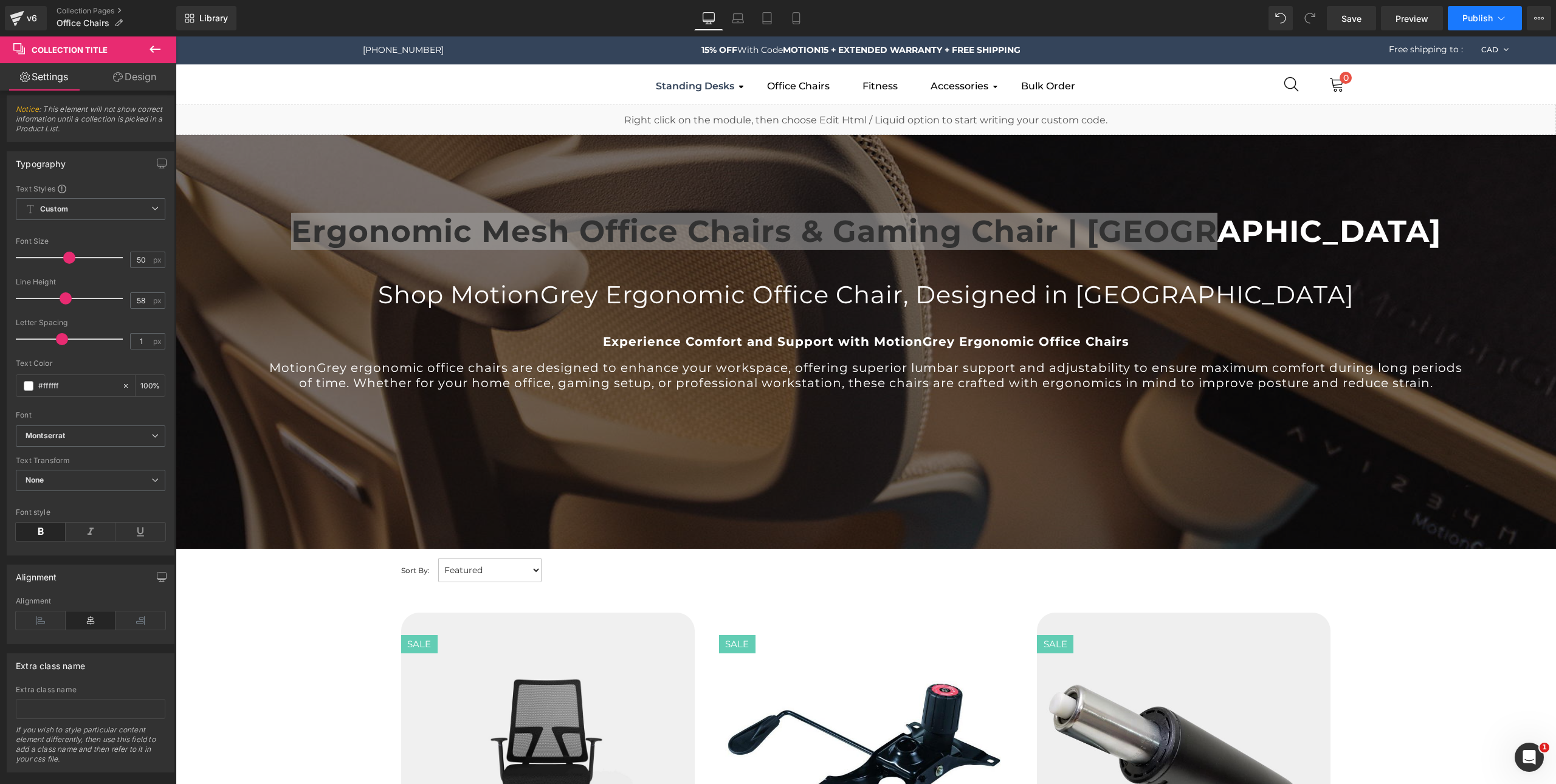
click at [1489, 22] on span "Publish" at bounding box center [1478, 17] width 30 height 9
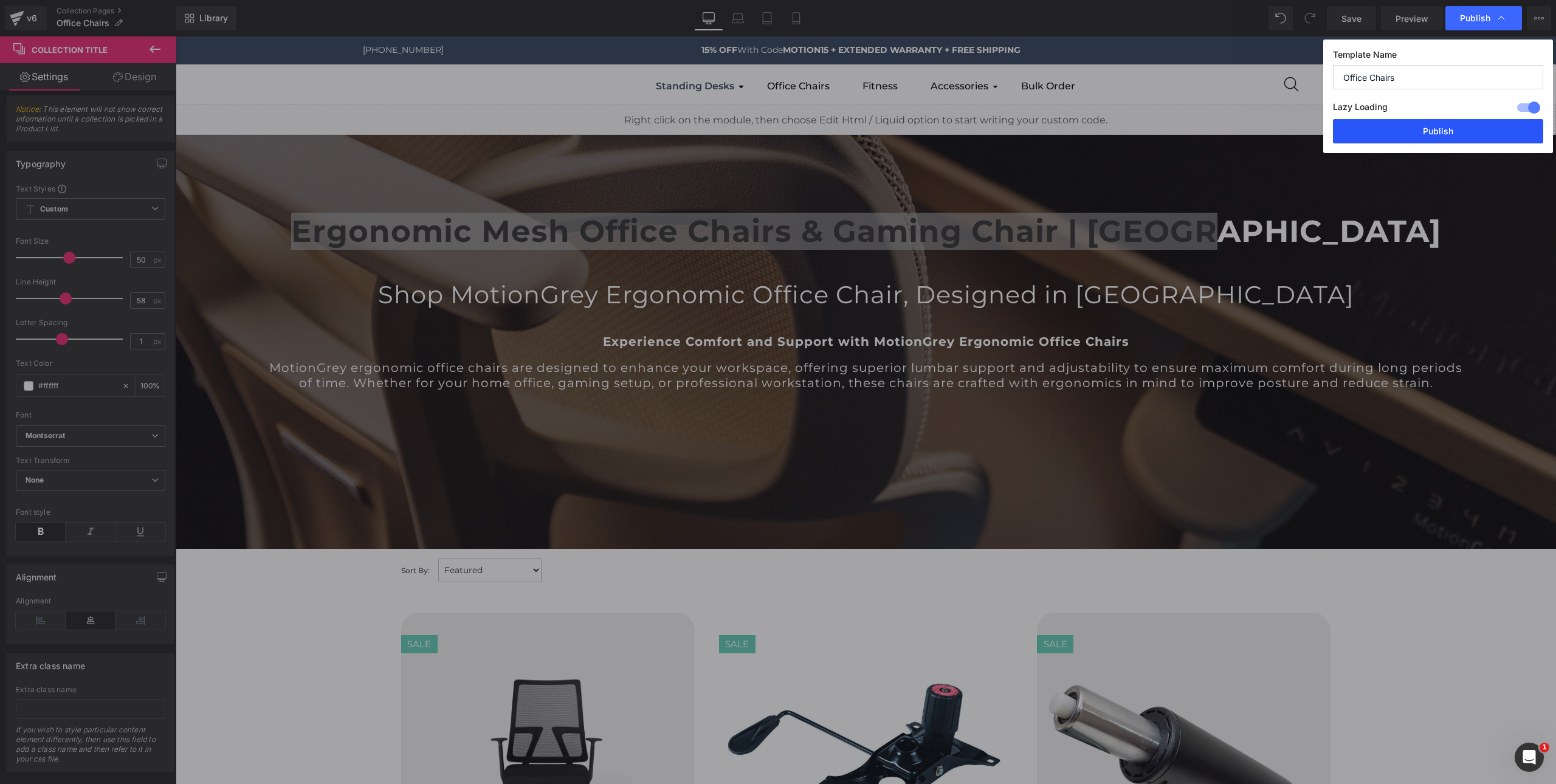
click at [1428, 137] on button "Publish" at bounding box center [1438, 131] width 210 height 25
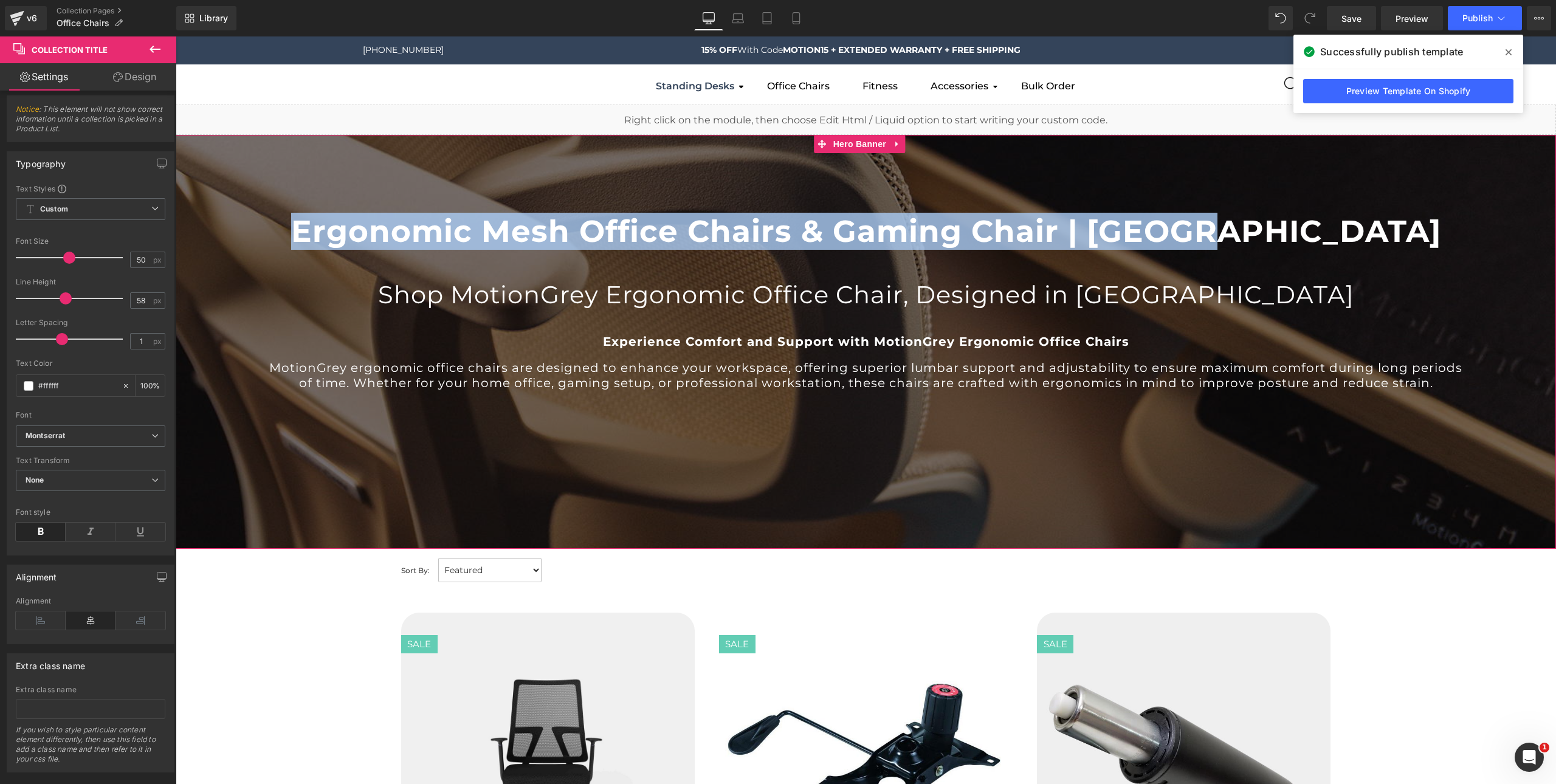
click at [913, 511] on div at bounding box center [865, 342] width 1380 height 414
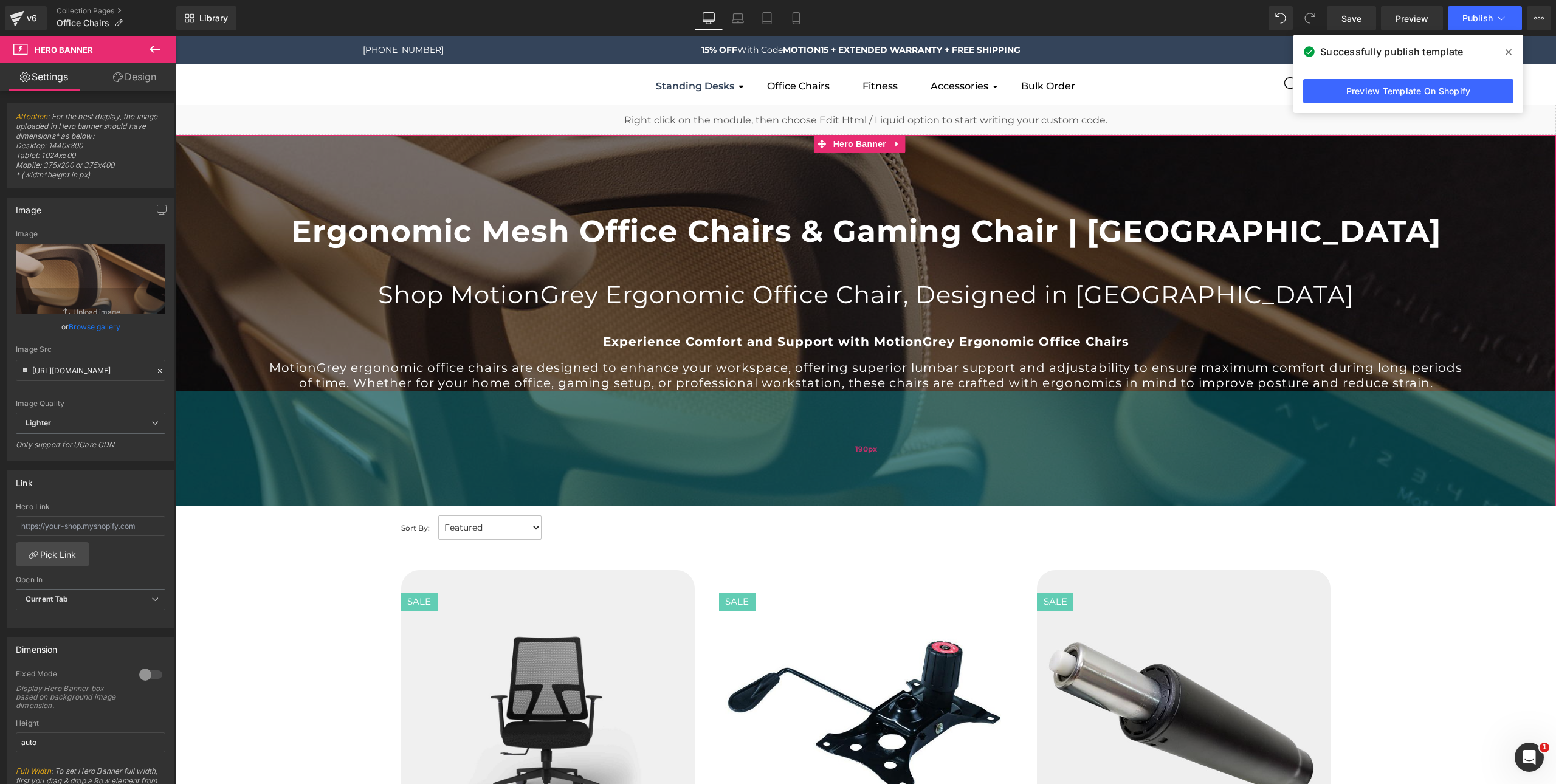
drag, startPoint x: 894, startPoint y: 548, endPoint x: 889, endPoint y: 505, distance: 43.3
click at [889, 505] on div "190px" at bounding box center [865, 448] width 1380 height 115
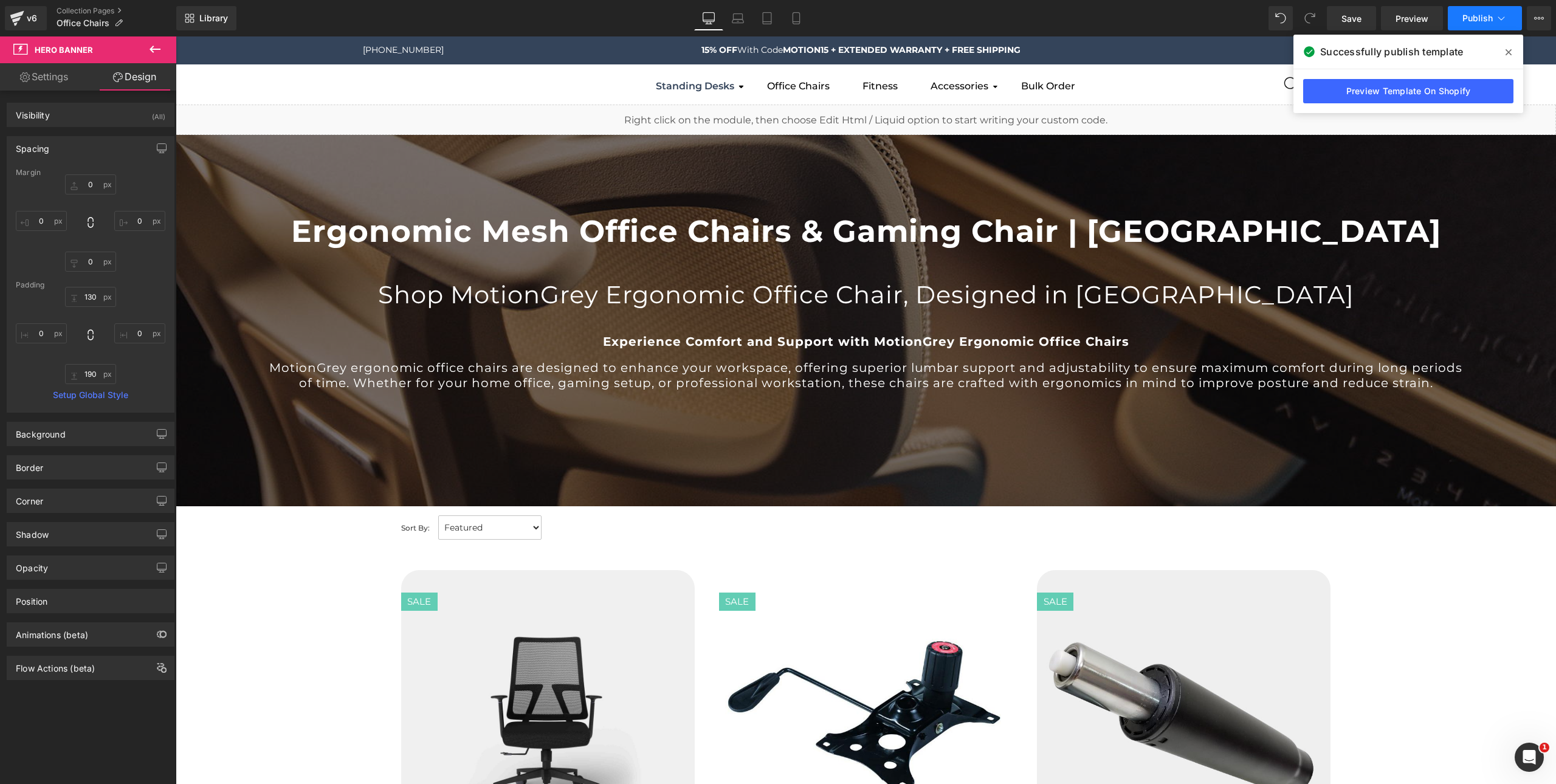
click at [1482, 17] on span "Publish" at bounding box center [1478, 17] width 30 height 9
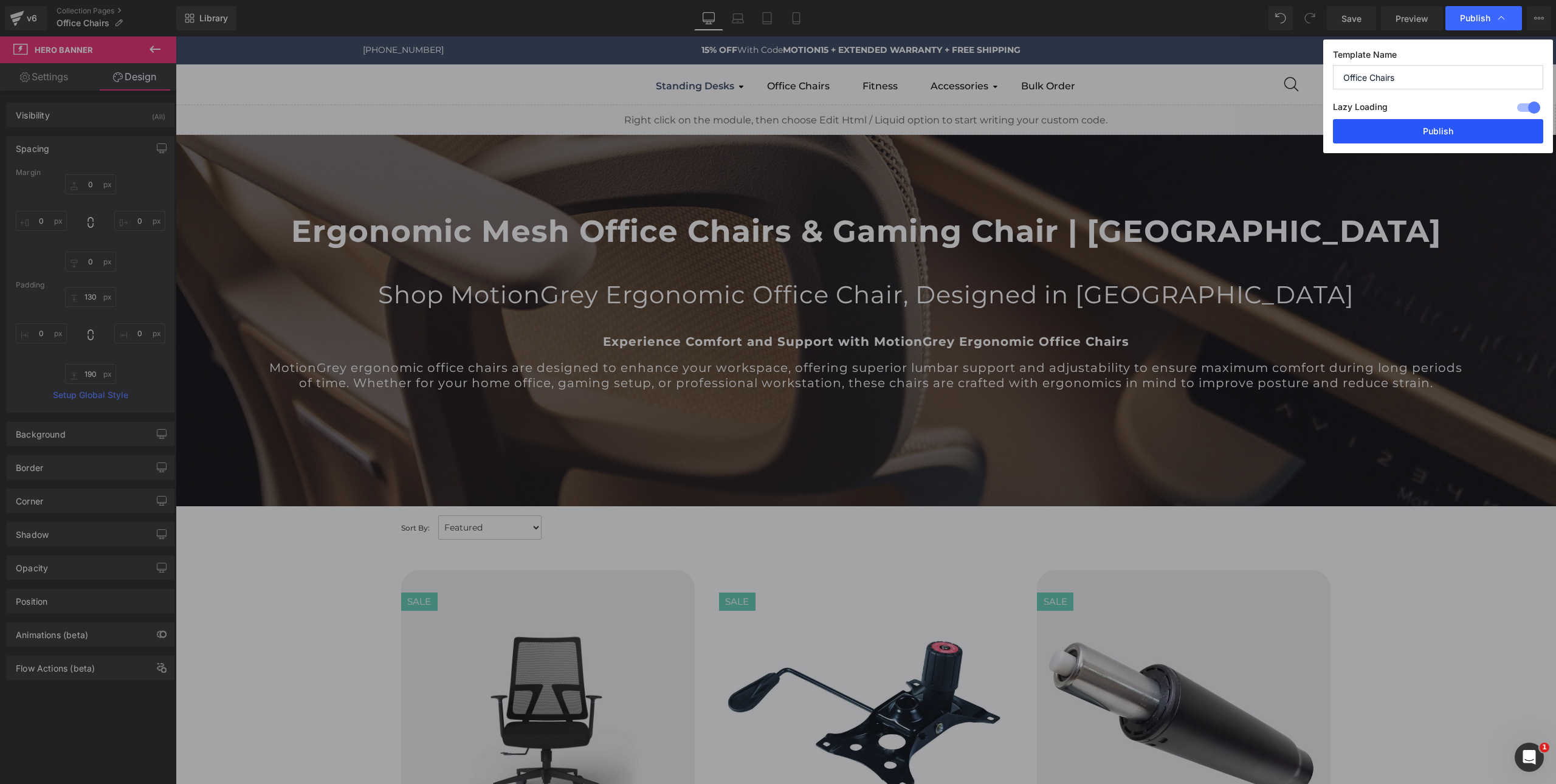
click at [1446, 138] on button "Publish" at bounding box center [1438, 131] width 210 height 25
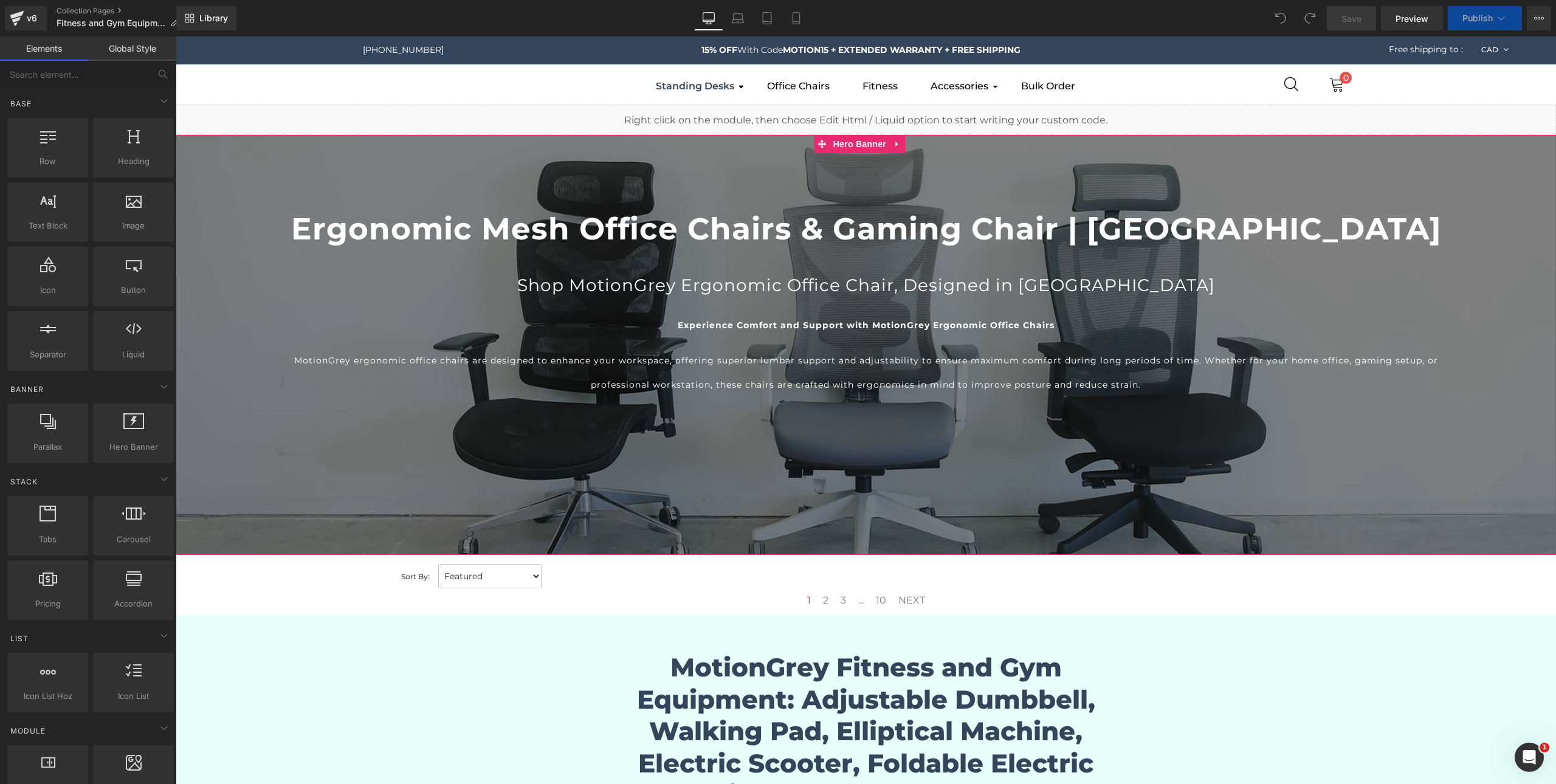
click at [469, 478] on div at bounding box center [865, 344] width 1380 height 420
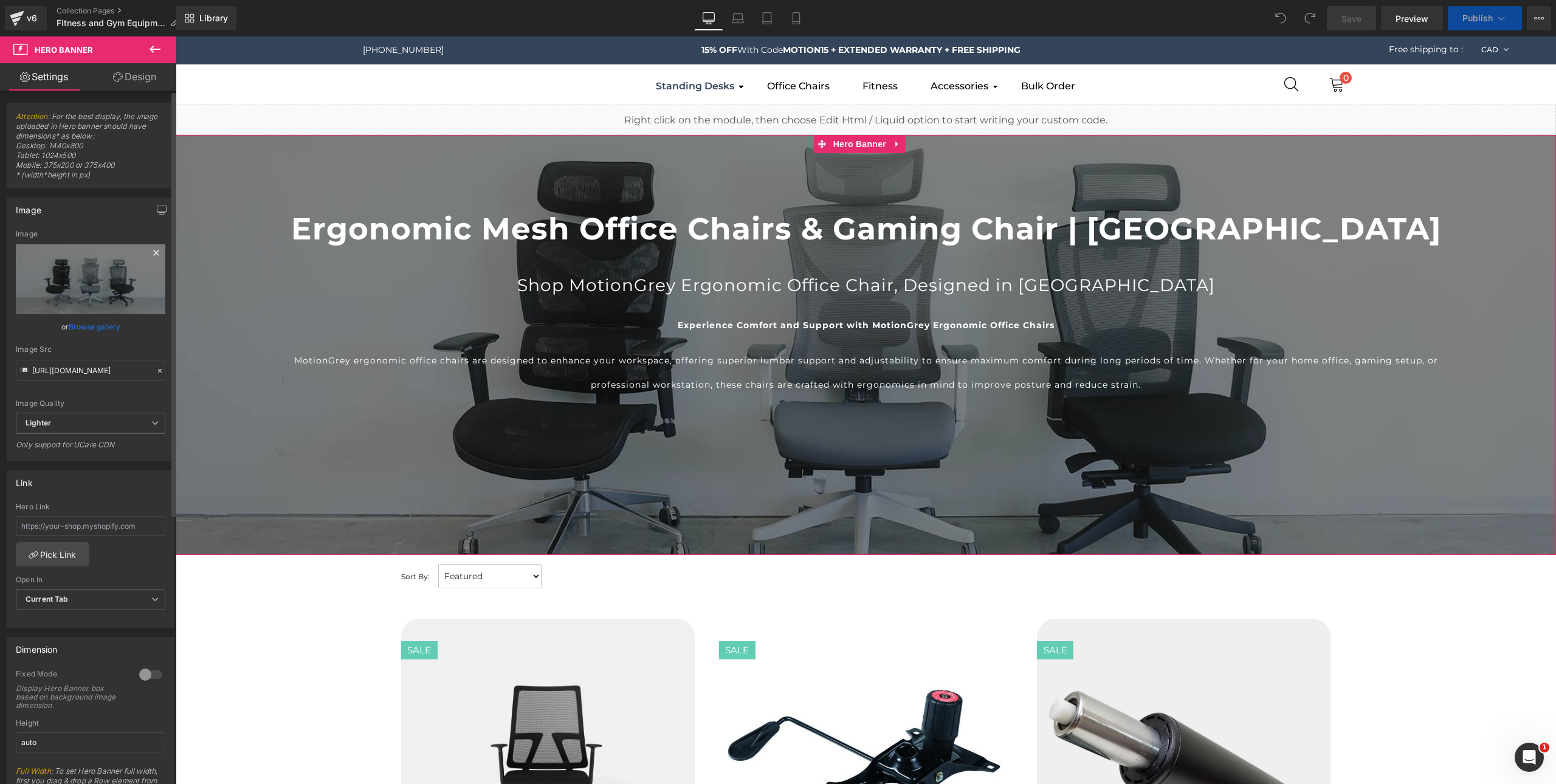
click at [153, 252] on icon at bounding box center [156, 253] width 15 height 15
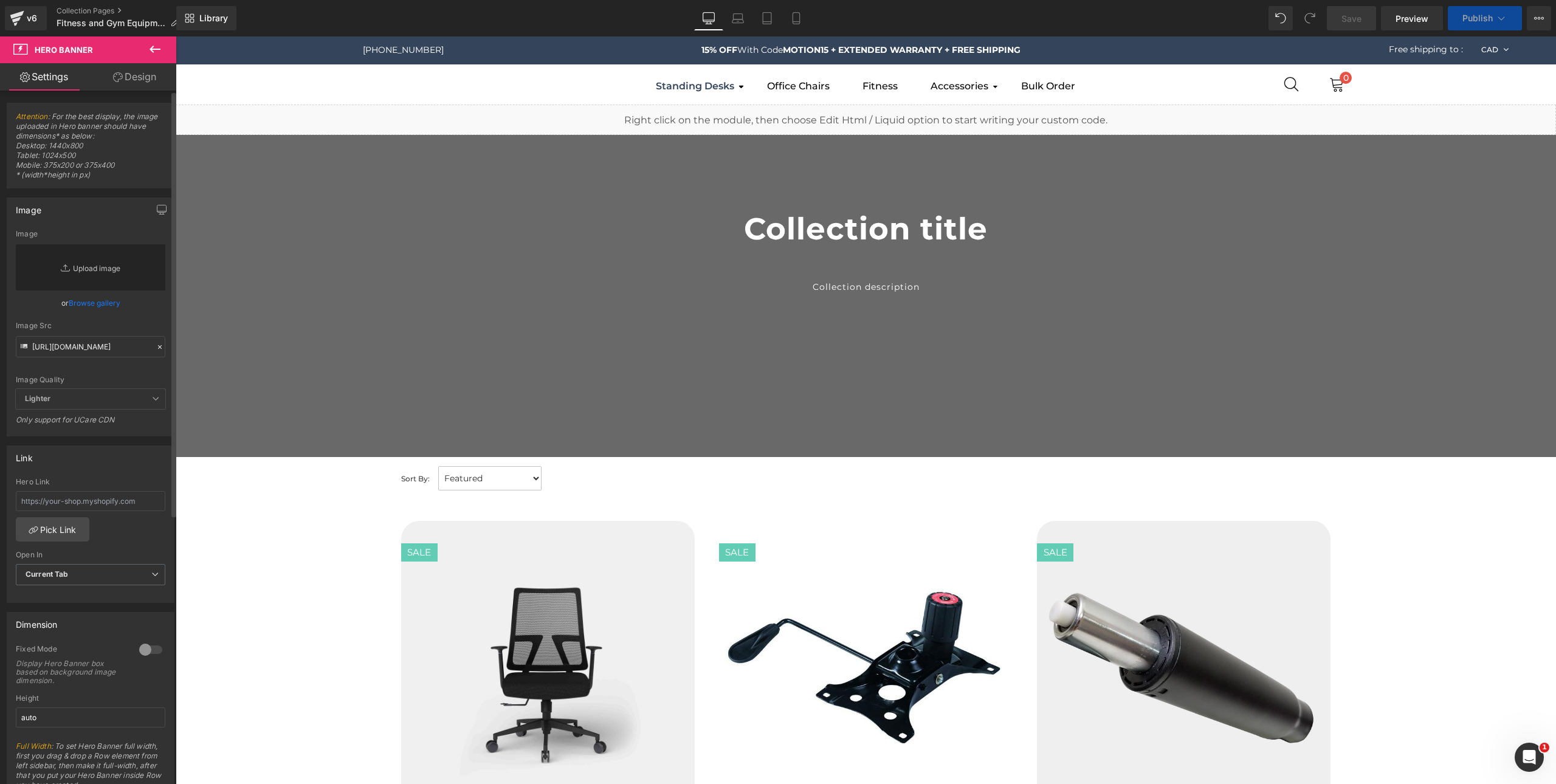
click at [84, 268] on link "Replace Image" at bounding box center [91, 268] width 149 height 46
type input "C:\fakepath\Home Gym Page.jpg"
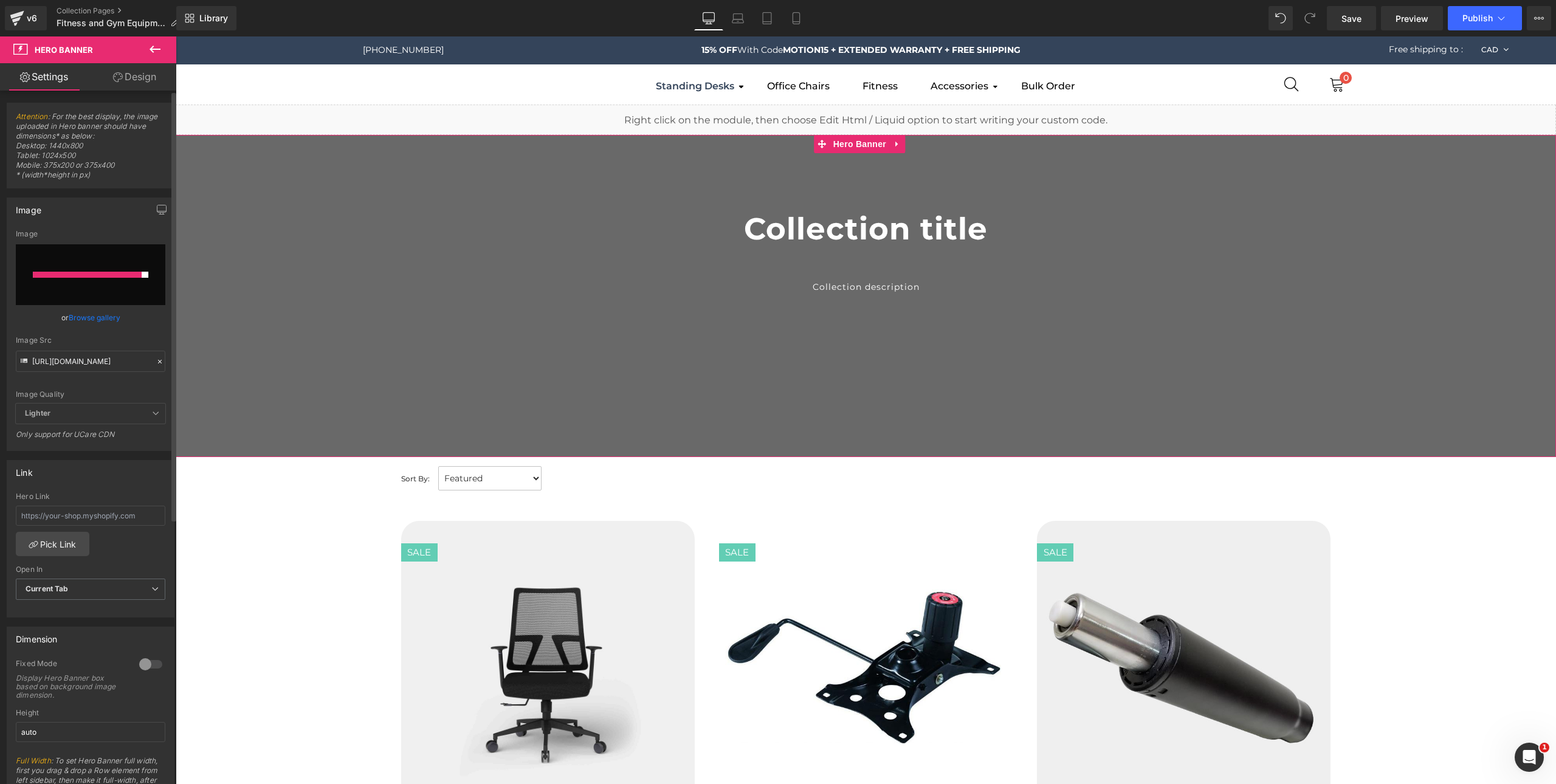
click at [100, 319] on link "Browse gallery" at bounding box center [94, 317] width 52 height 21
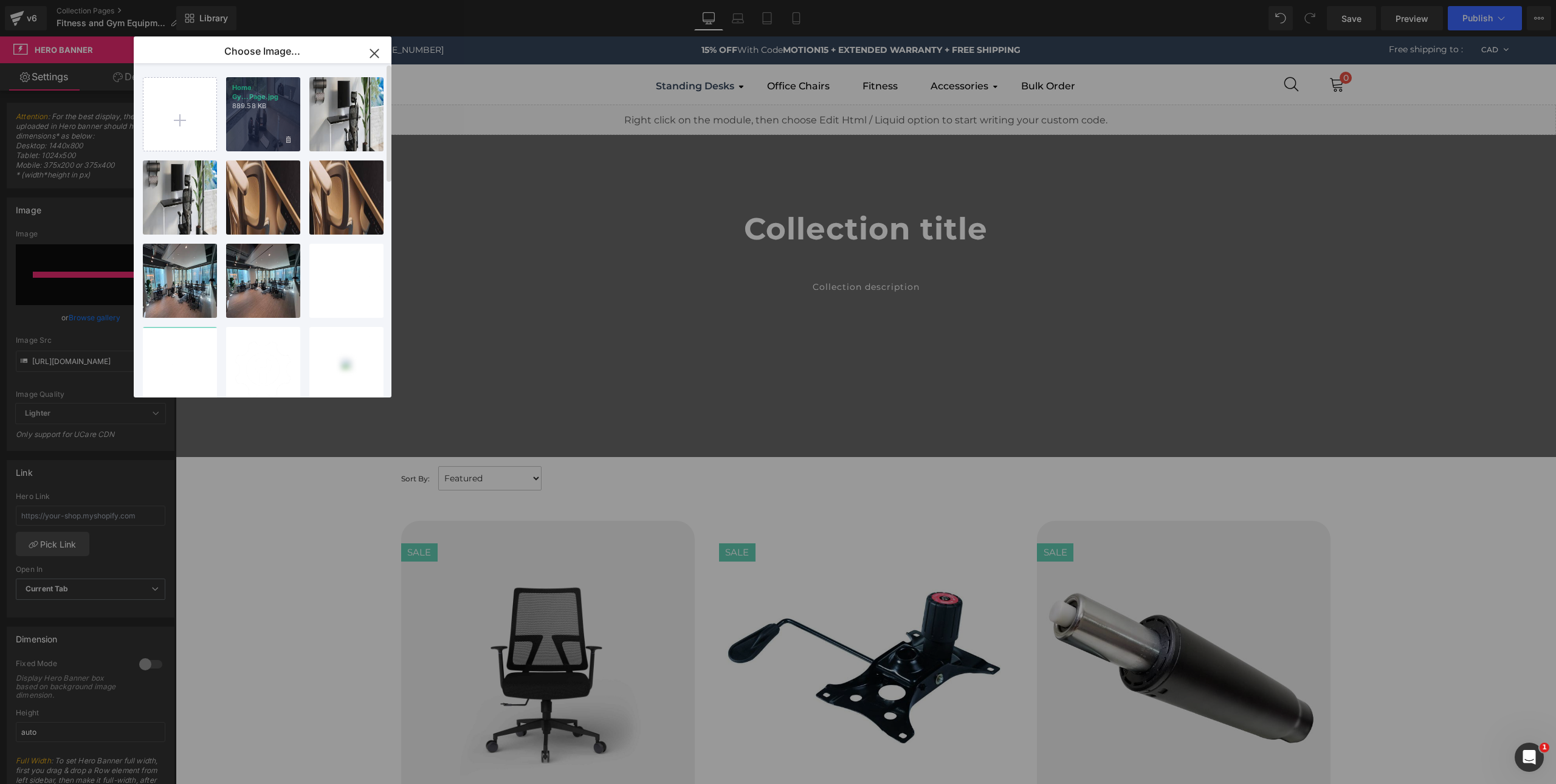
click at [262, 139] on div "Home Gy...Page.jpg 889.58 KB" at bounding box center [263, 114] width 74 height 74
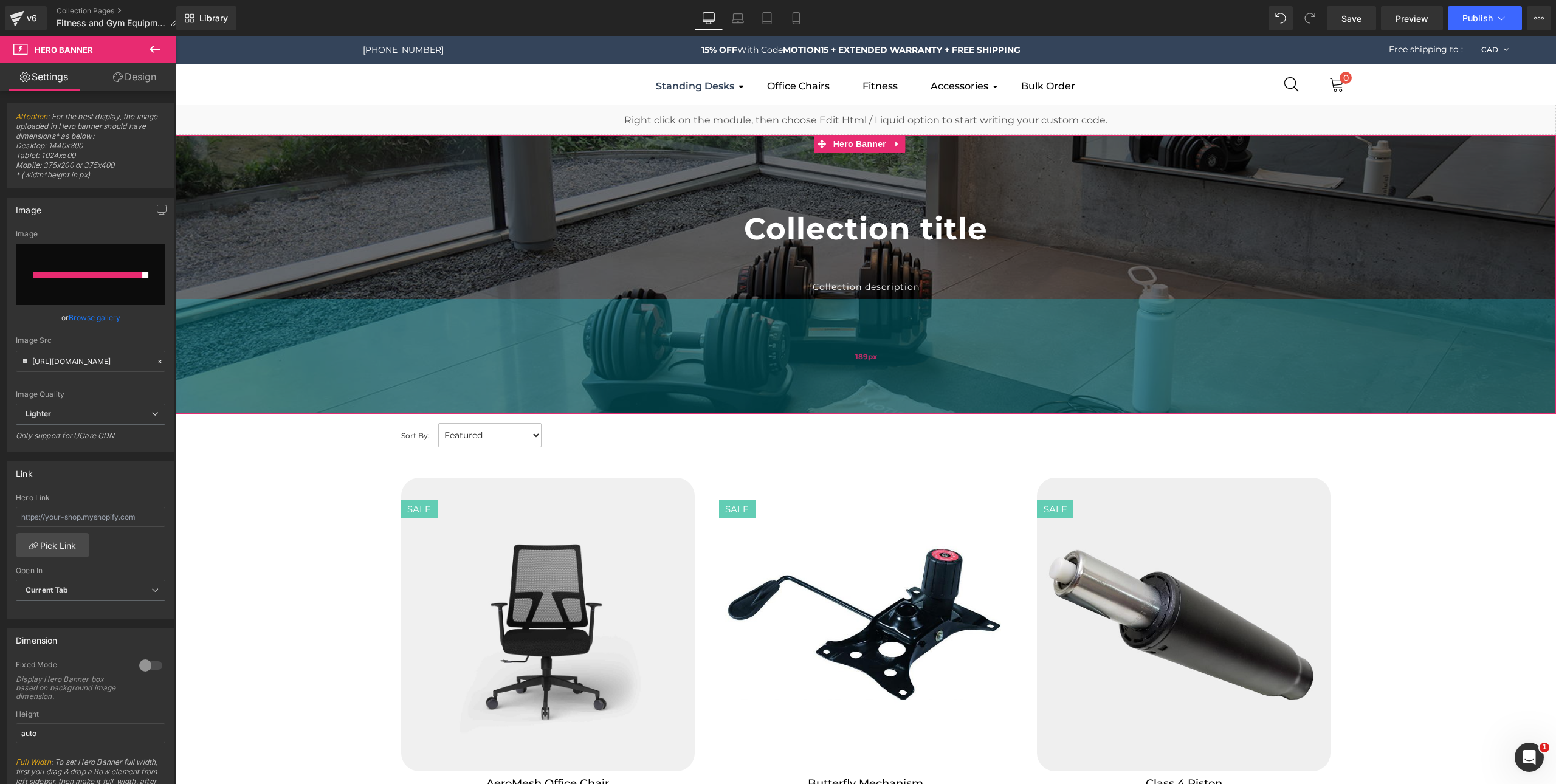
drag, startPoint x: 1209, startPoint y: 455, endPoint x: 1216, endPoint y: 412, distance: 43.6
click at [1216, 412] on div "189px" at bounding box center [865, 356] width 1380 height 115
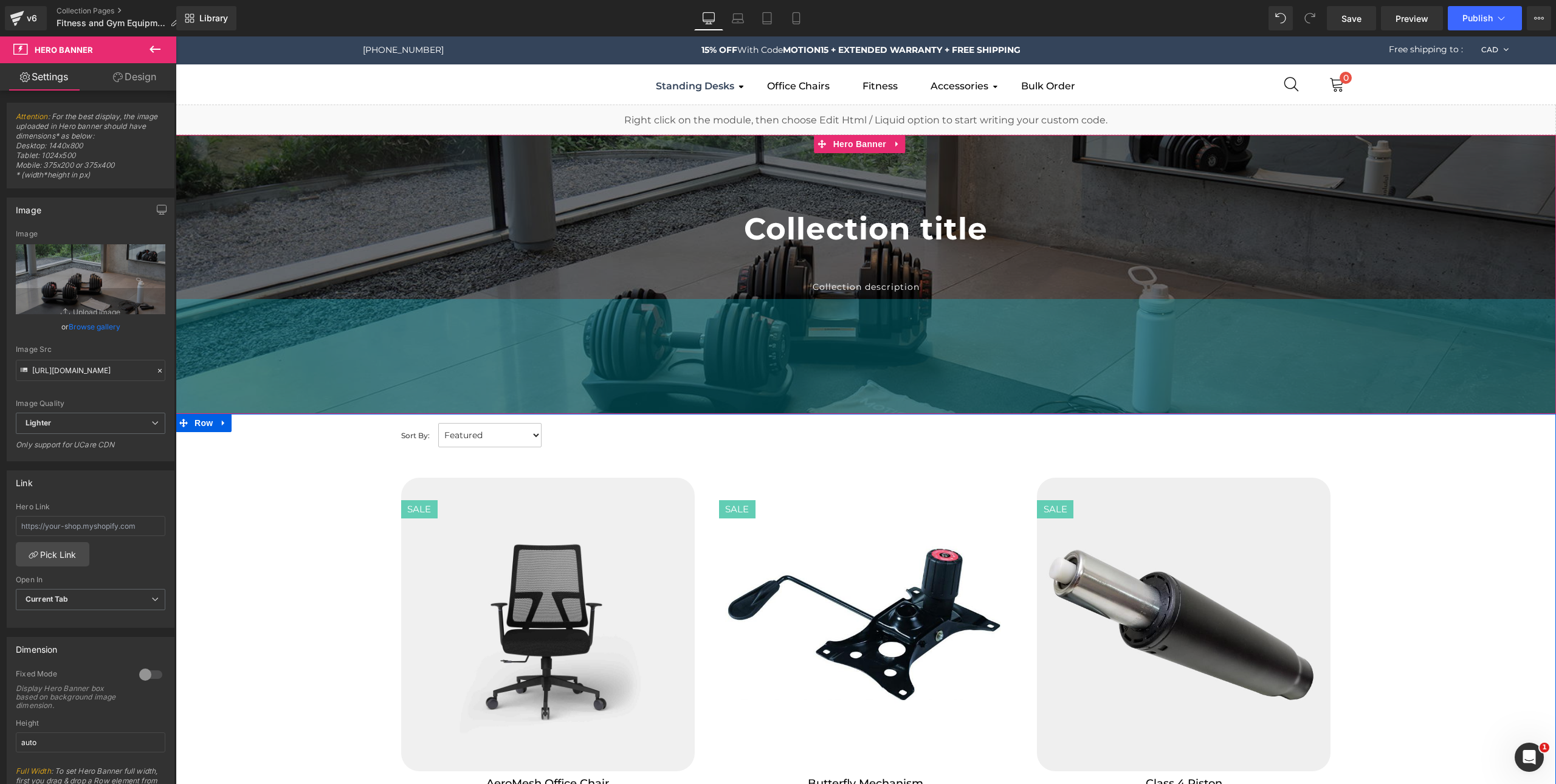
click at [1227, 404] on div "Collection title Collection Title Collection description Collection Desc Hero B…" at bounding box center [865, 274] width 1380 height 279
click at [1226, 411] on div "190px" at bounding box center [865, 356] width 1380 height 115
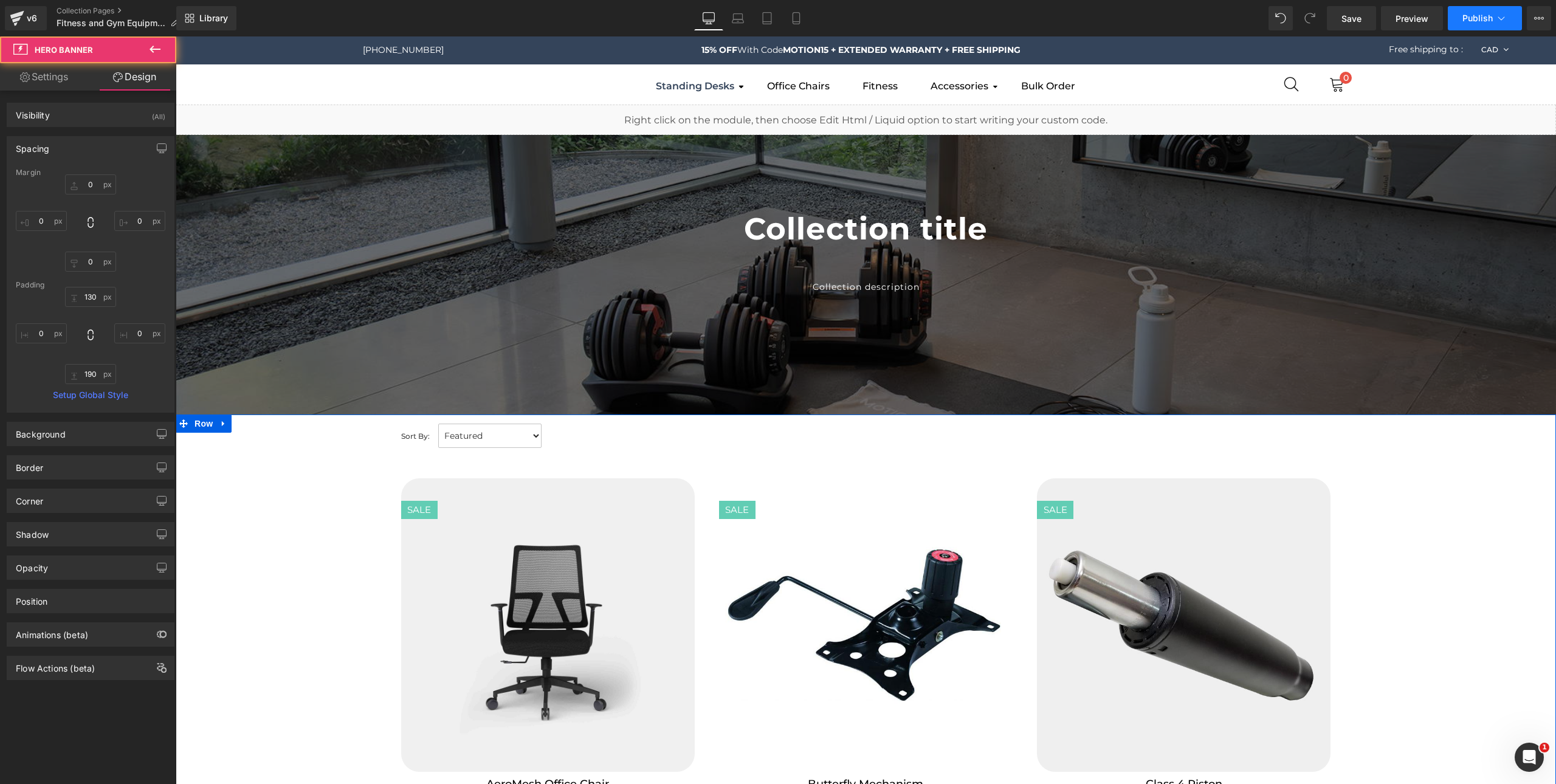
click at [1472, 11] on button "Publish" at bounding box center [1485, 18] width 74 height 25
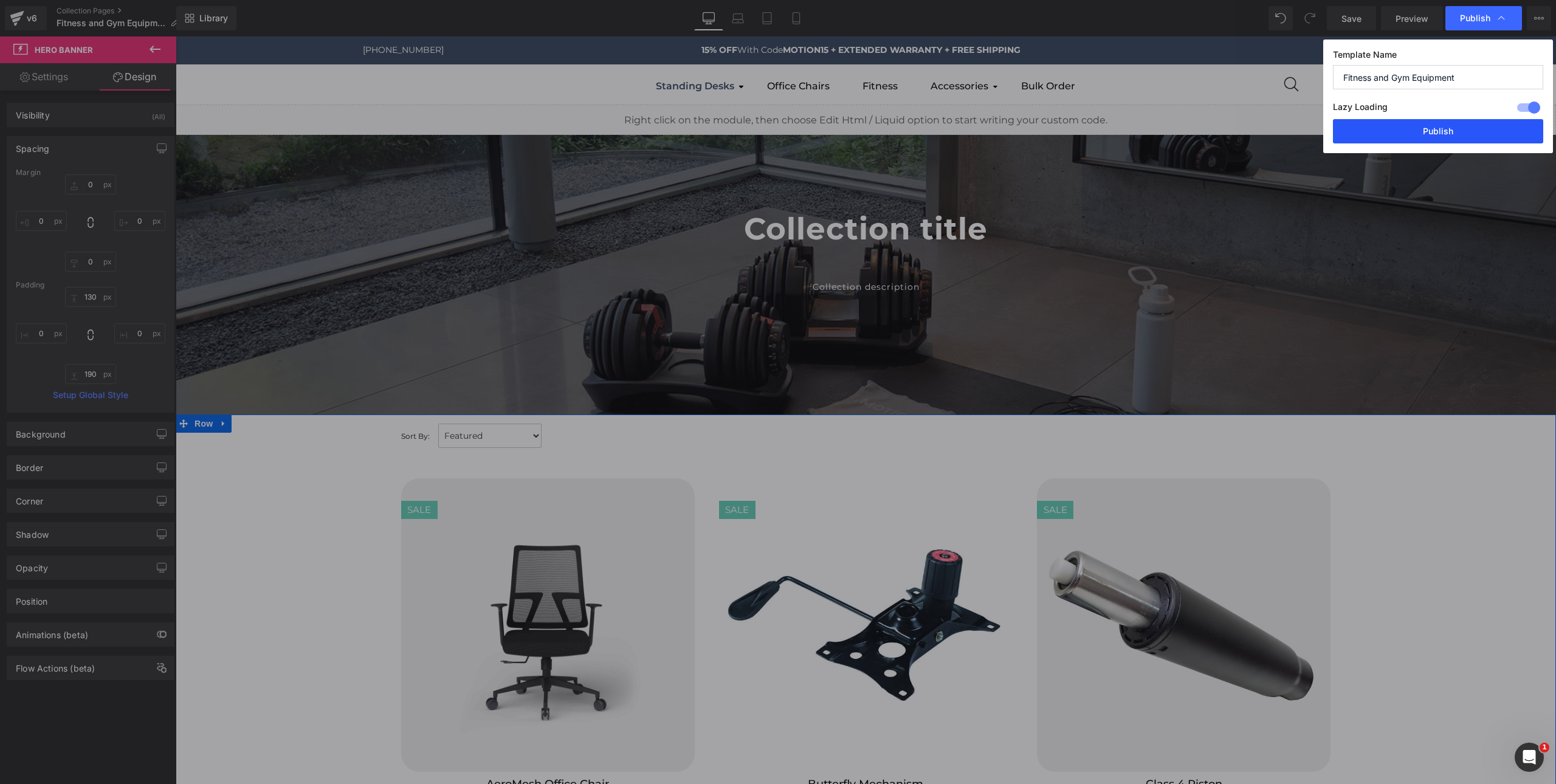
drag, startPoint x: 1448, startPoint y: 132, endPoint x: 988, endPoint y: 746, distance: 767.2
click at [1448, 132] on button "Publish" at bounding box center [1438, 131] width 210 height 25
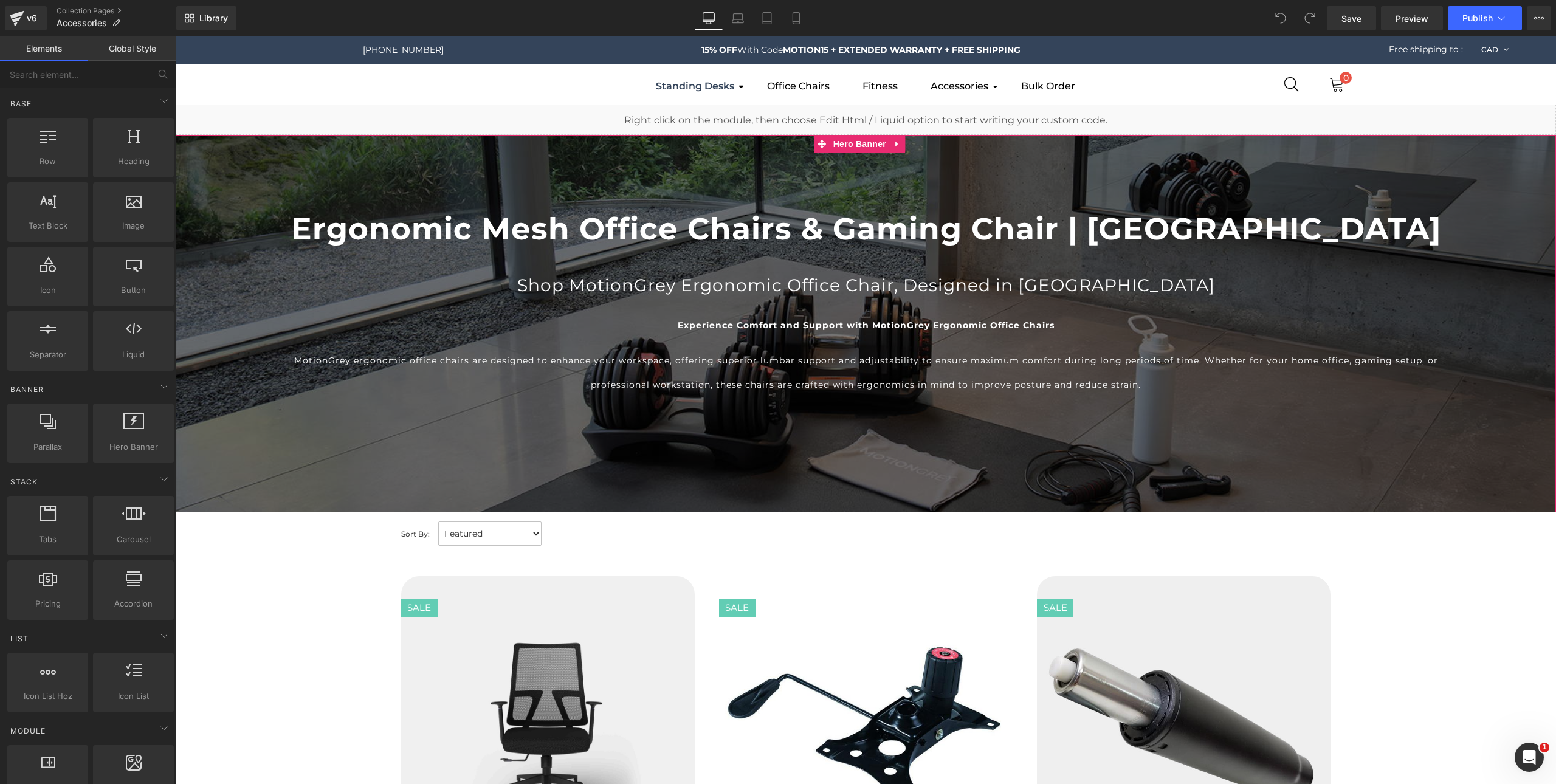
click at [1010, 160] on div at bounding box center [865, 323] width 1380 height 377
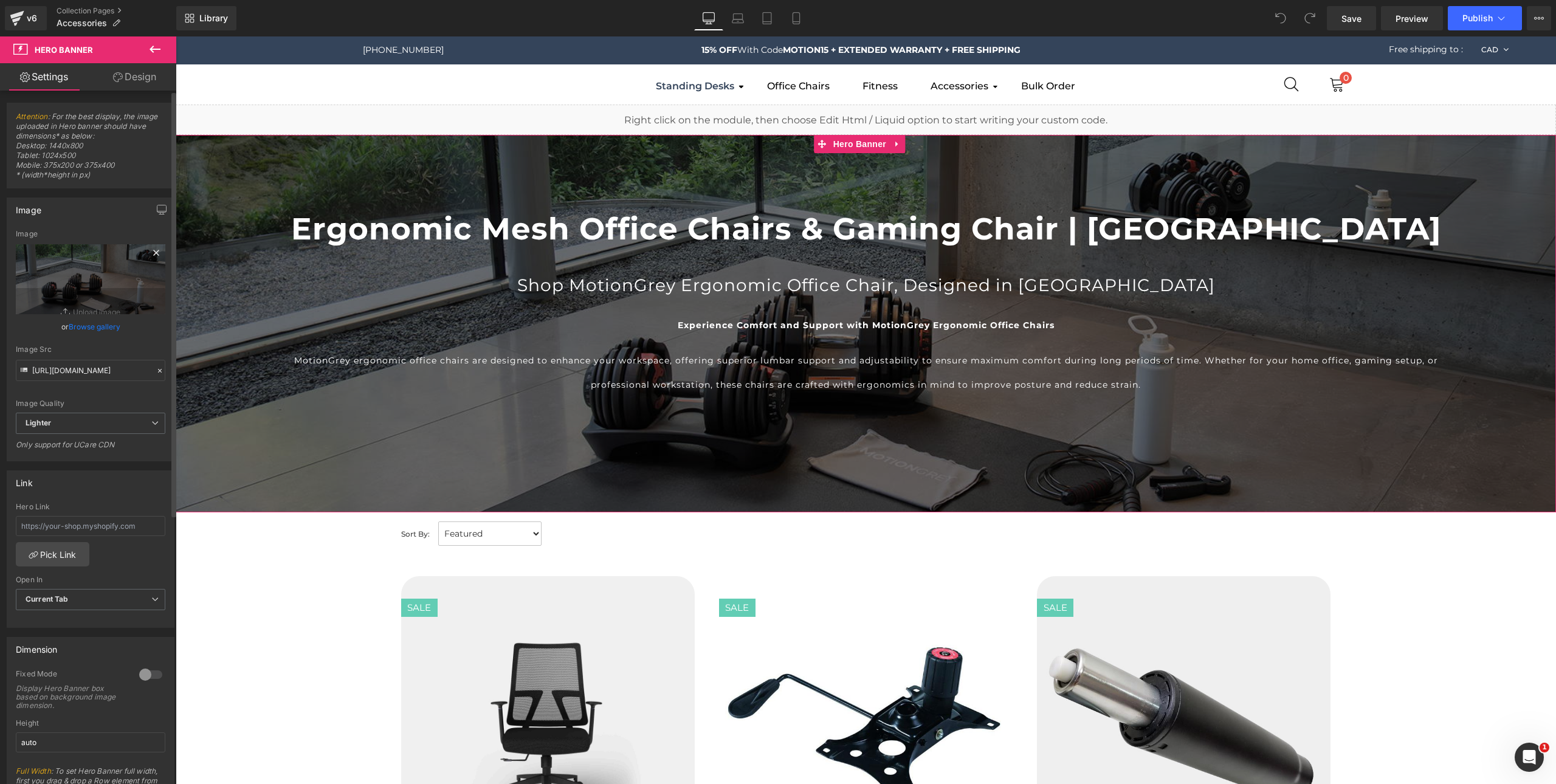
click at [153, 252] on icon at bounding box center [156, 252] width 6 height 6
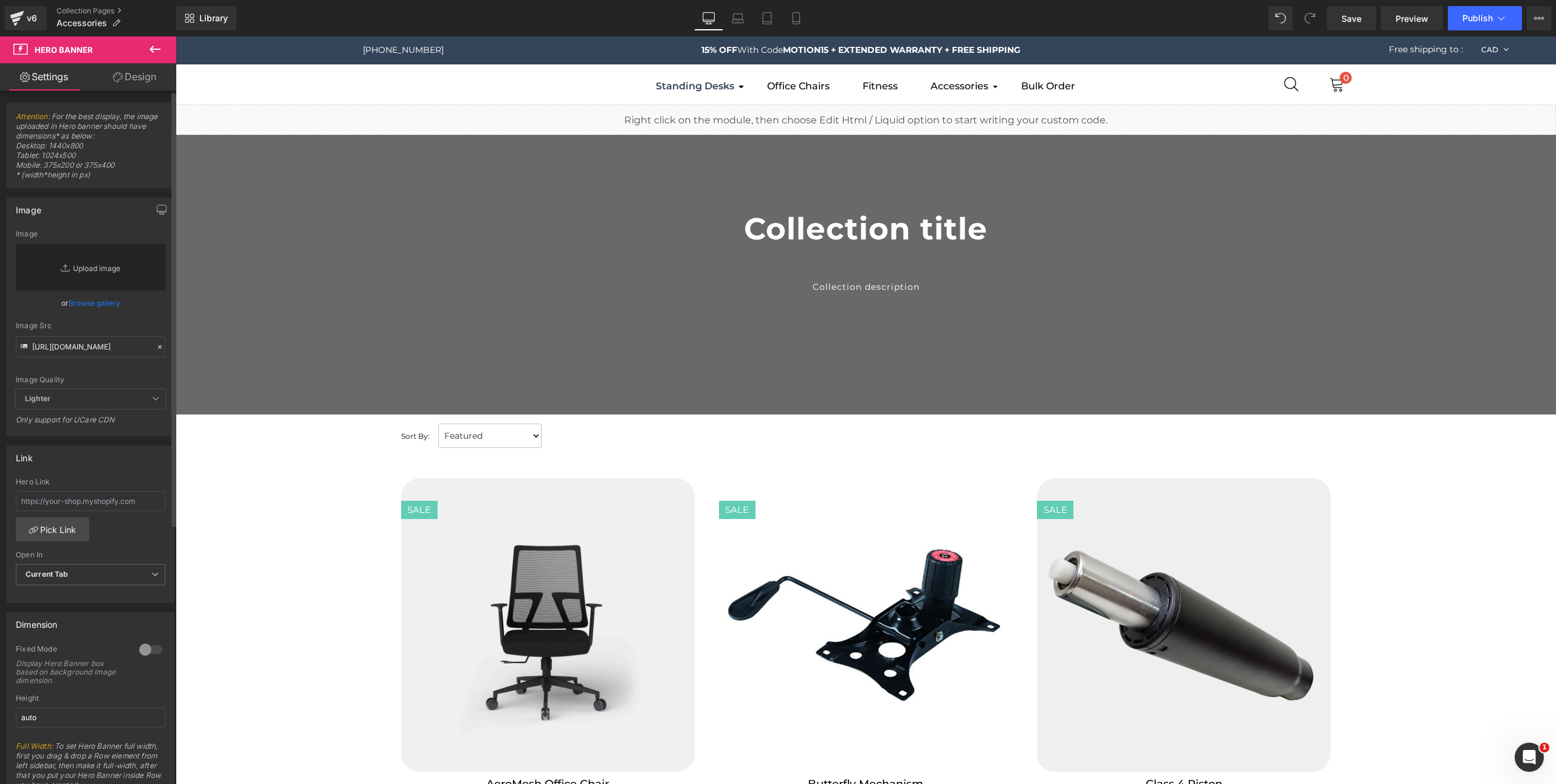
click at [80, 273] on link "Replace Image" at bounding box center [91, 268] width 149 height 46
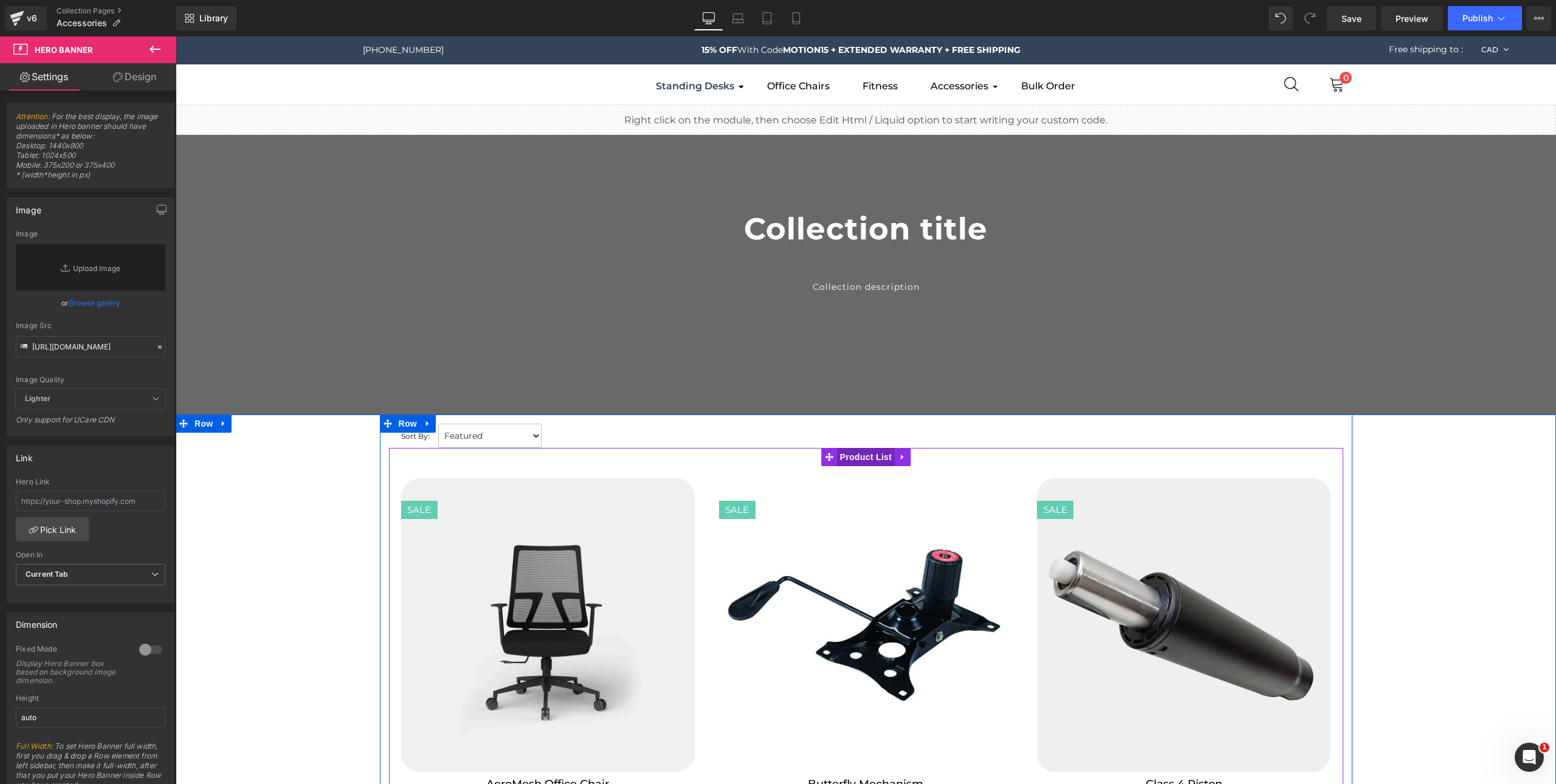
click at [849, 456] on span "Product List" at bounding box center [866, 457] width 58 height 18
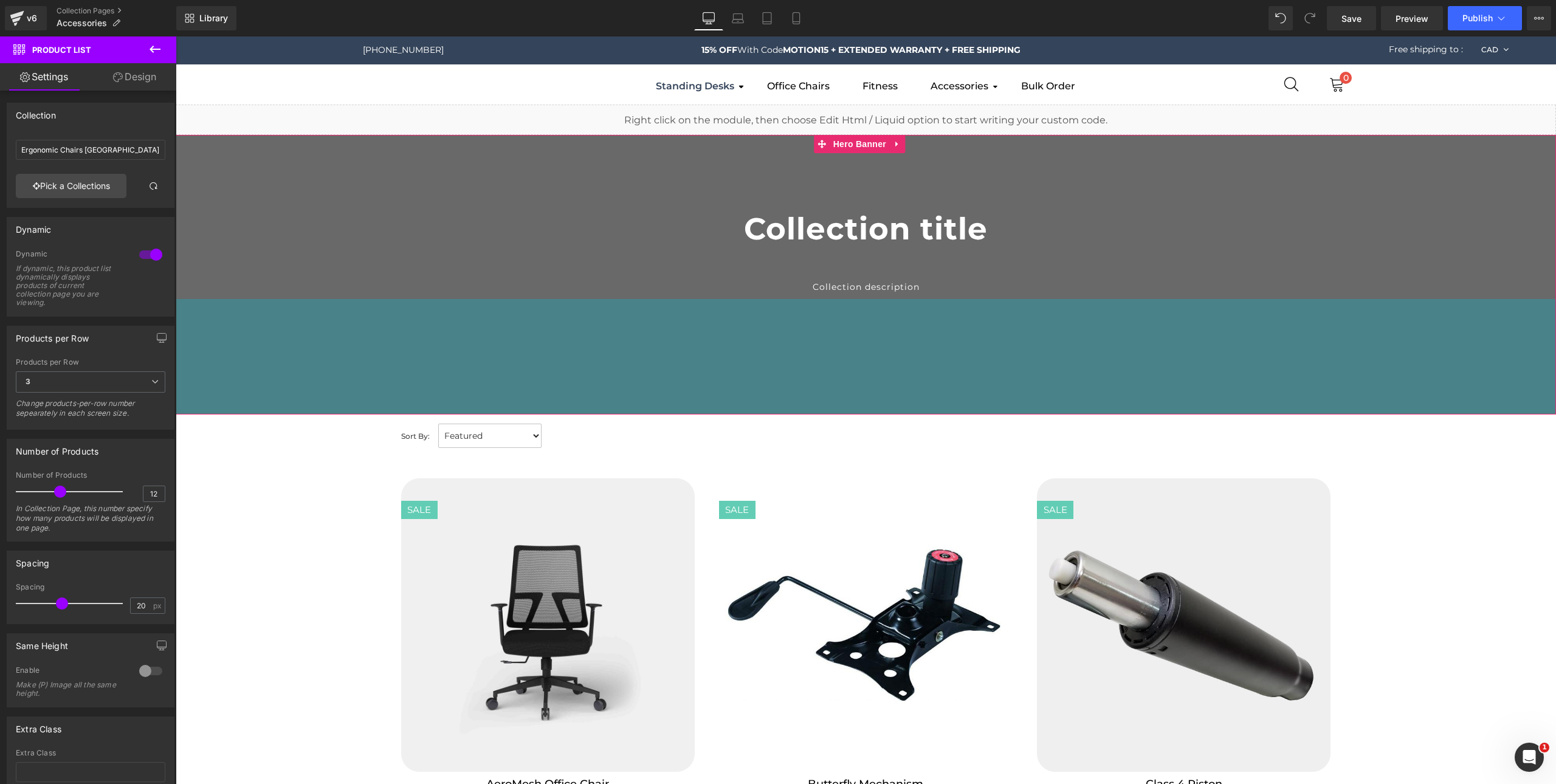
click at [617, 302] on div "190px" at bounding box center [865, 356] width 1380 height 115
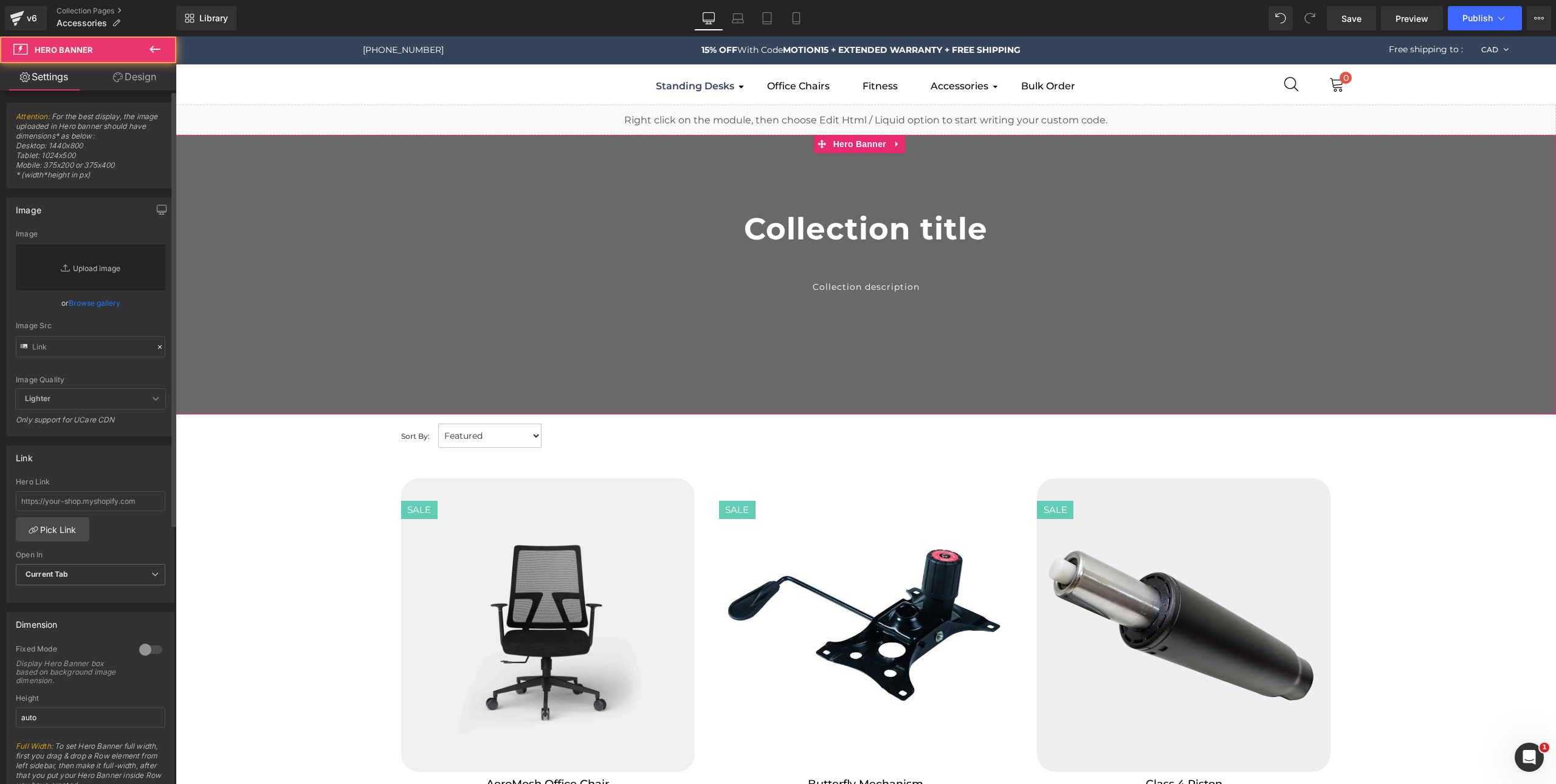
click at [120, 270] on link "Replace Image" at bounding box center [91, 268] width 149 height 46
type input "C:\fakepath\Accessories Page.jpg"
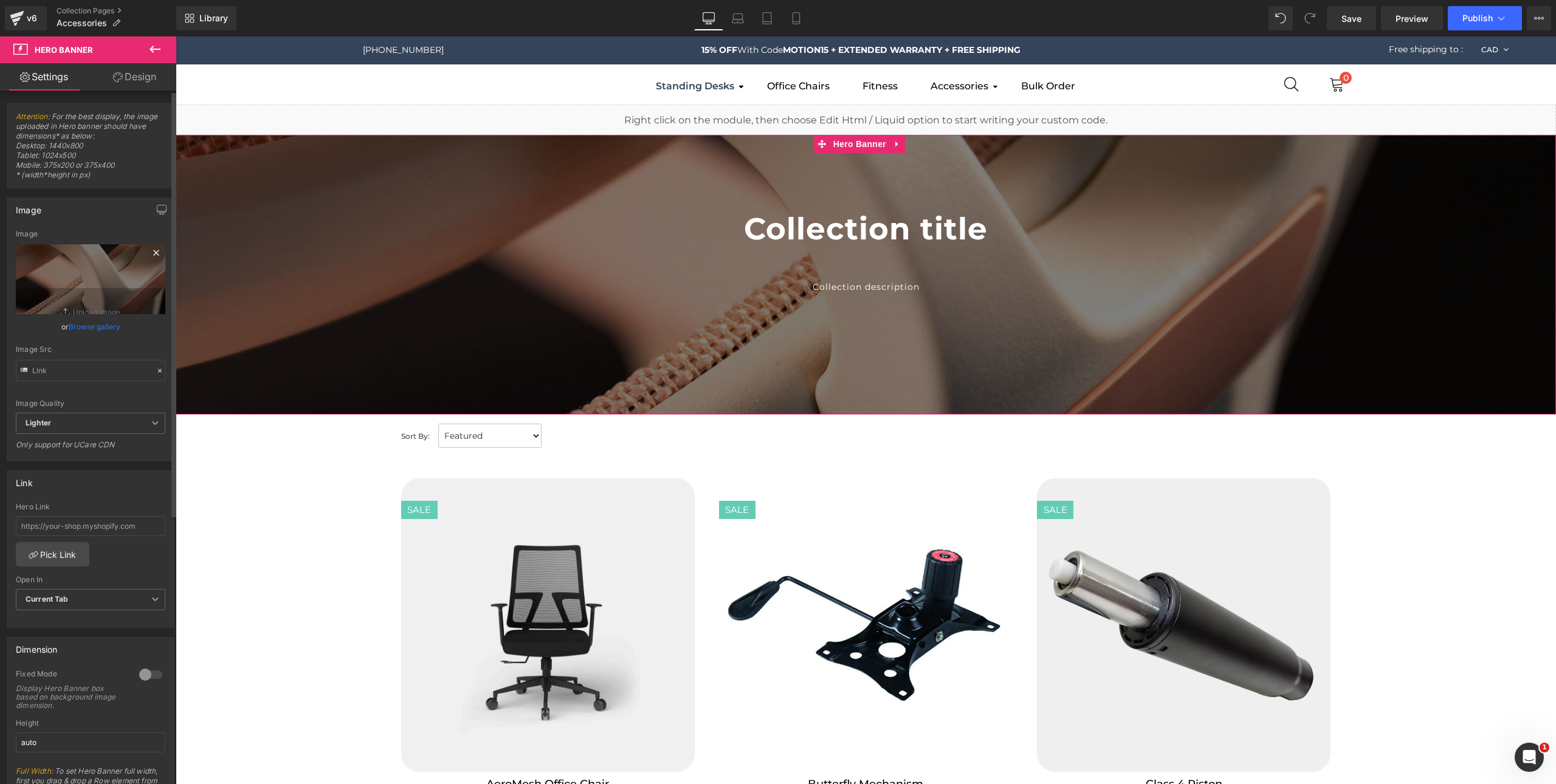
click at [149, 252] on icon at bounding box center [156, 253] width 15 height 15
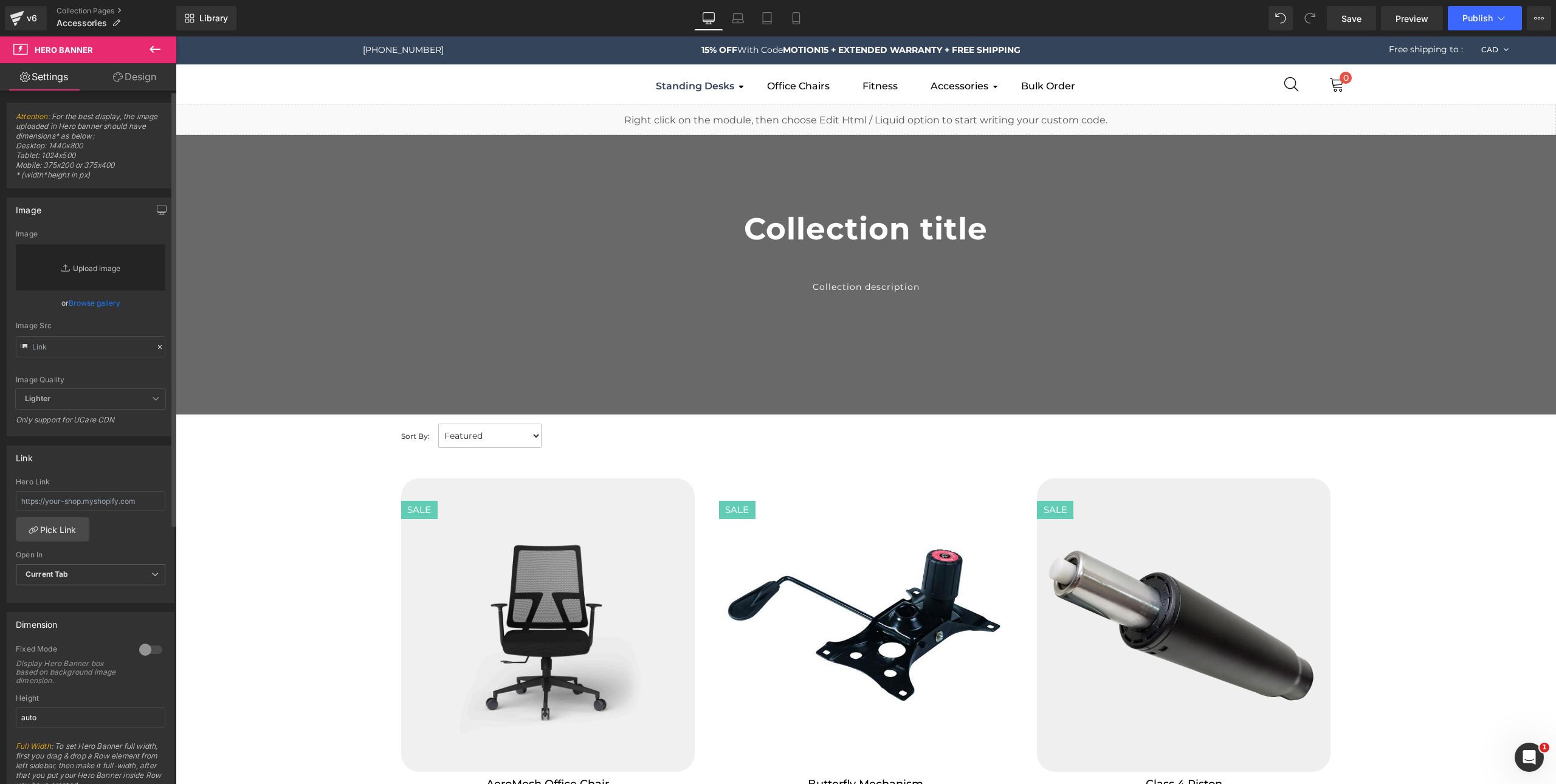
click at [90, 259] on link "Replace Image" at bounding box center [91, 268] width 149 height 46
type input "C:\fakepath\Sales Page.jpg"
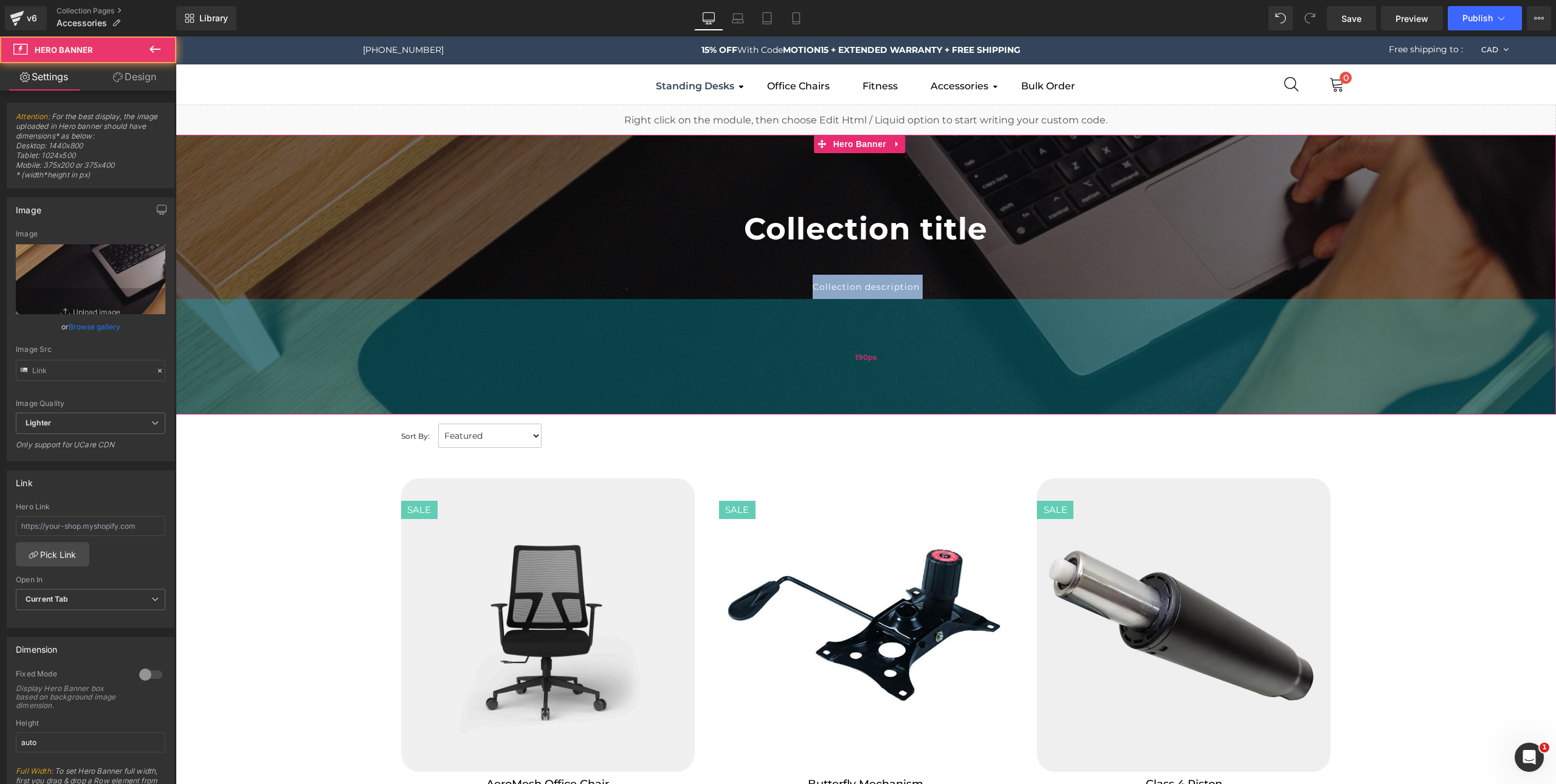
drag, startPoint x: 328, startPoint y: 264, endPoint x: 331, endPoint y: 308, distance: 44.1
click at [331, 308] on div "Collection title Collection Title Collection description Collection Desc Hero B…" at bounding box center [865, 274] width 1380 height 279
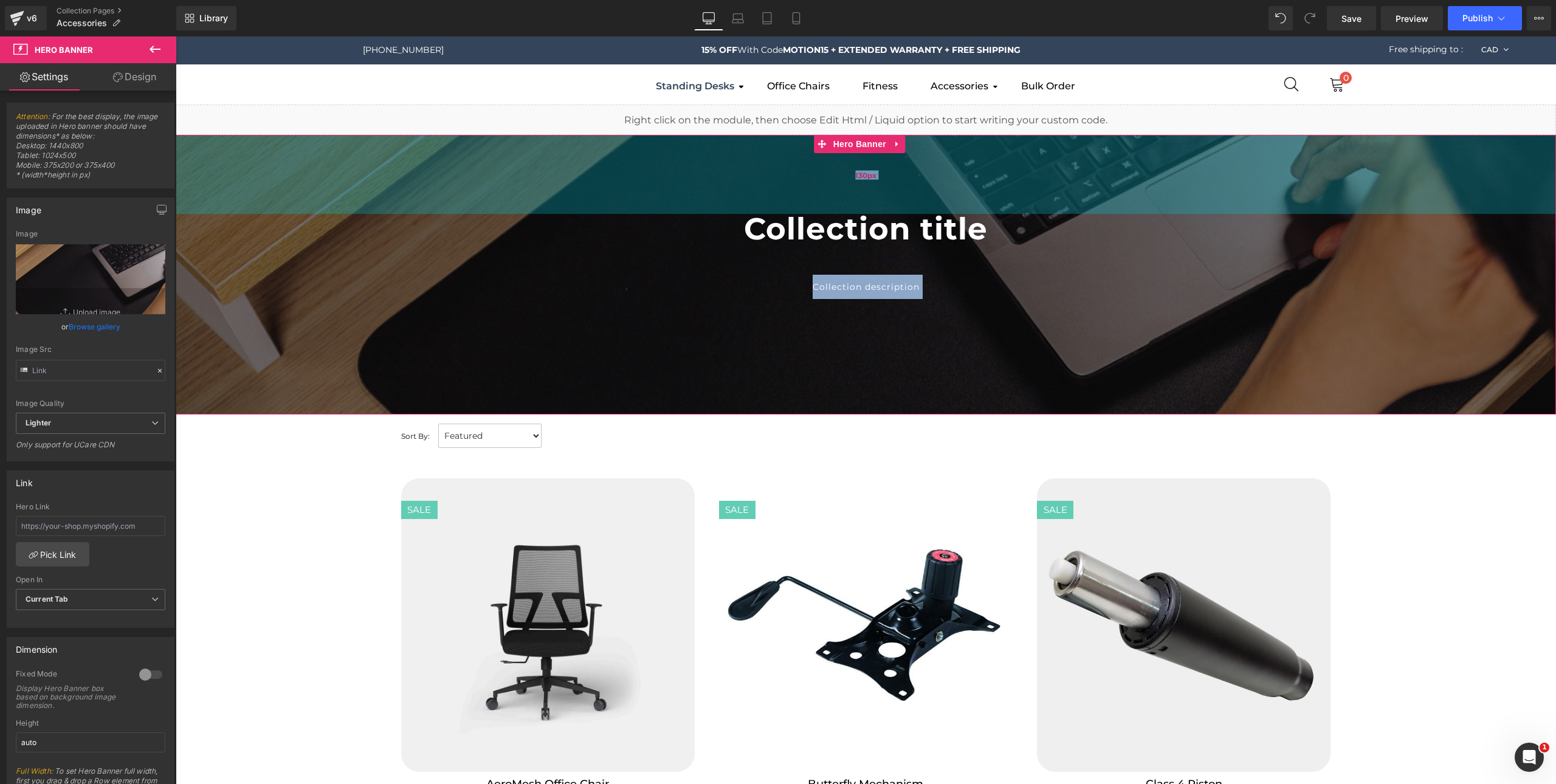
click at [316, 156] on div "130px" at bounding box center [865, 174] width 1380 height 79
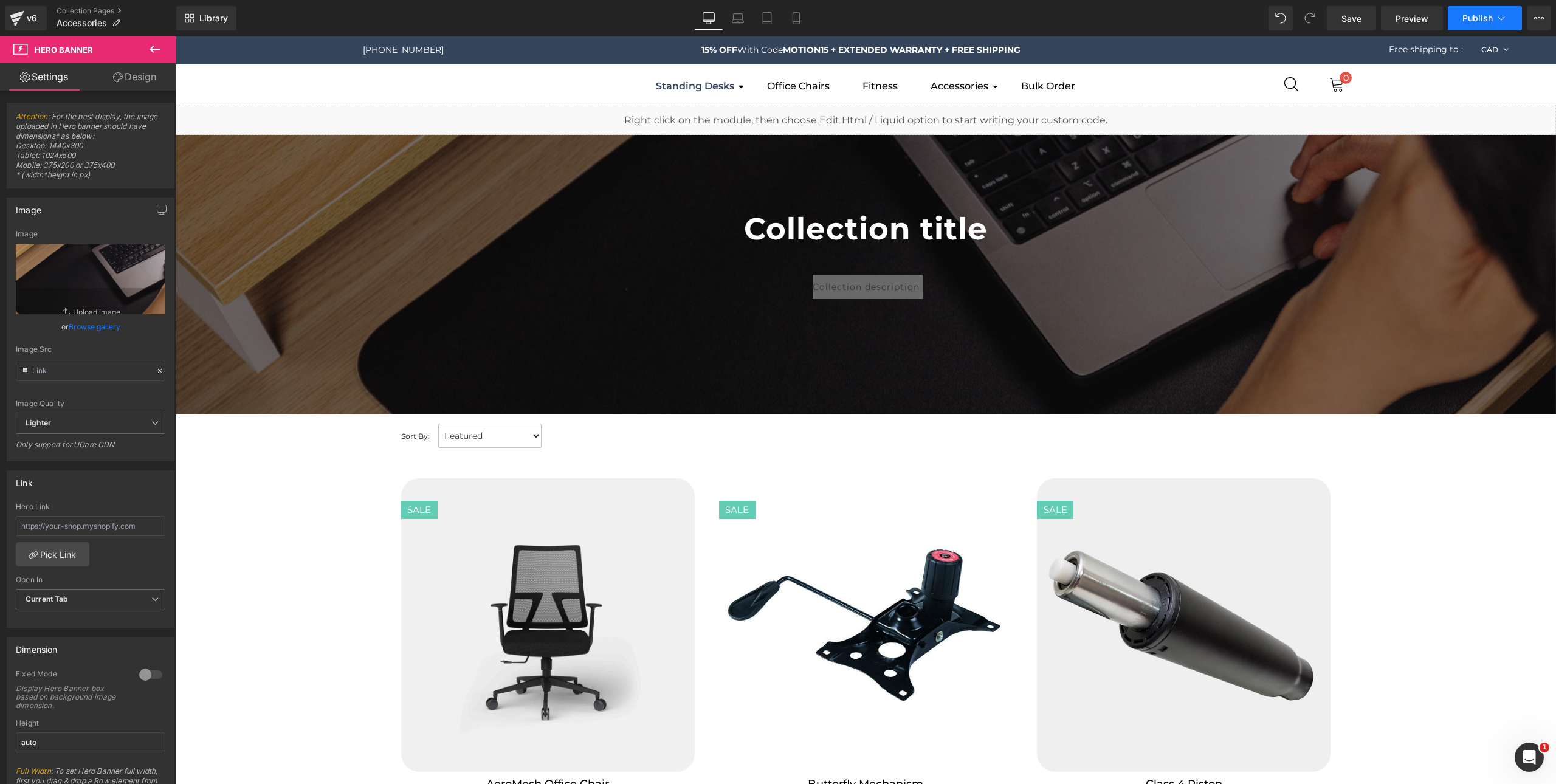
click at [1479, 19] on span "Publish" at bounding box center [1478, 17] width 30 height 9
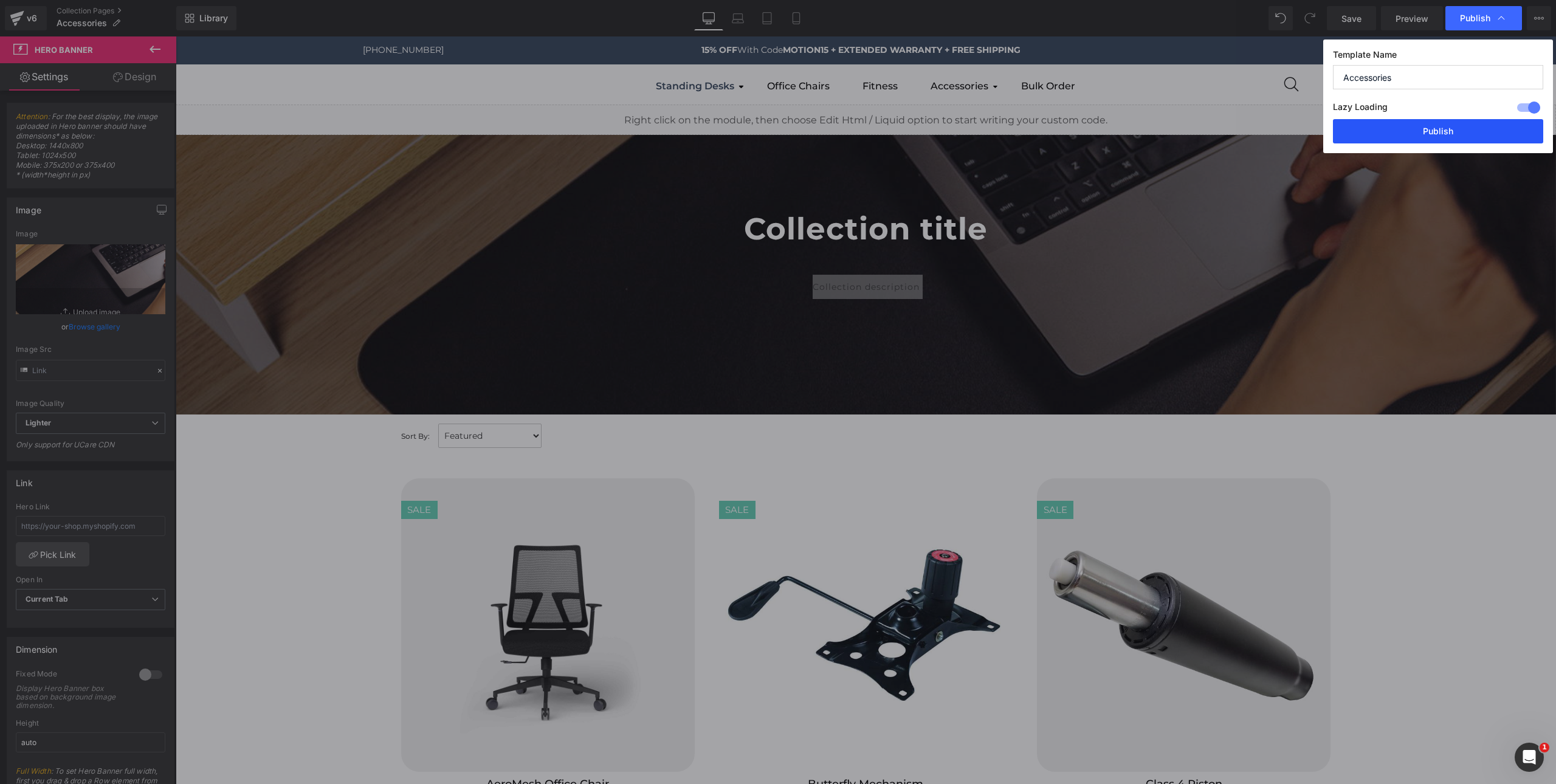
click at [1428, 137] on button "Publish" at bounding box center [1438, 131] width 210 height 25
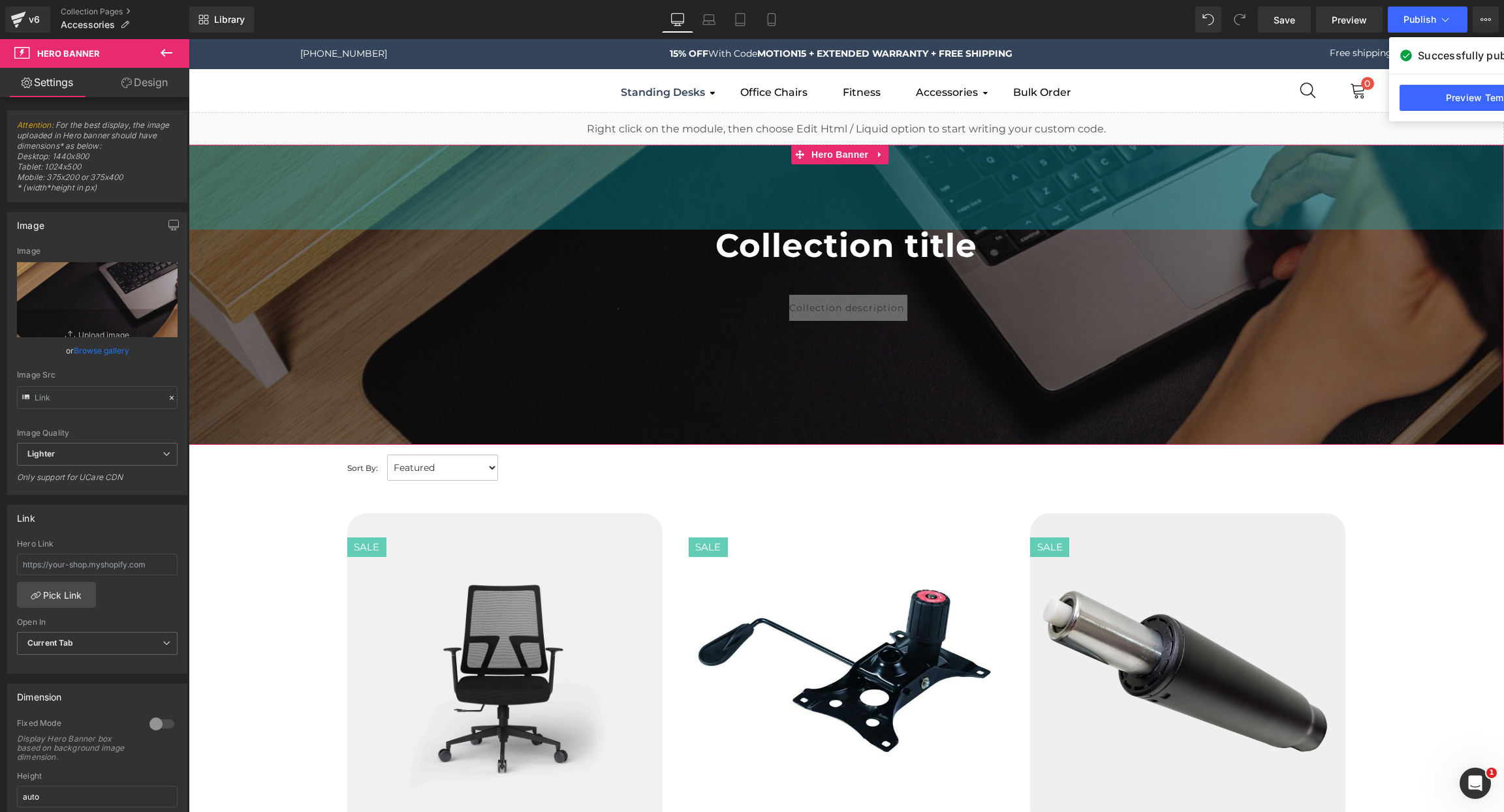
click at [501, 209] on div "130px" at bounding box center [846, 187] width 1315 height 85
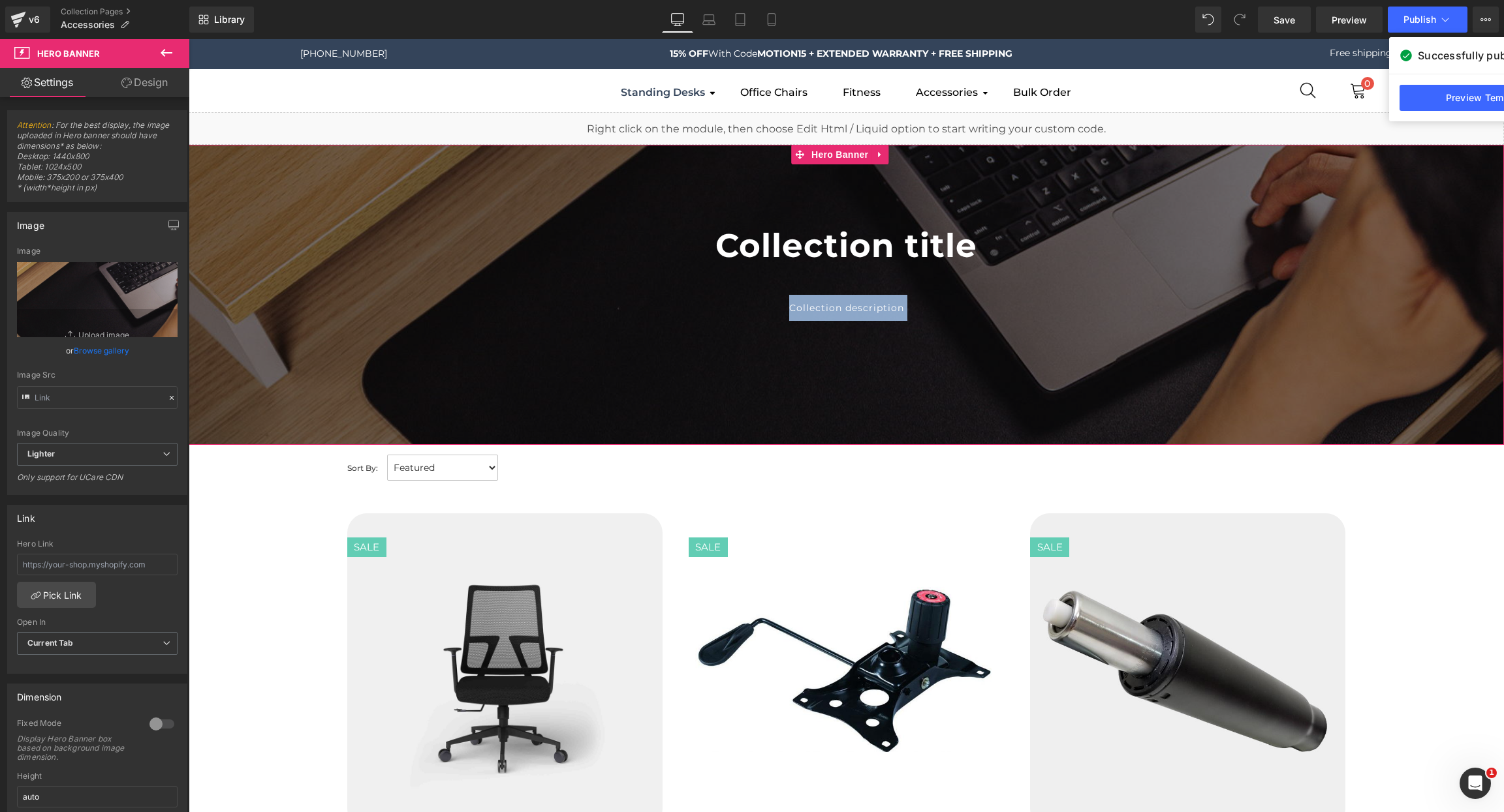
click at [452, 288] on span "Collection title Collection Title Collection description Collection Desc" at bounding box center [846, 275] width 1315 height 91
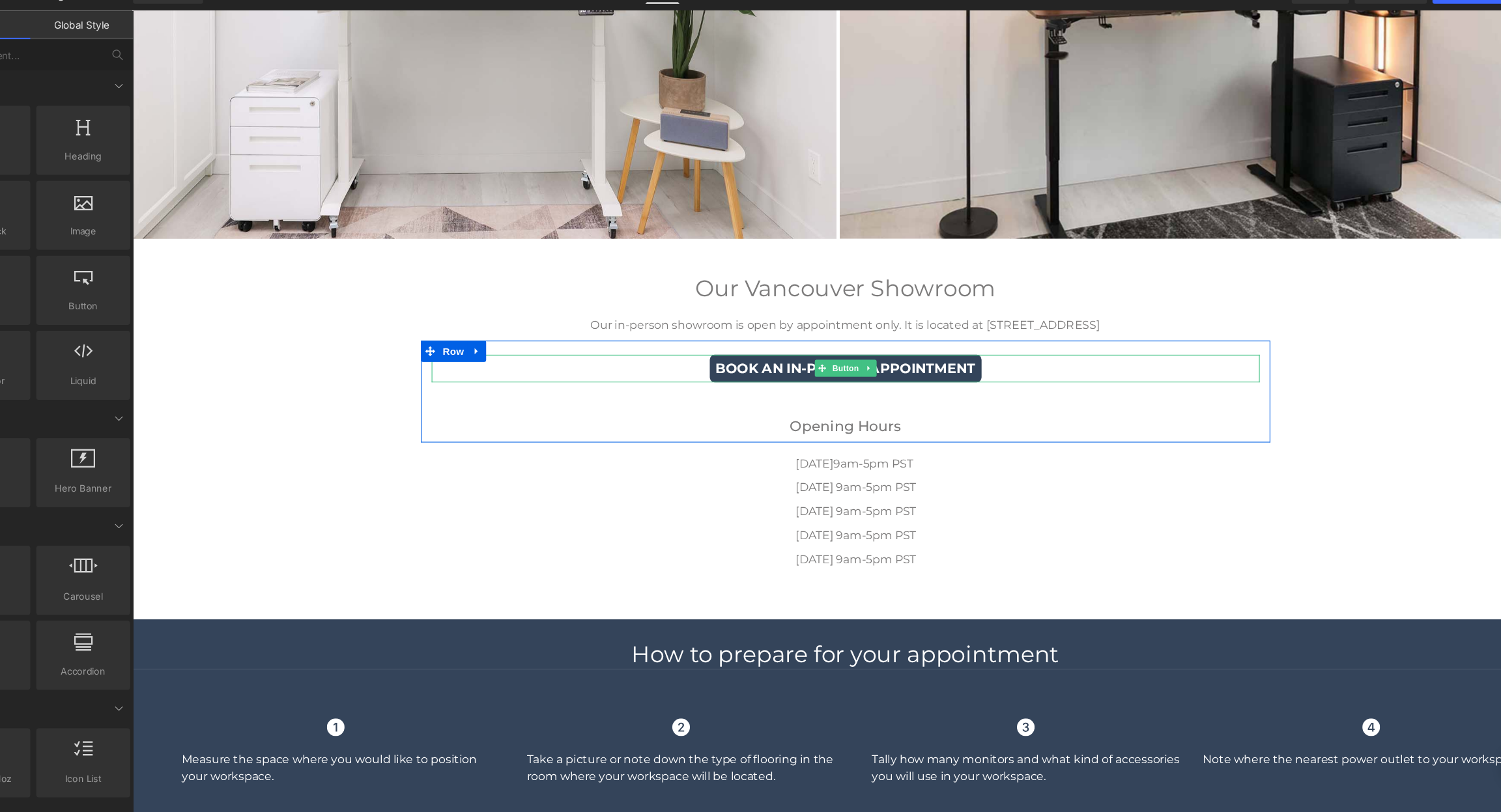
click at [902, 340] on link "Book an In-Person Appointment" at bounding box center [789, 340] width 250 height 26
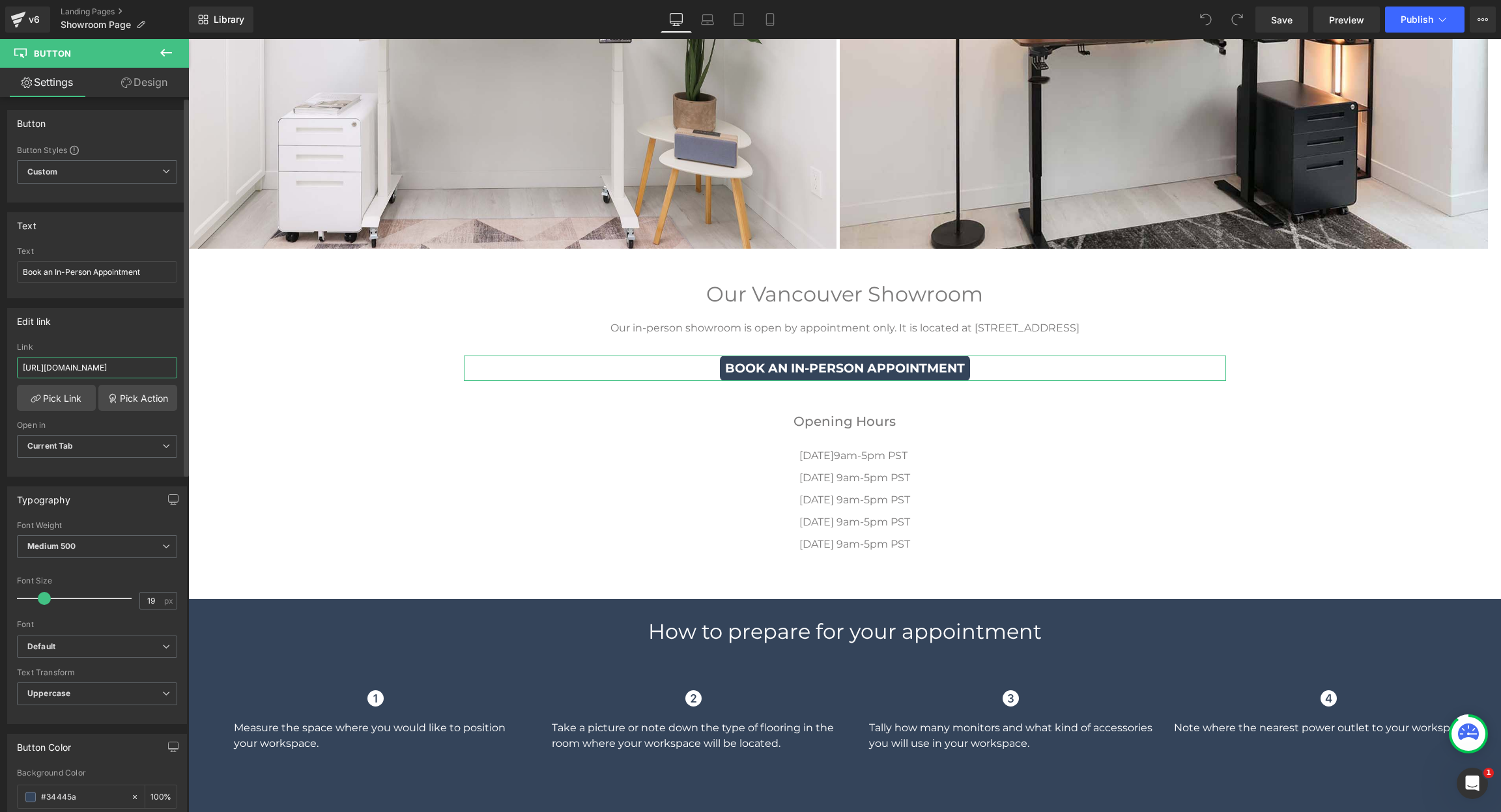
click at [149, 364] on input "[URL][DOMAIN_NAME]" at bounding box center [97, 368] width 160 height 22
click at [1420, 16] on span "Publish" at bounding box center [1417, 19] width 33 height 10
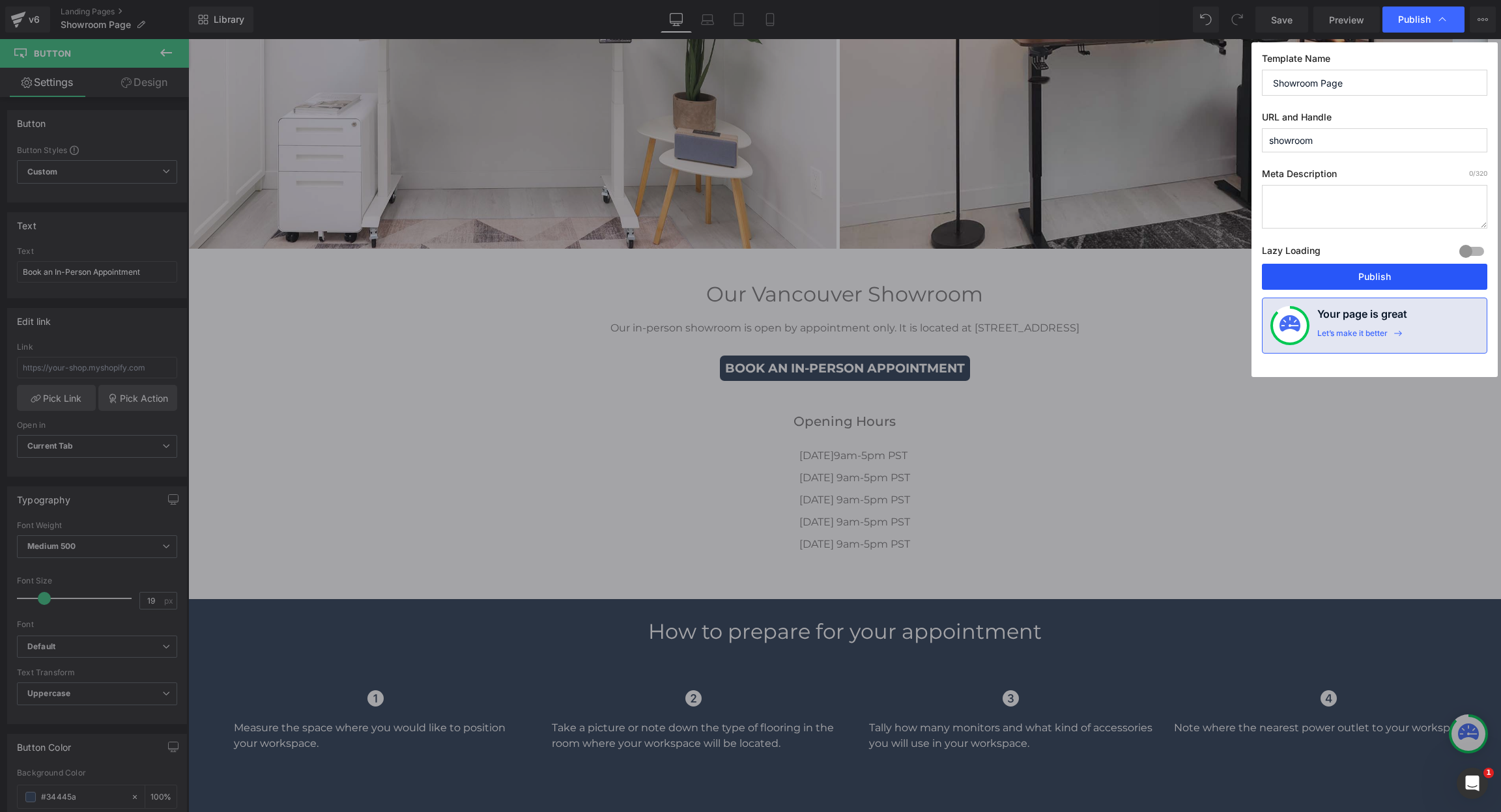
click at [1380, 278] on button "Publish" at bounding box center [1374, 277] width 225 height 26
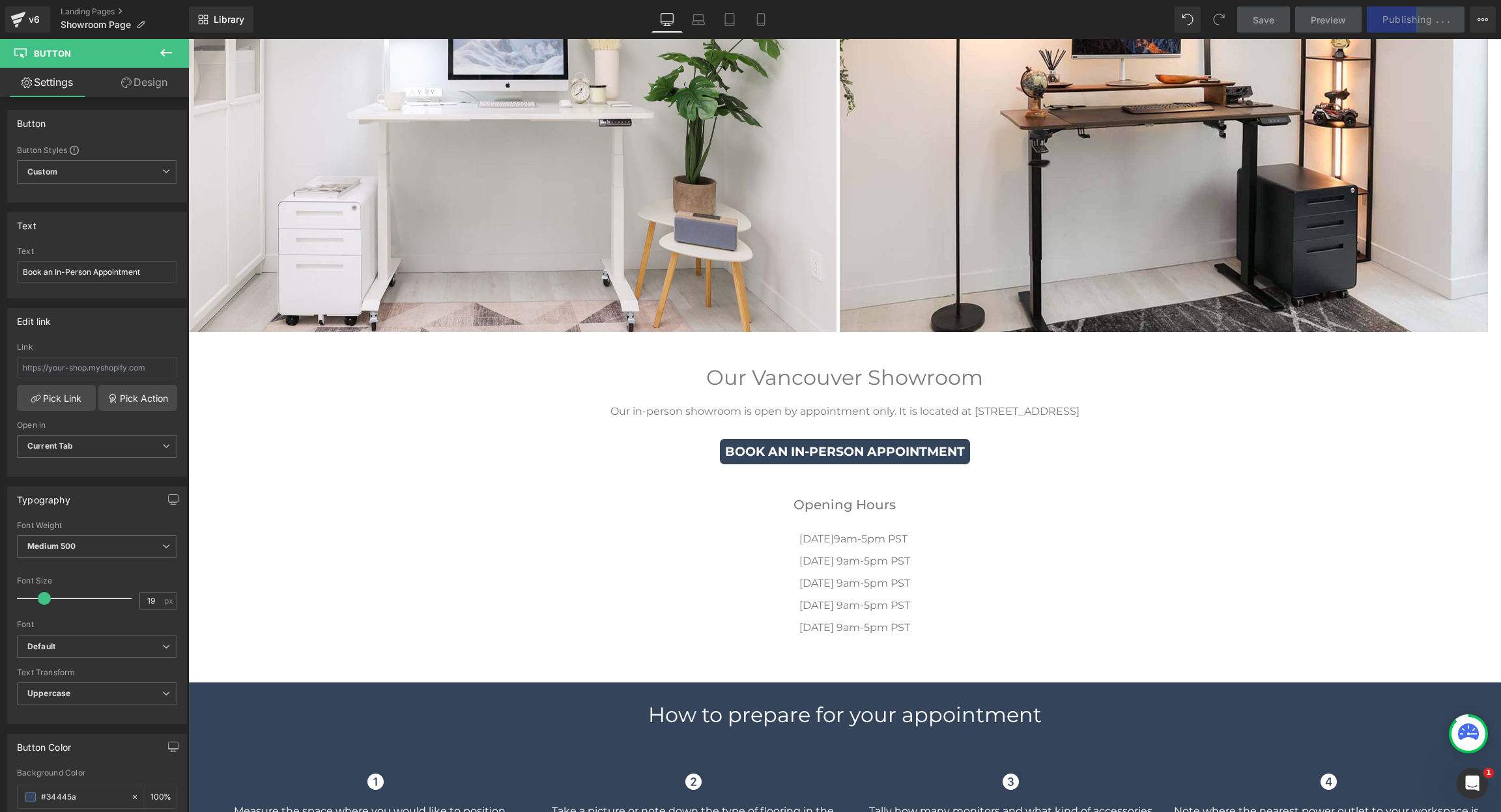
scroll to position [340, 0]
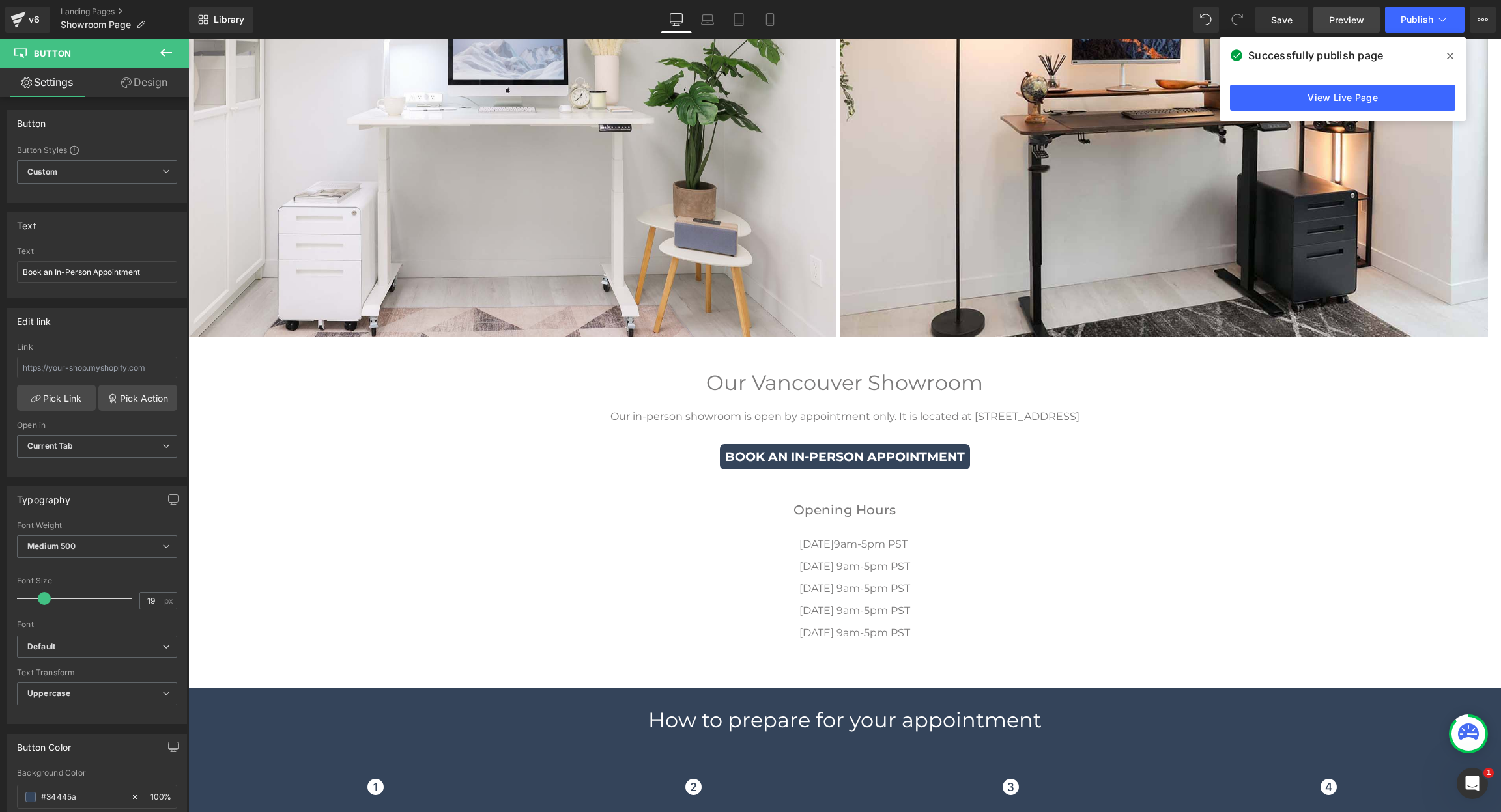
click at [1356, 22] on span "Preview" at bounding box center [1346, 20] width 35 height 14
